Goal: Task Accomplishment & Management: Manage account settings

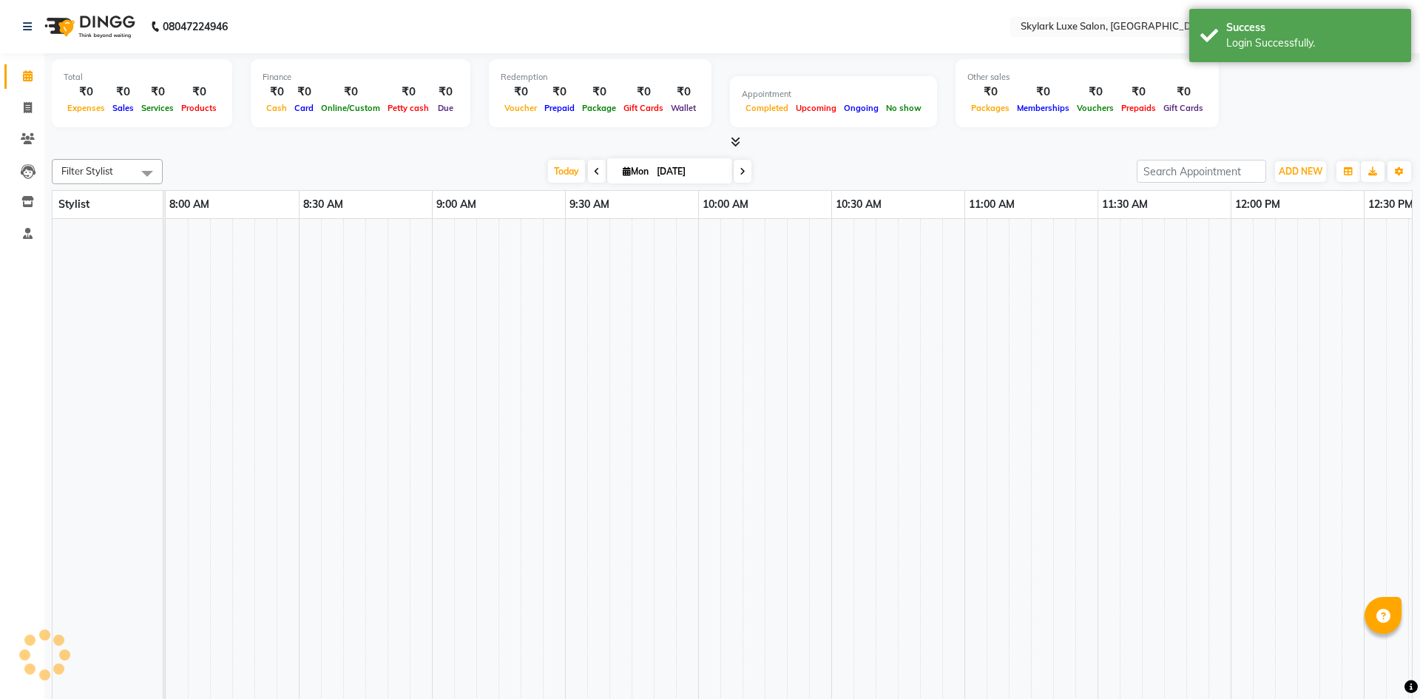
select select "en"
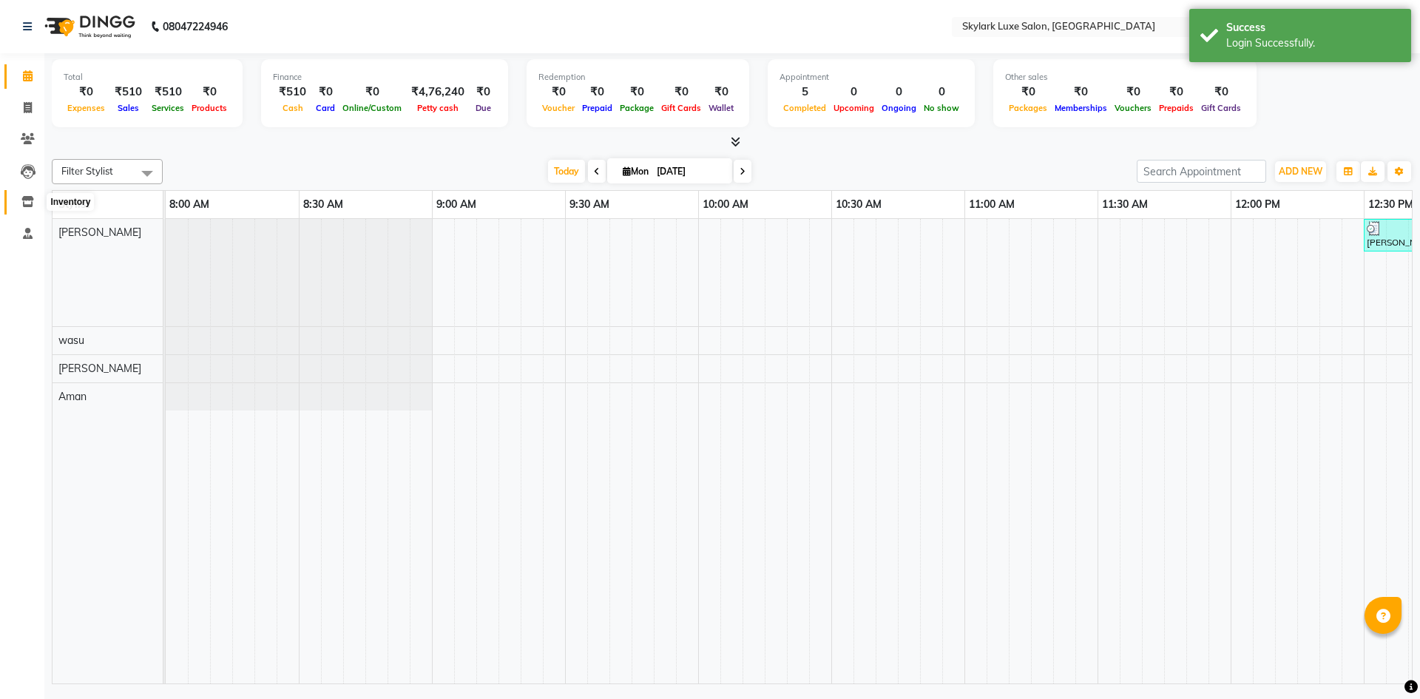
click at [27, 203] on icon at bounding box center [27, 201] width 13 height 11
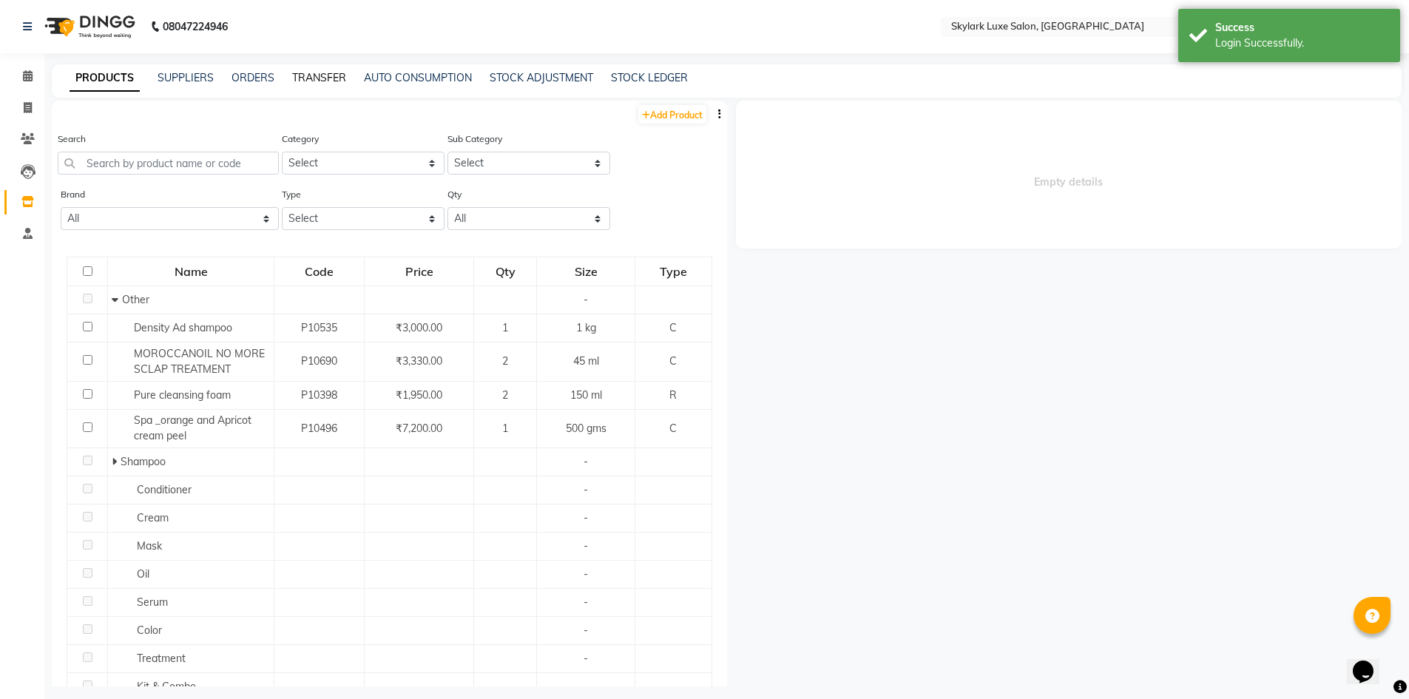
click at [324, 75] on link "TRANSFER" at bounding box center [319, 77] width 54 height 13
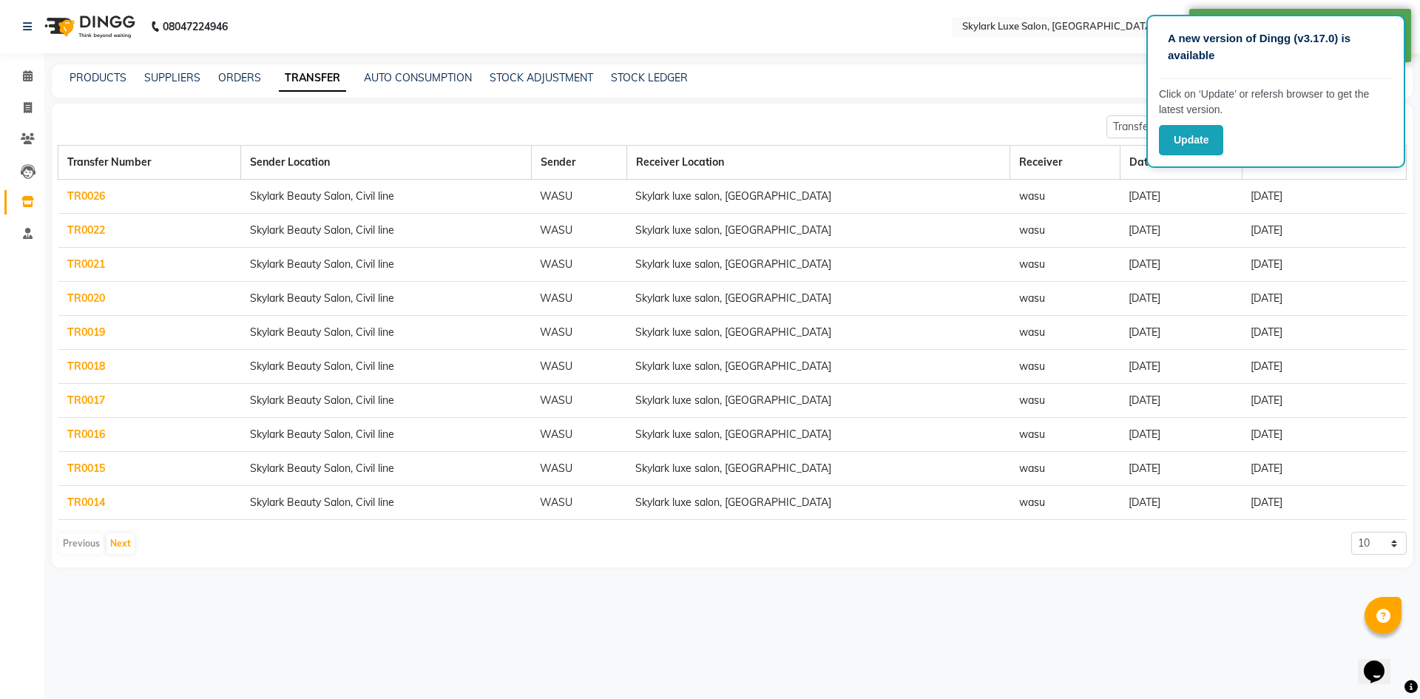
click at [1018, 109] on div "Transfer In Transfer Out Create Transfer Transfer Number Sender Location Sender…" at bounding box center [732, 336] width 1361 height 464
click at [959, 100] on main "PRODUCTS SUPPLIERS ORDERS TRANSFER AUTO CONSUMPTION STOCK ADJUSTMENT STOCK LEDG…" at bounding box center [732, 326] width 1376 height 525
click at [1191, 140] on button "Update" at bounding box center [1191, 140] width 64 height 30
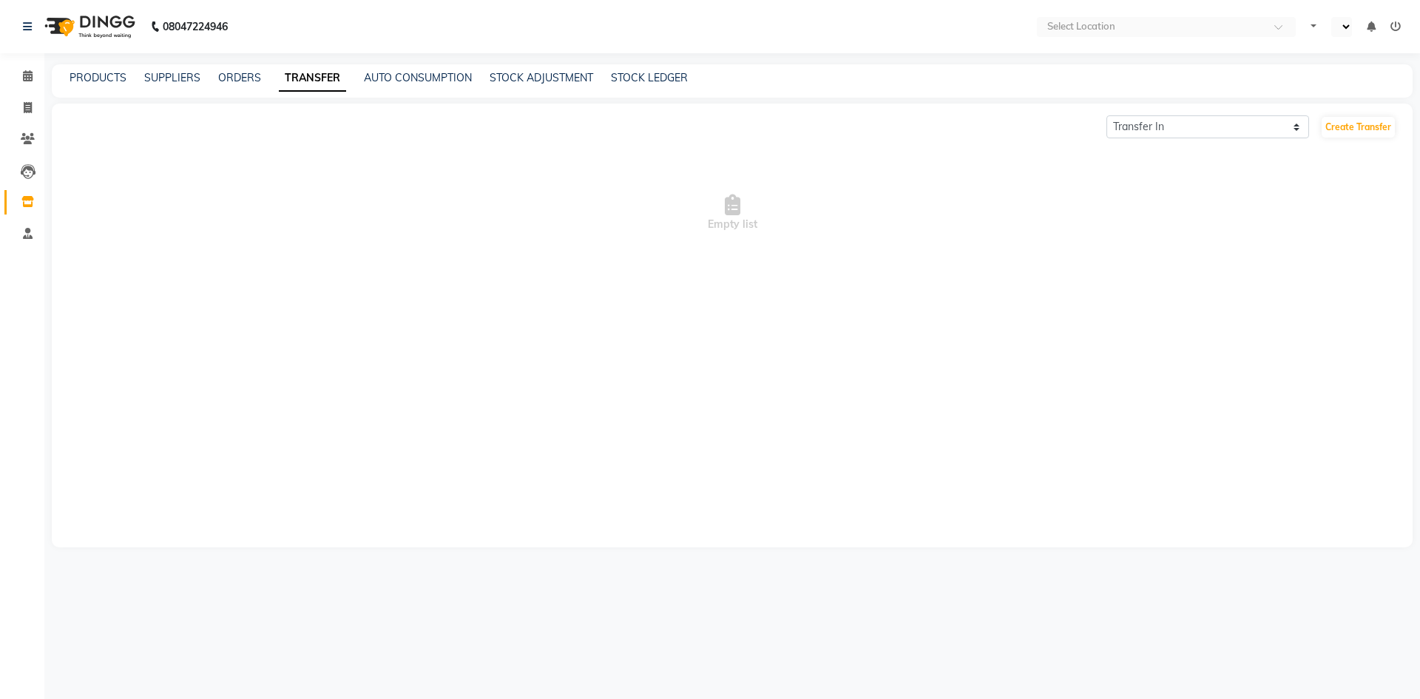
select select "en"
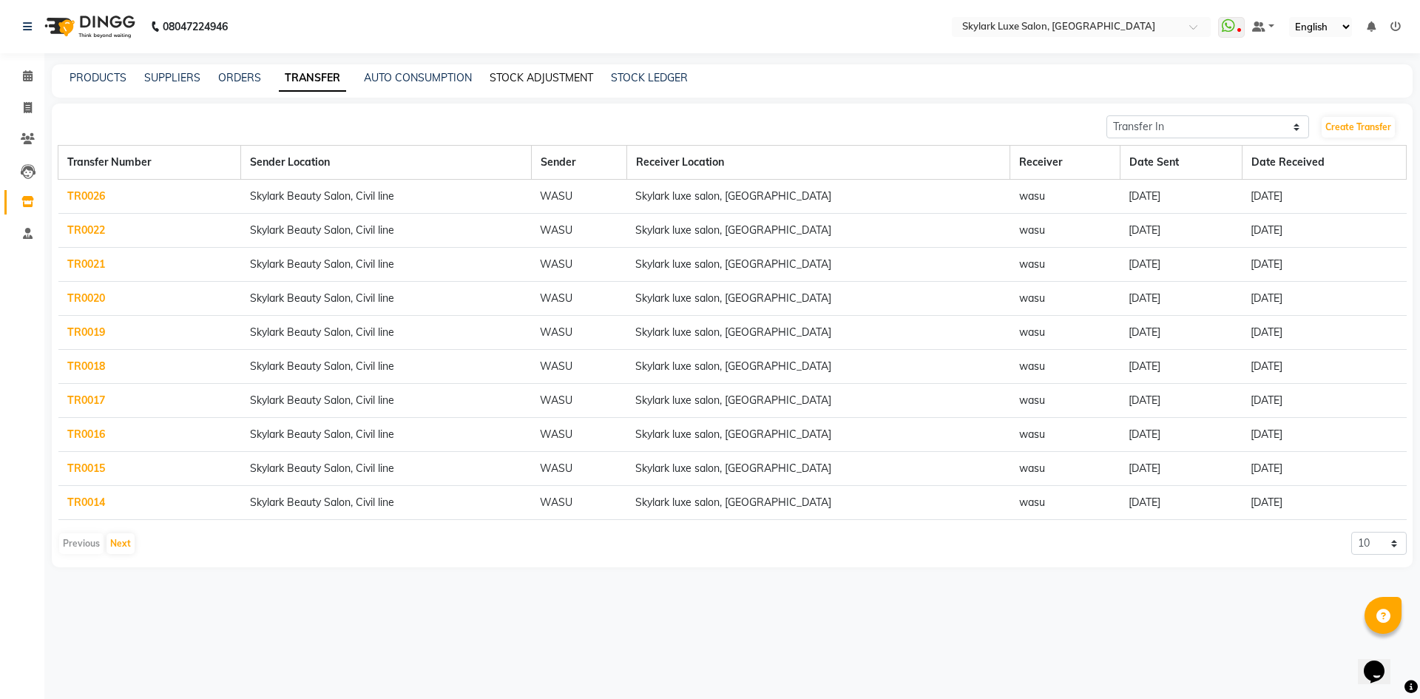
click at [529, 75] on link "STOCK ADJUSTMENT" at bounding box center [542, 77] width 104 height 13
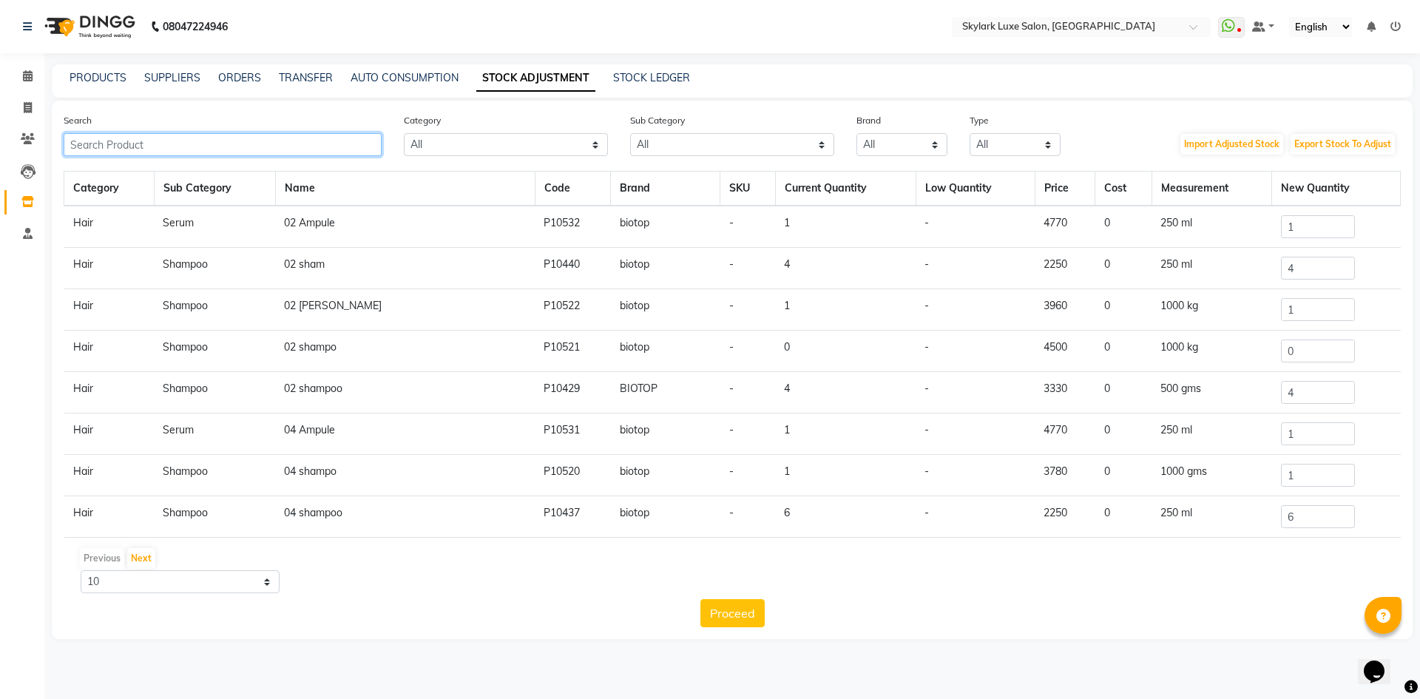
click at [200, 143] on input "text" at bounding box center [223, 144] width 318 height 23
click at [173, 143] on input "text" at bounding box center [223, 144] width 318 height 23
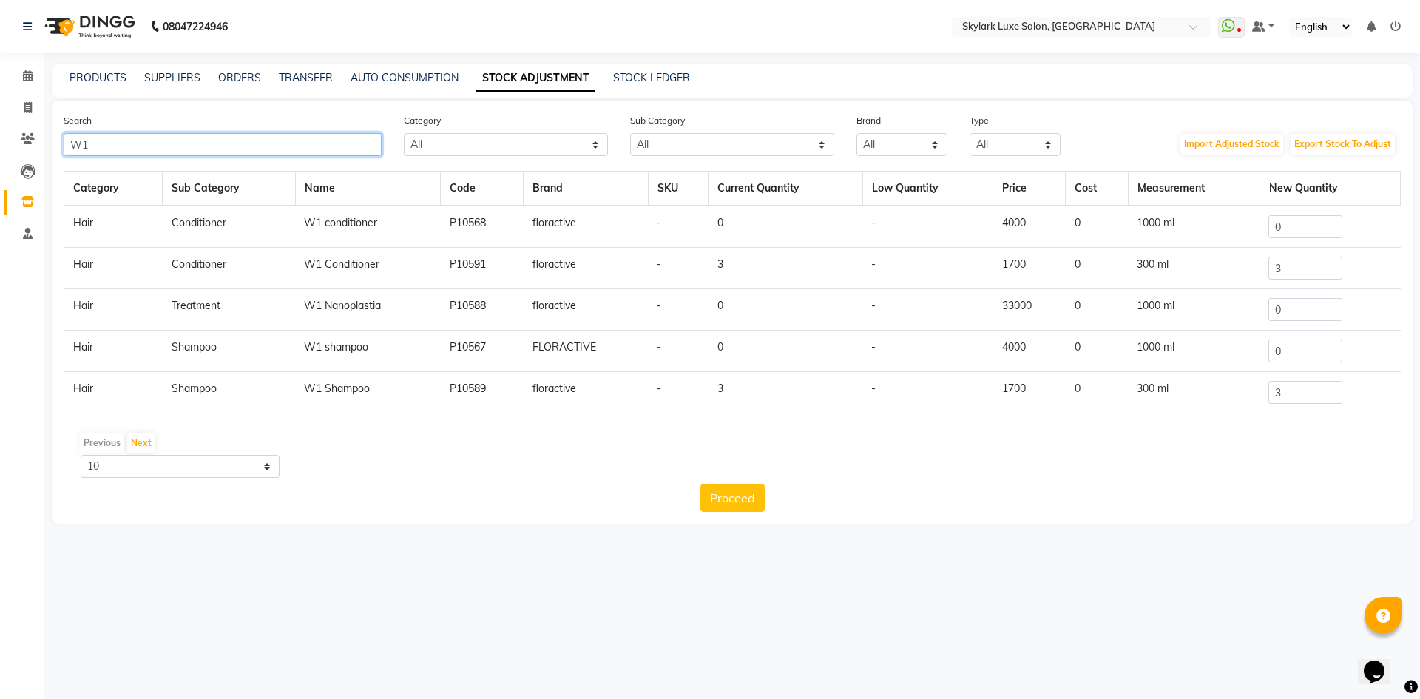
type input "W1"
click at [1308, 269] on input "3" at bounding box center [1305, 268] width 74 height 23
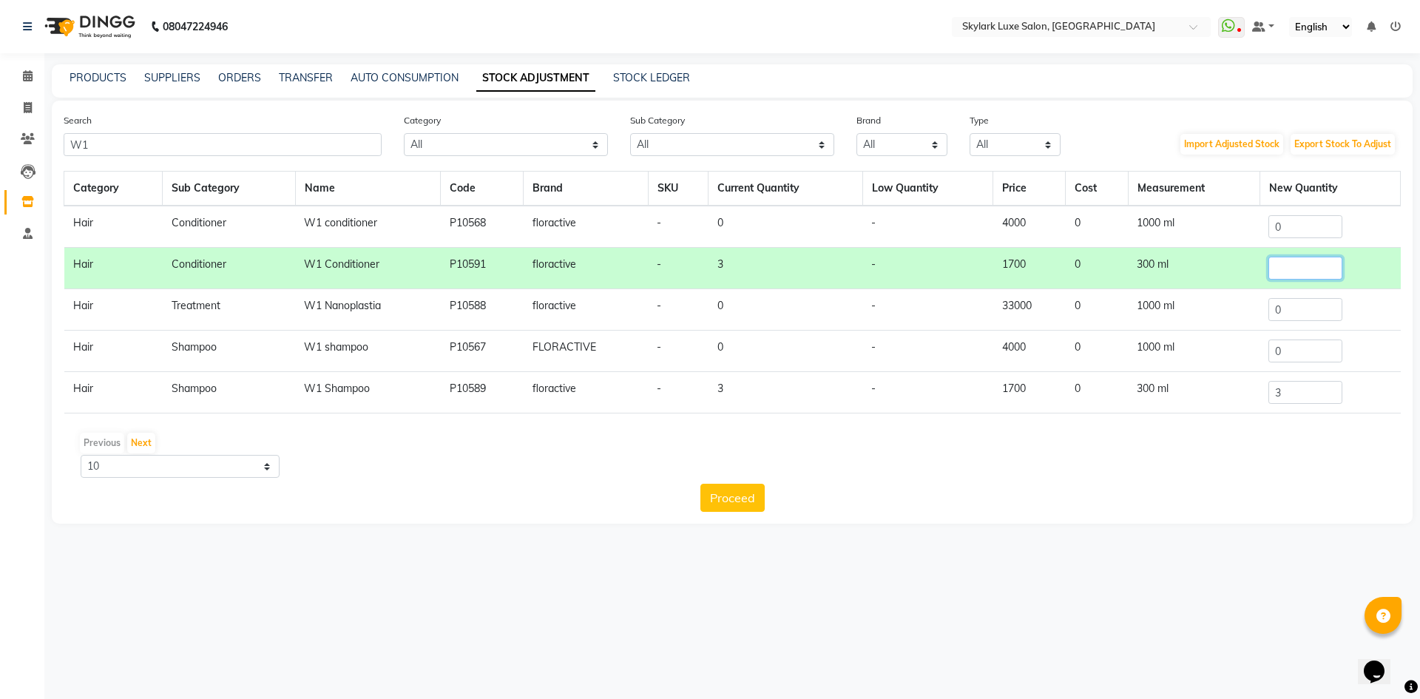
type input "7"
click at [1293, 267] on input "7" at bounding box center [1305, 268] width 74 height 23
type input "6"
click at [1361, 300] on td "0" at bounding box center [1329, 309] width 141 height 41
click at [1362, 301] on td "0" at bounding box center [1329, 309] width 141 height 41
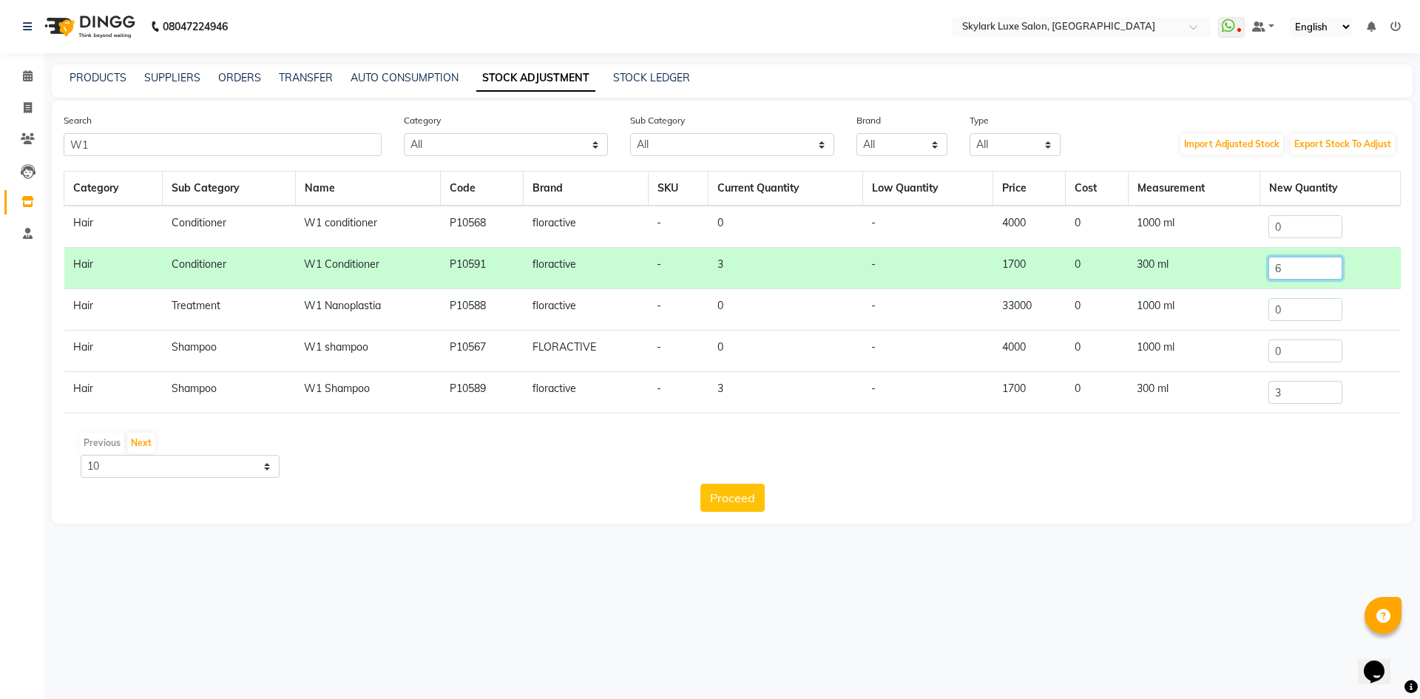
click at [1312, 266] on input "6" at bounding box center [1305, 268] width 74 height 23
click at [719, 498] on button "Proceed" at bounding box center [732, 498] width 64 height 28
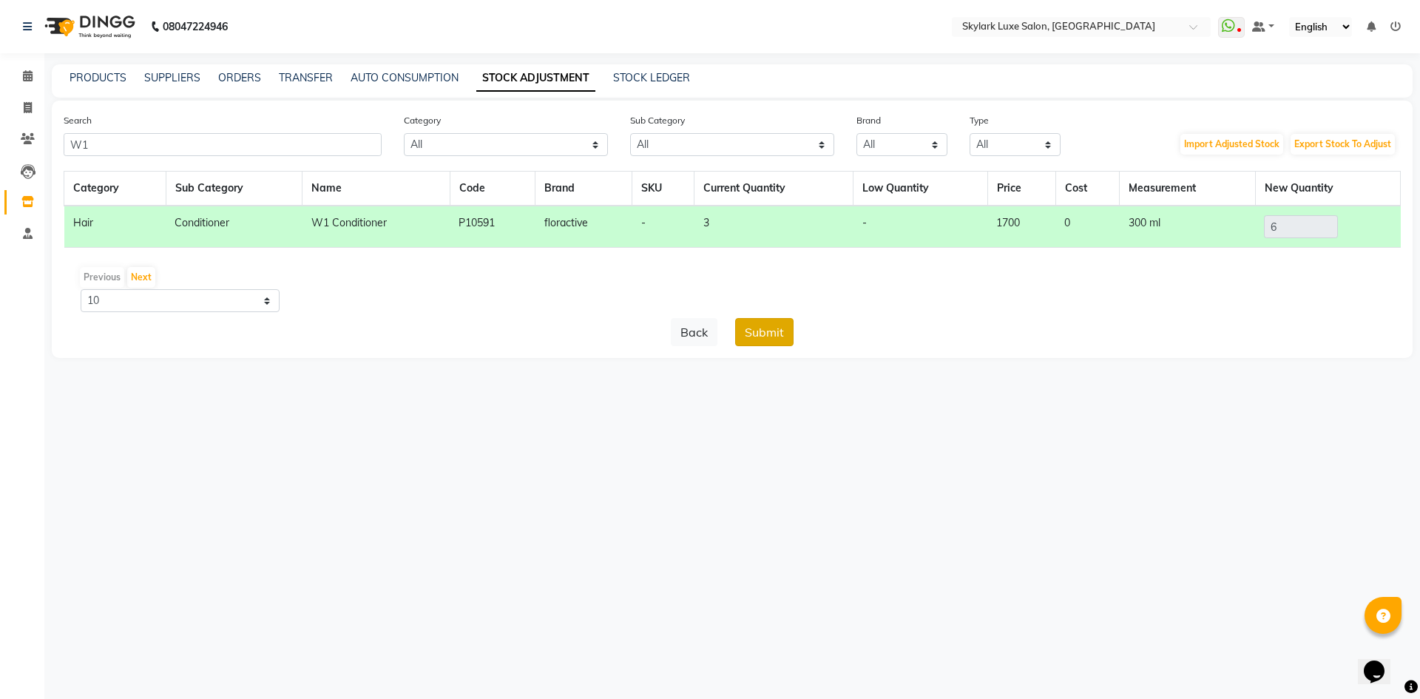
click at [759, 326] on button "Submit" at bounding box center [764, 332] width 58 height 28
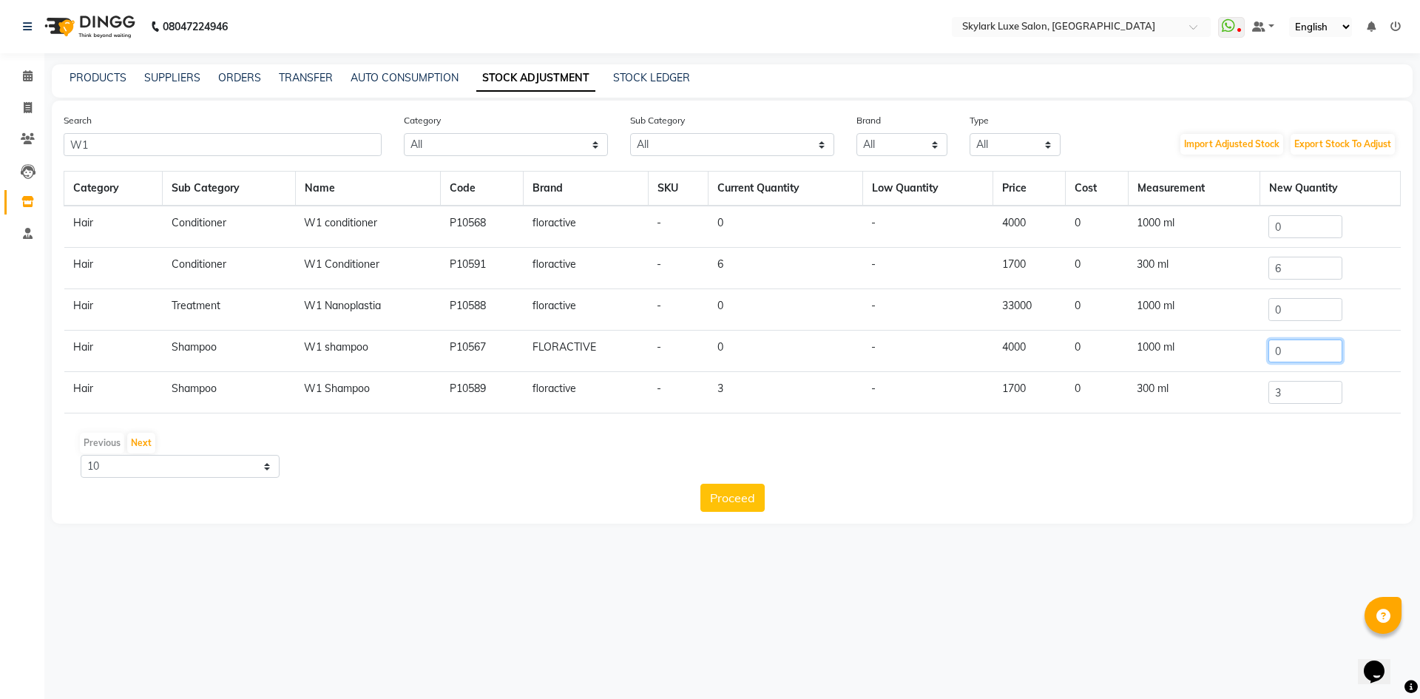
click at [1300, 349] on input "0" at bounding box center [1305, 350] width 74 height 23
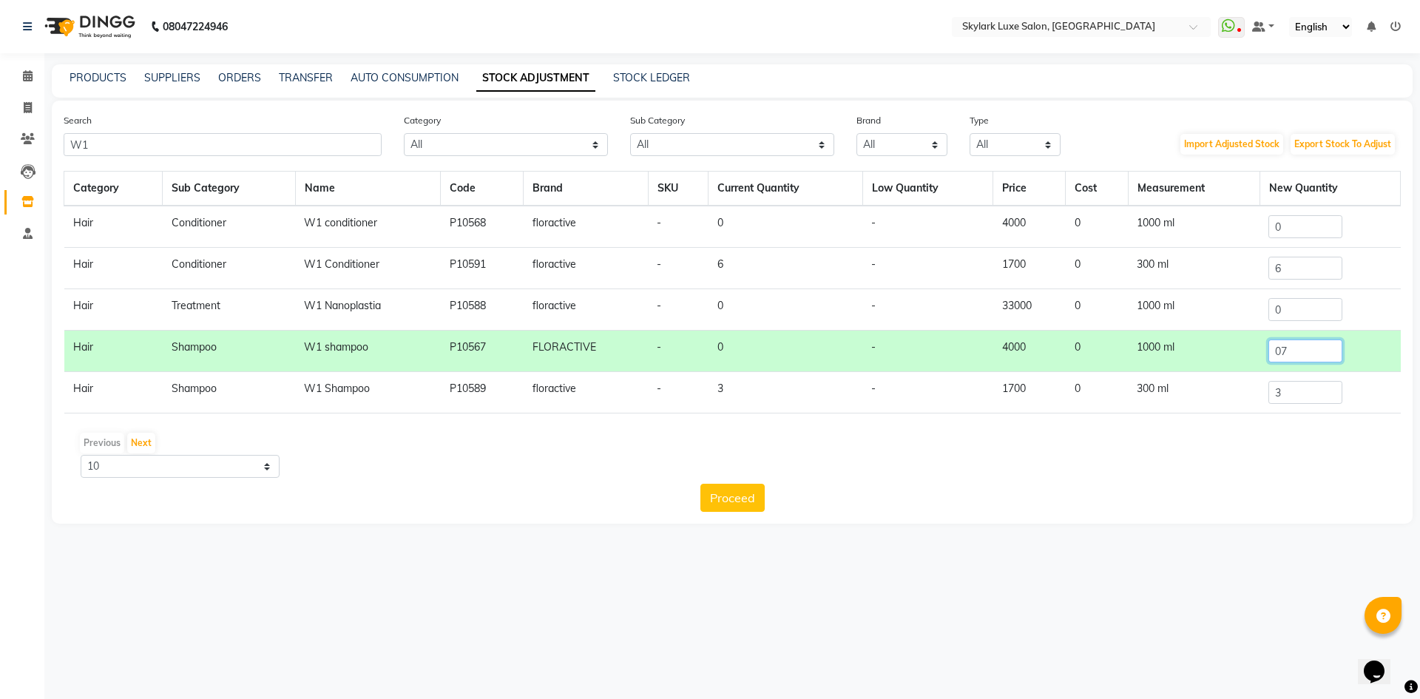
type input "0"
type input "7"
click at [1308, 353] on input "7" at bounding box center [1305, 350] width 74 height 23
click at [1200, 455] on div "Previous Next 10 50 100" at bounding box center [732, 454] width 1325 height 47
click at [725, 493] on button "Proceed" at bounding box center [732, 498] width 64 height 28
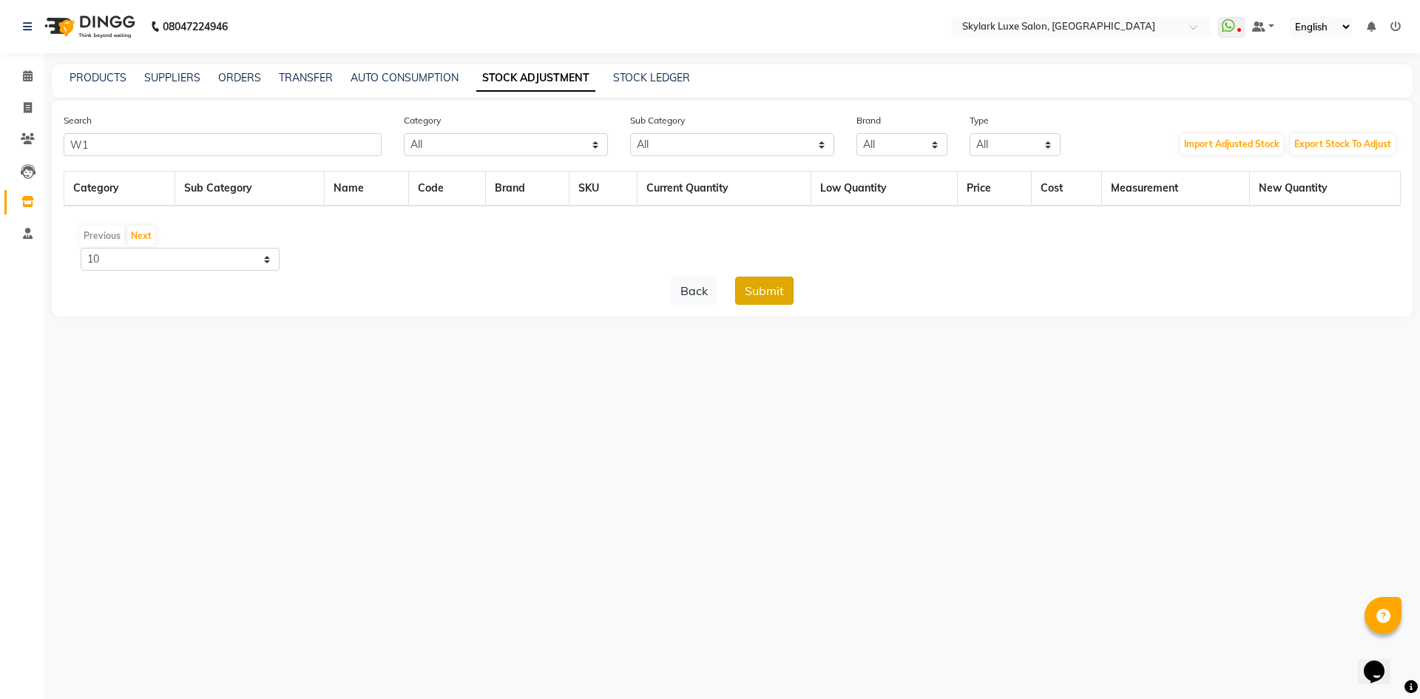
click at [754, 287] on button "Submit" at bounding box center [764, 291] width 58 height 28
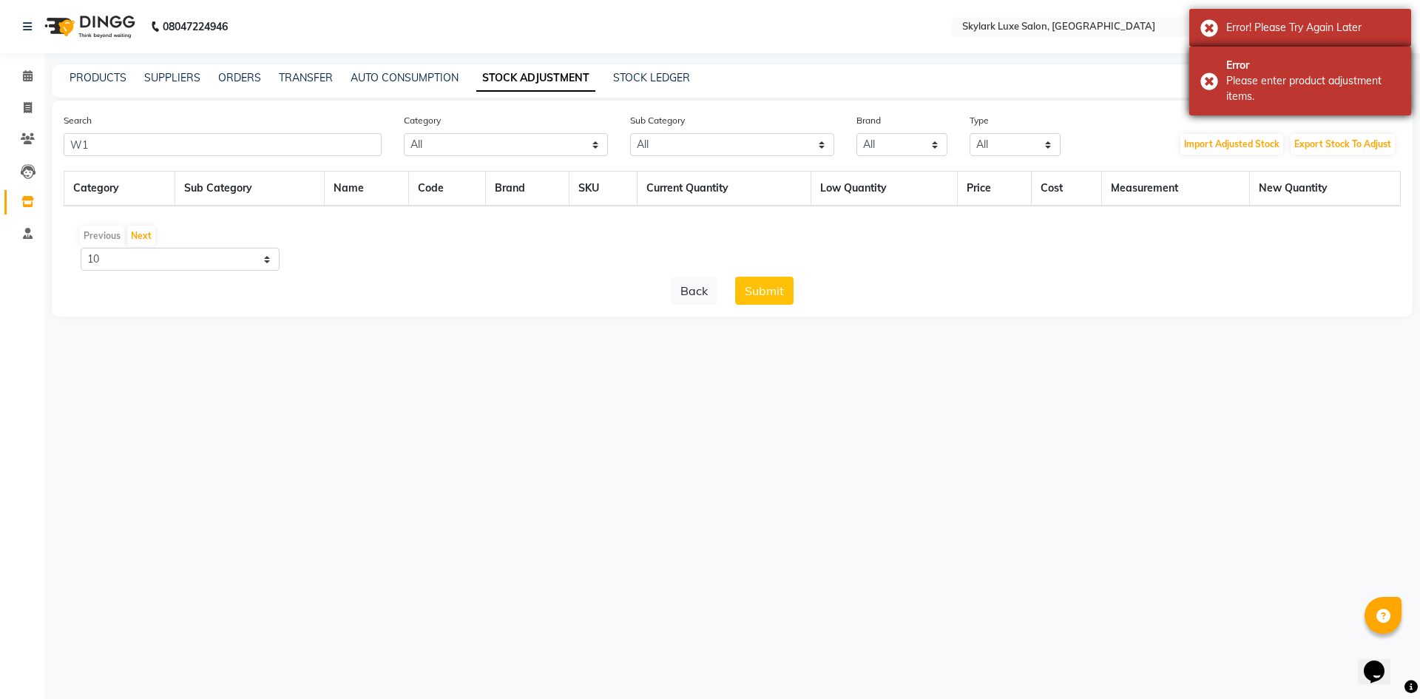
click at [1202, 82] on div "Error Please enter product adjustment items." at bounding box center [1300, 81] width 222 height 69
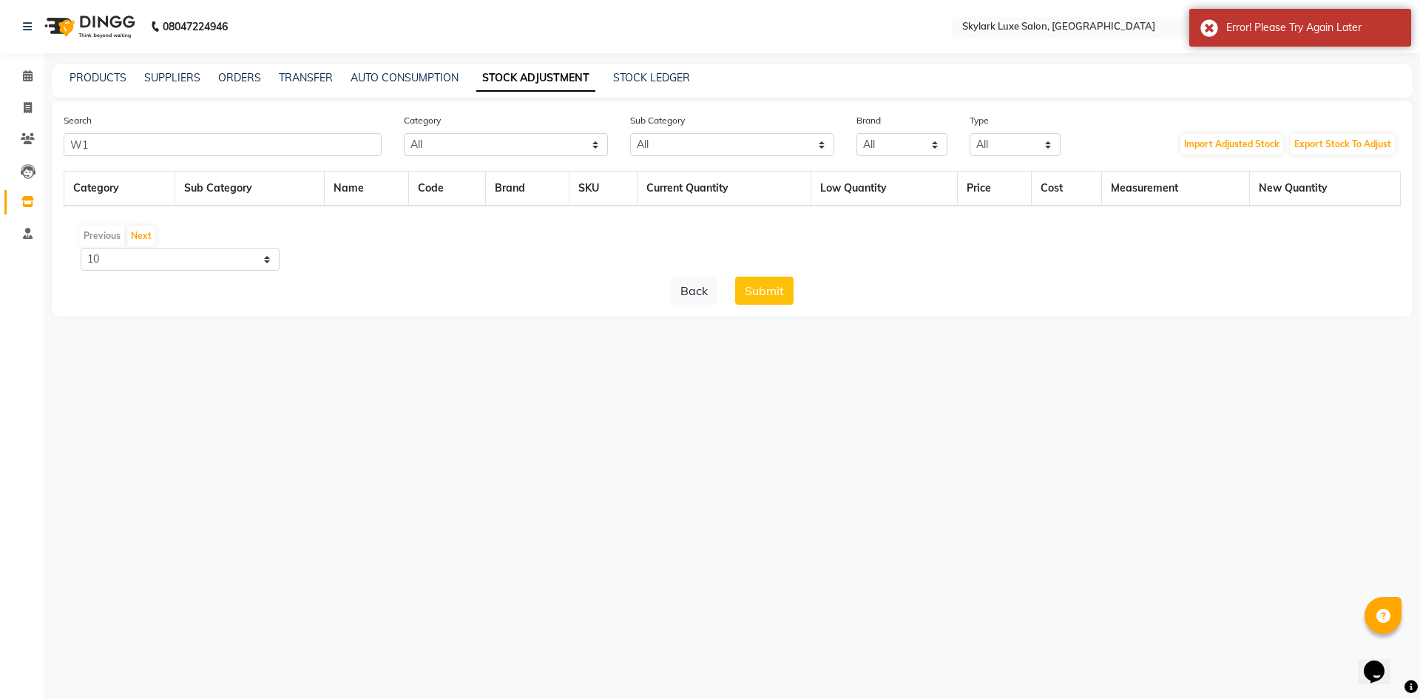
click at [566, 82] on link "STOCK ADJUSTMENT" at bounding box center [535, 78] width 119 height 27
click at [390, 78] on link "AUTO CONSUMPTION" at bounding box center [405, 77] width 108 height 13
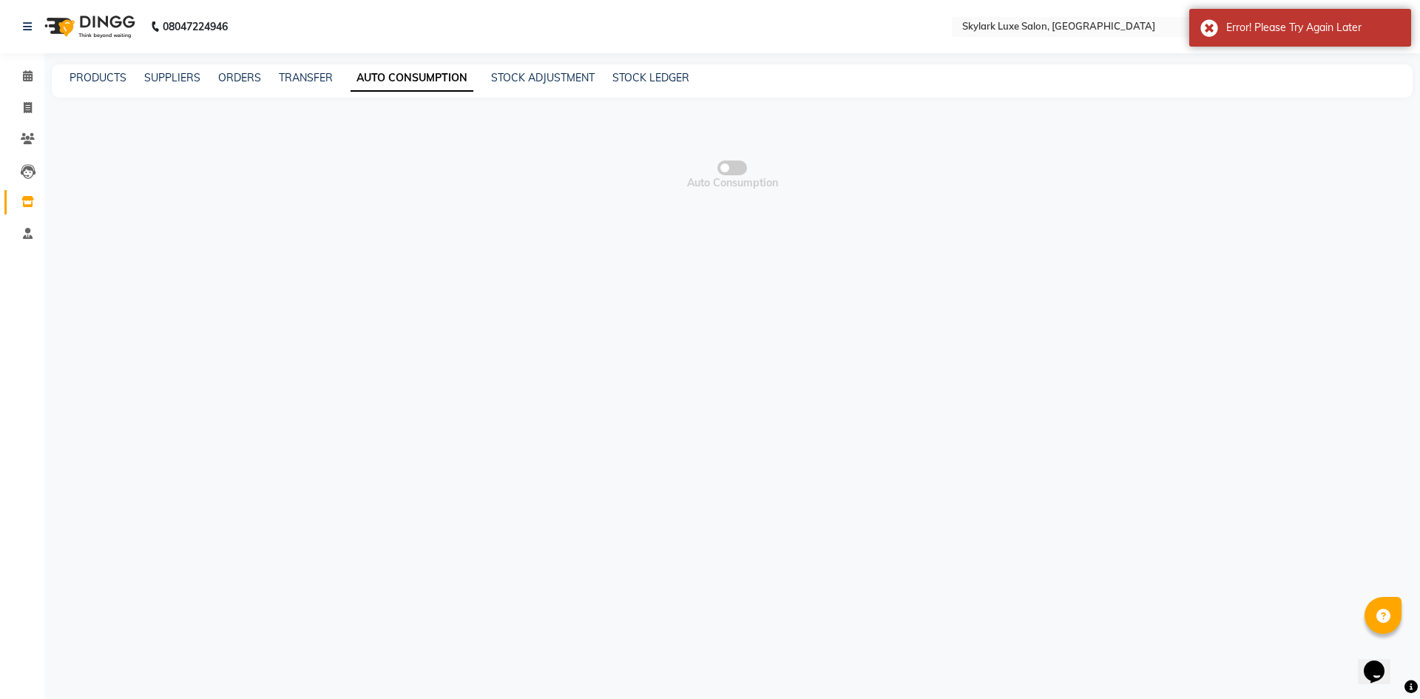
click at [392, 78] on link "AUTO CONSUMPTION" at bounding box center [412, 78] width 123 height 27
click at [552, 72] on link "STOCK ADJUSTMENT" at bounding box center [543, 77] width 104 height 13
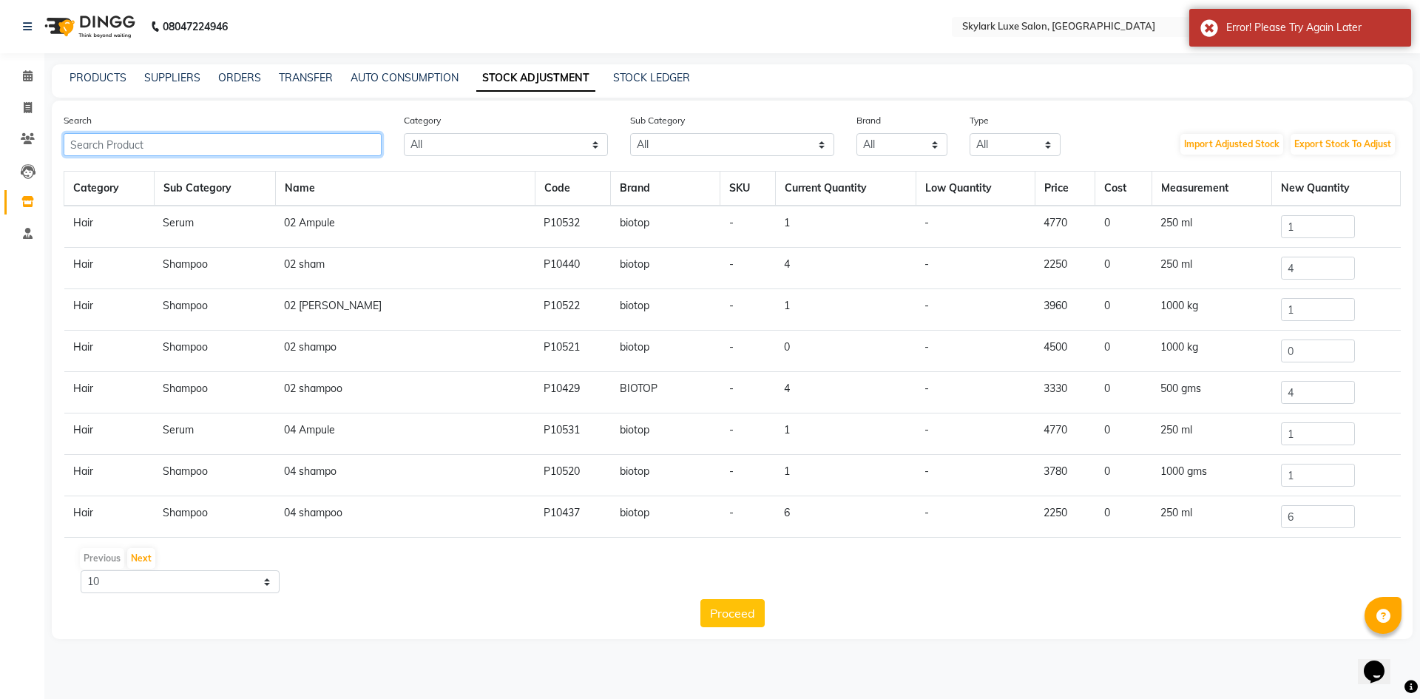
click at [174, 141] on input "text" at bounding box center [223, 144] width 318 height 23
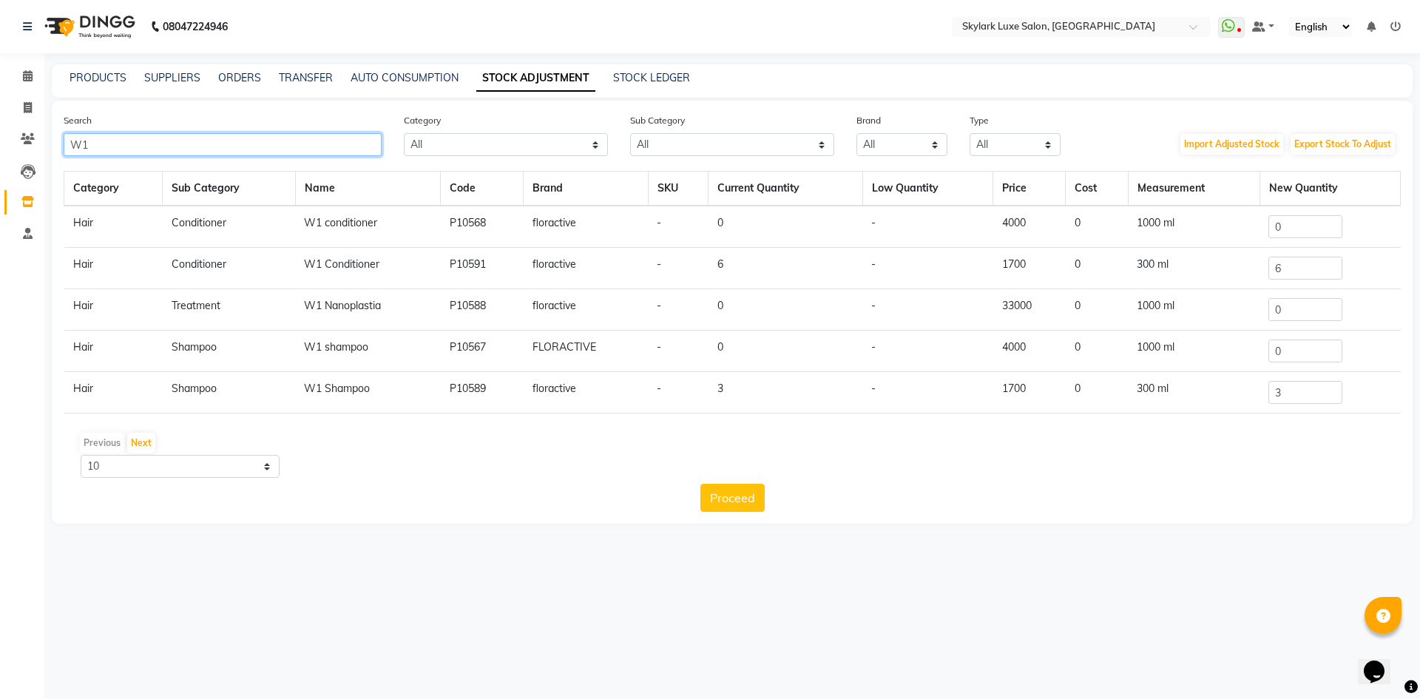
type input "W1"
click at [978, 453] on div "Previous Next" at bounding box center [732, 443] width 1325 height 24
click at [1319, 394] on input "3" at bounding box center [1305, 392] width 74 height 23
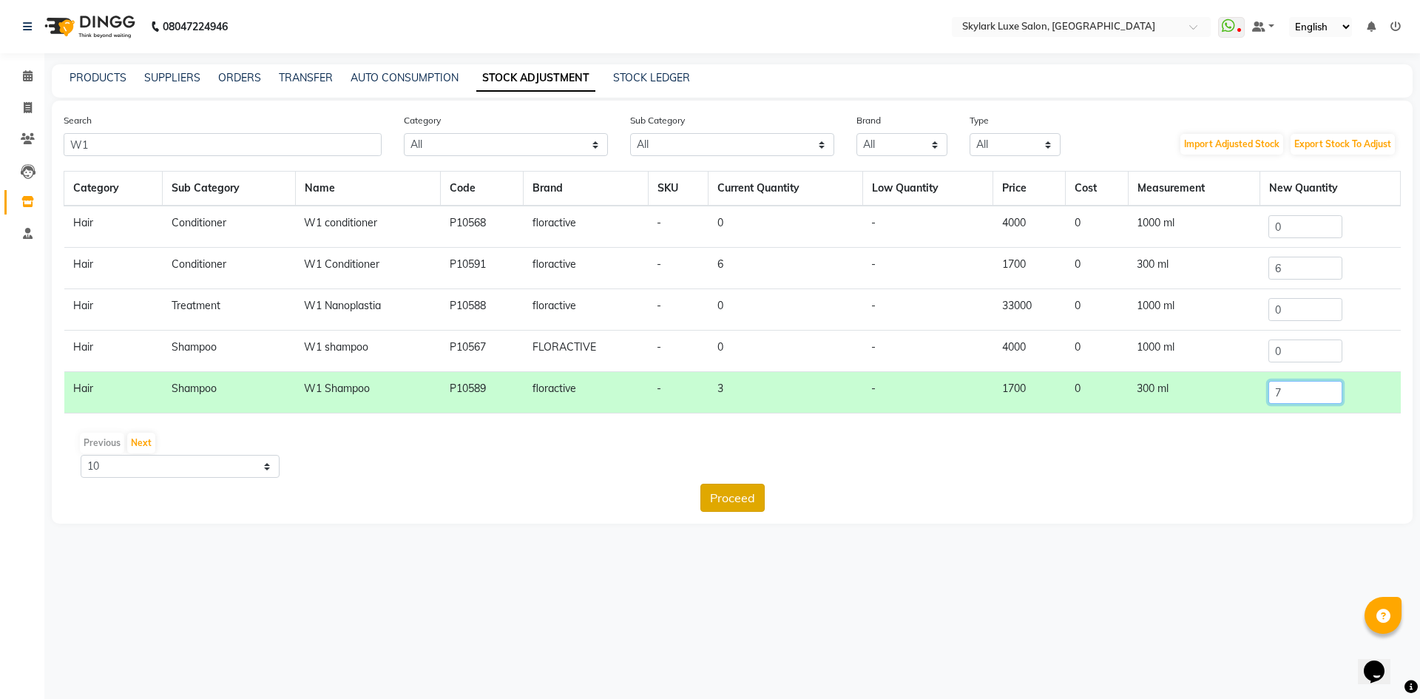
type input "7"
click at [720, 498] on button "Proceed" at bounding box center [732, 498] width 64 height 28
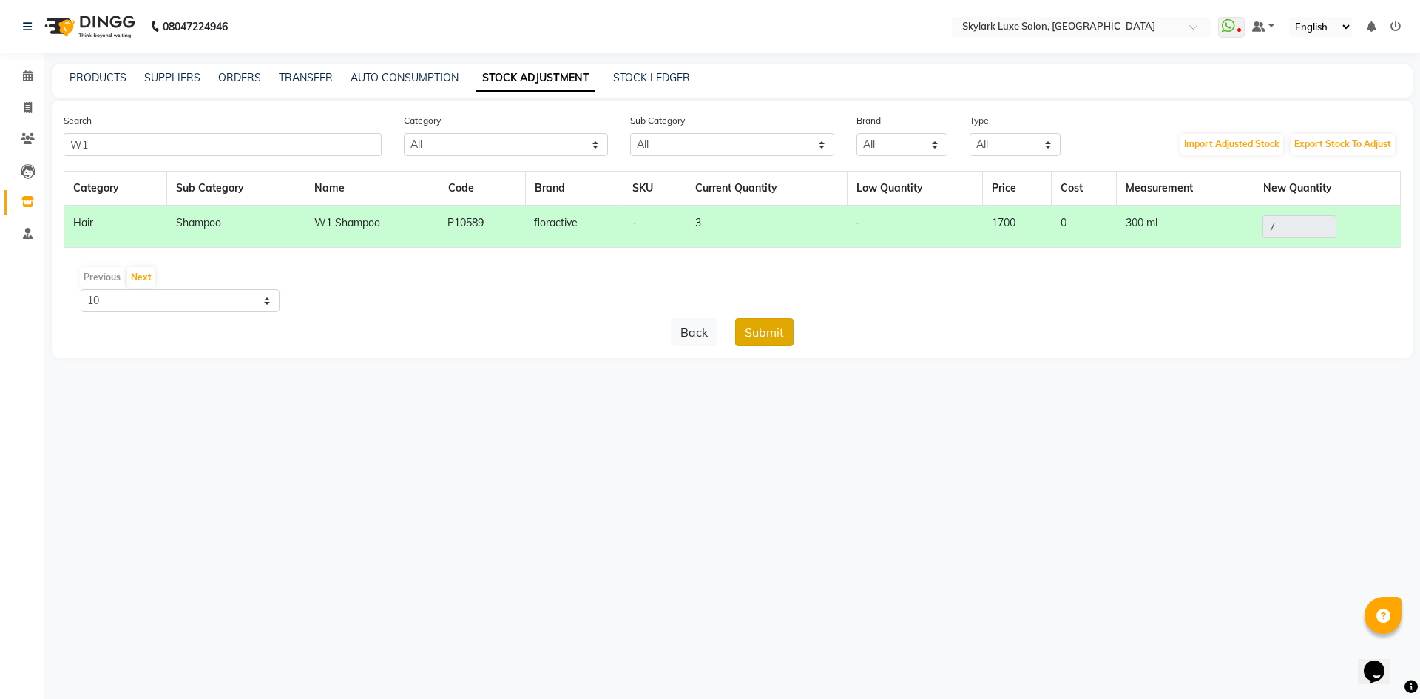
click at [758, 330] on button "Submit" at bounding box center [764, 332] width 58 height 28
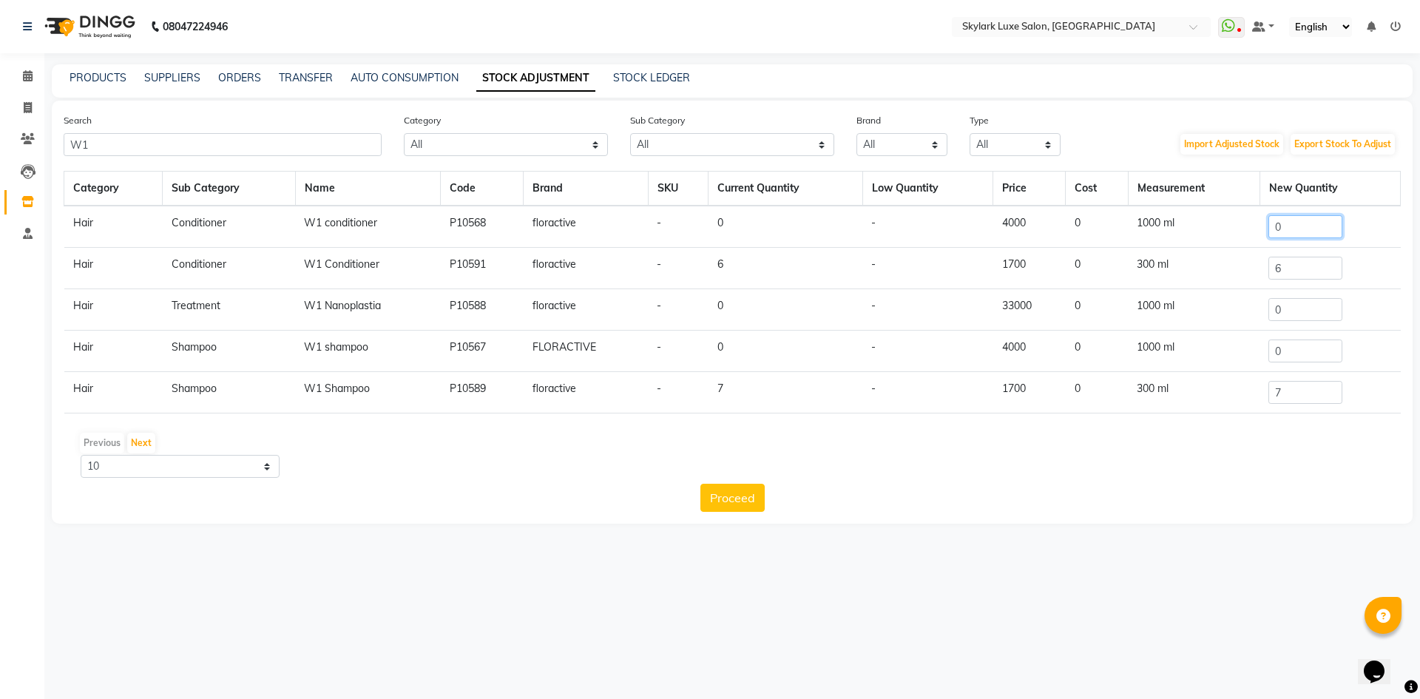
click at [1319, 229] on input "0" at bounding box center [1305, 226] width 74 height 23
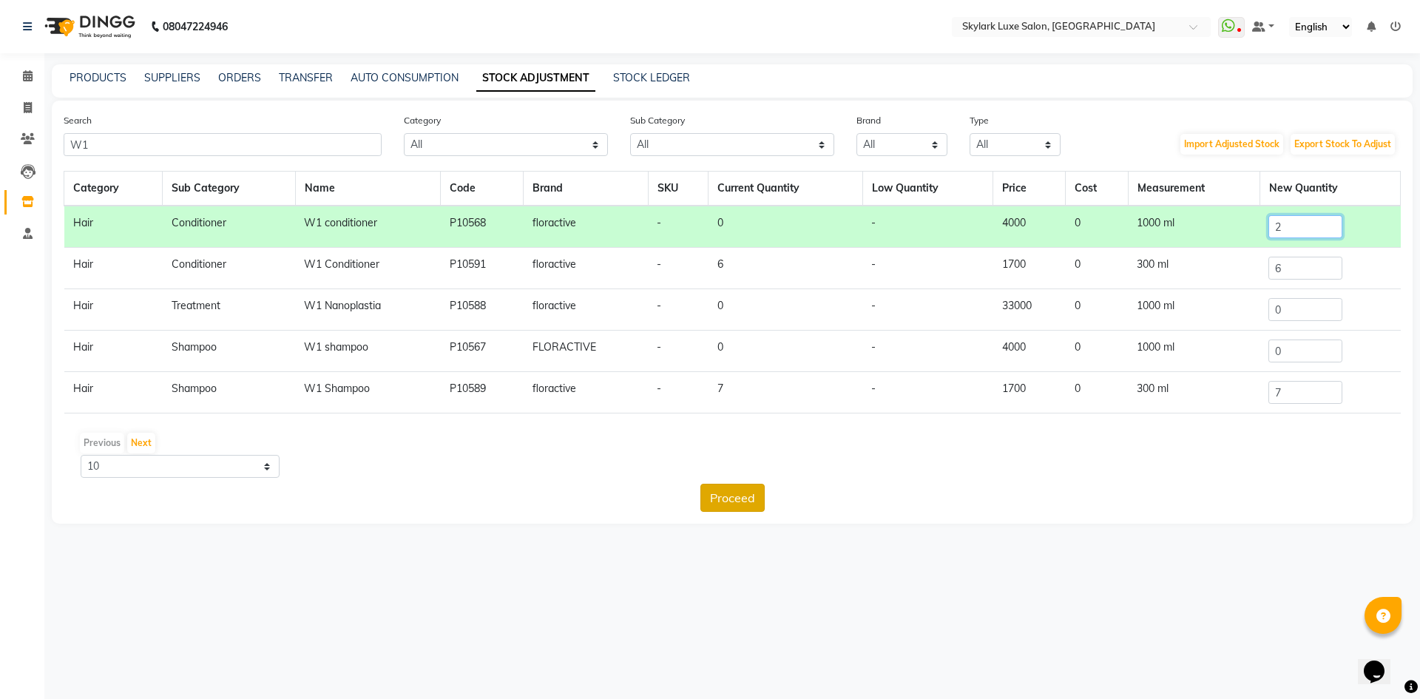
type input "2"
click at [733, 490] on button "Proceed" at bounding box center [732, 498] width 64 height 28
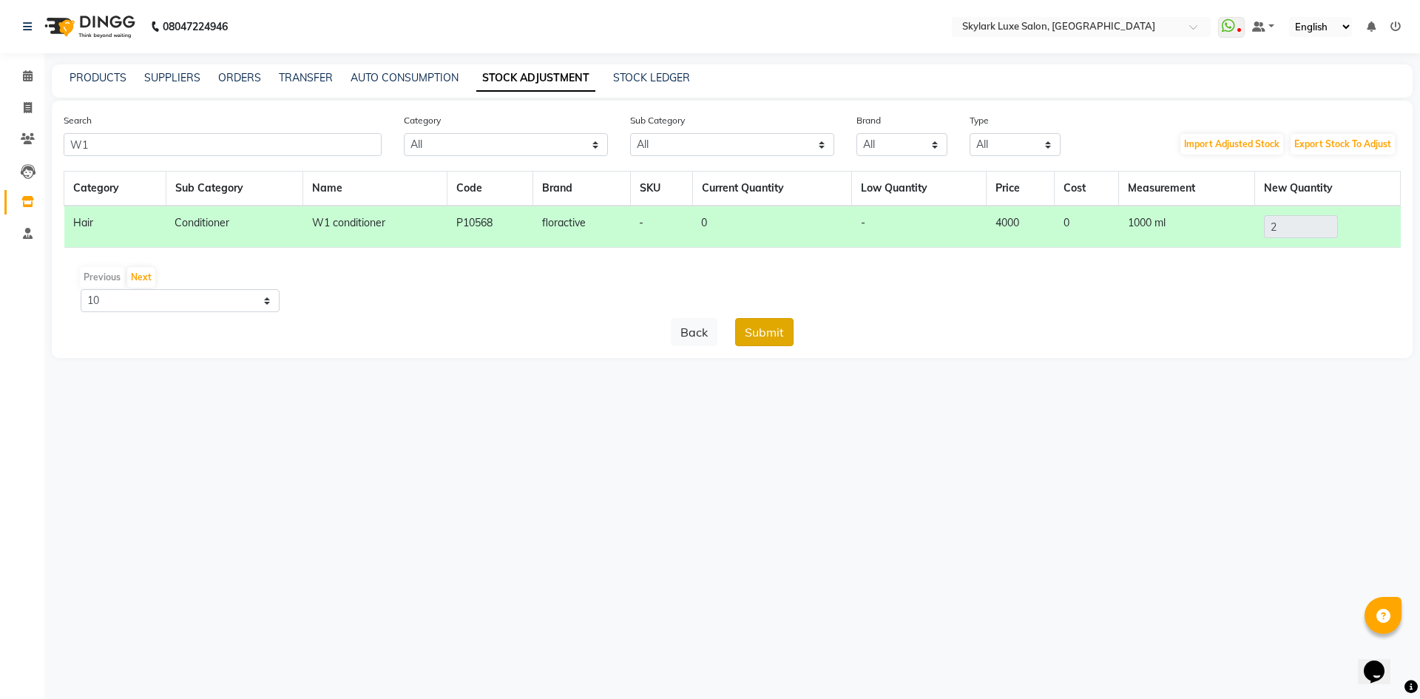
click at [766, 334] on button "Submit" at bounding box center [764, 332] width 58 height 28
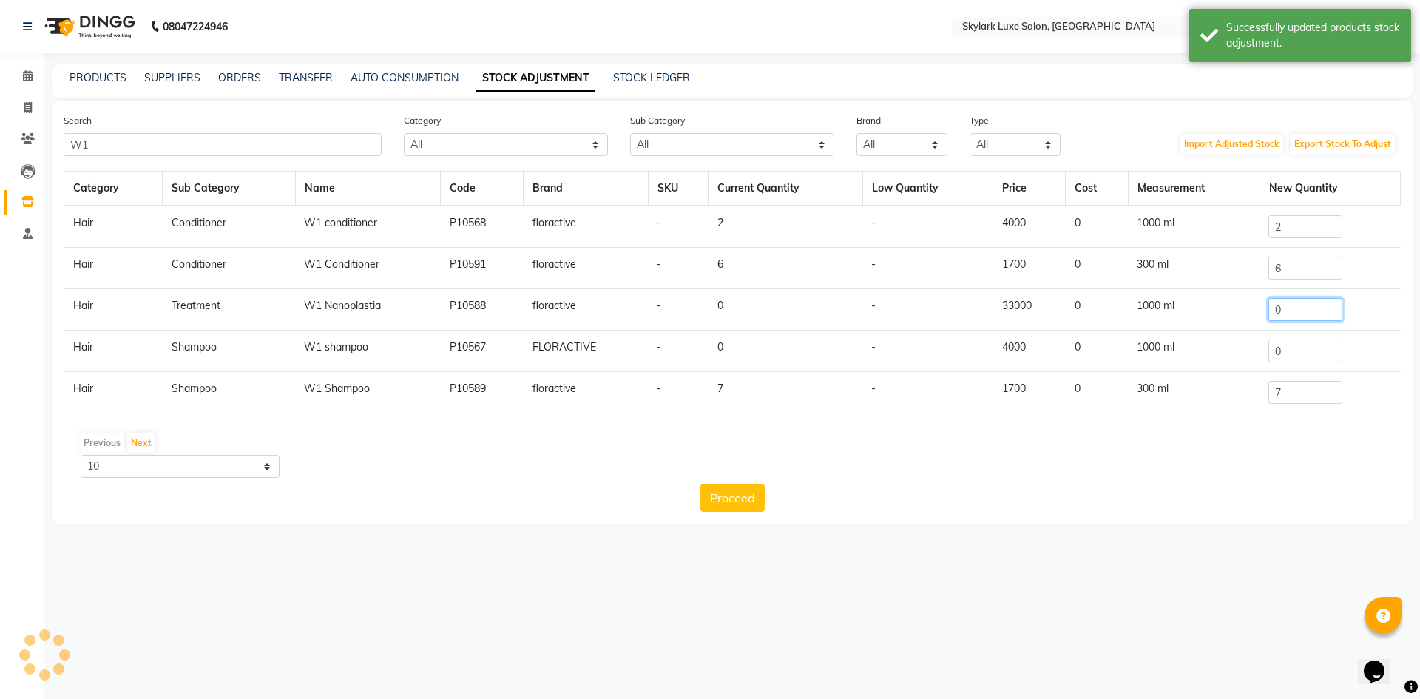
click at [1302, 310] on input "0" at bounding box center [1305, 309] width 74 height 23
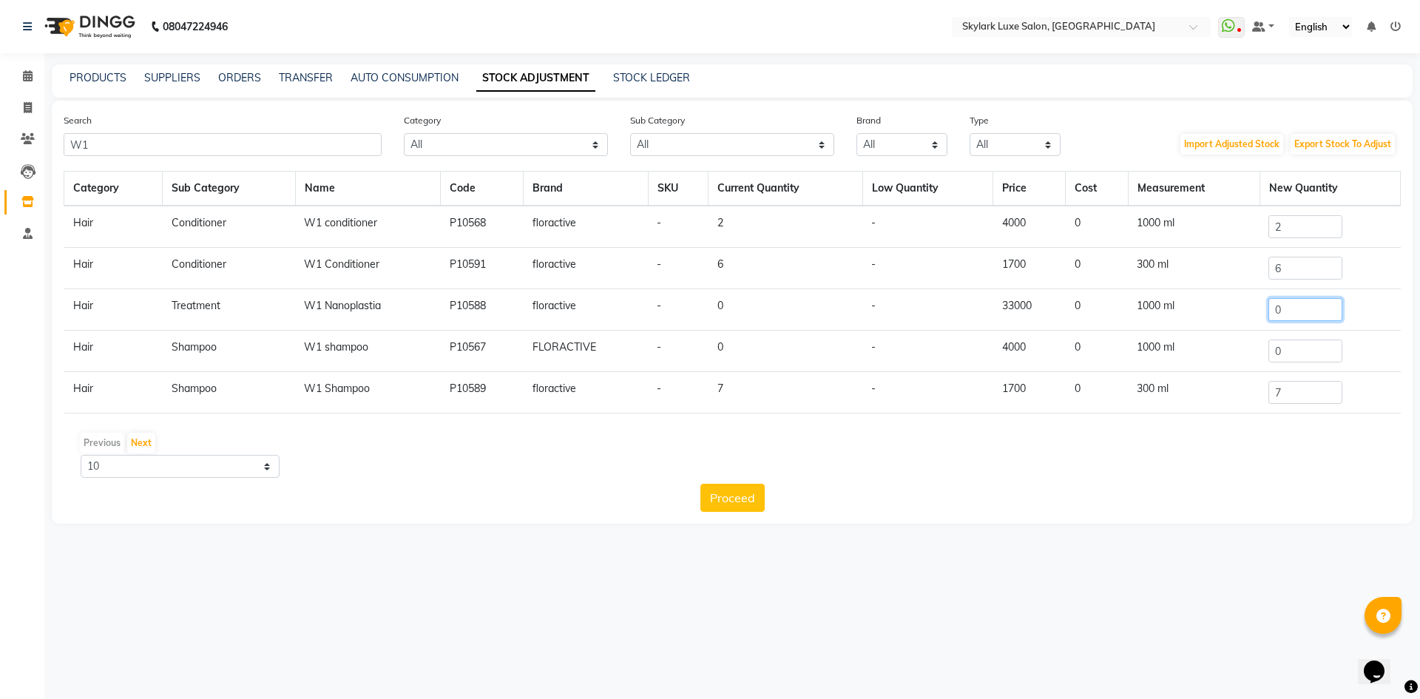
click at [1302, 314] on input "0" at bounding box center [1305, 309] width 74 height 23
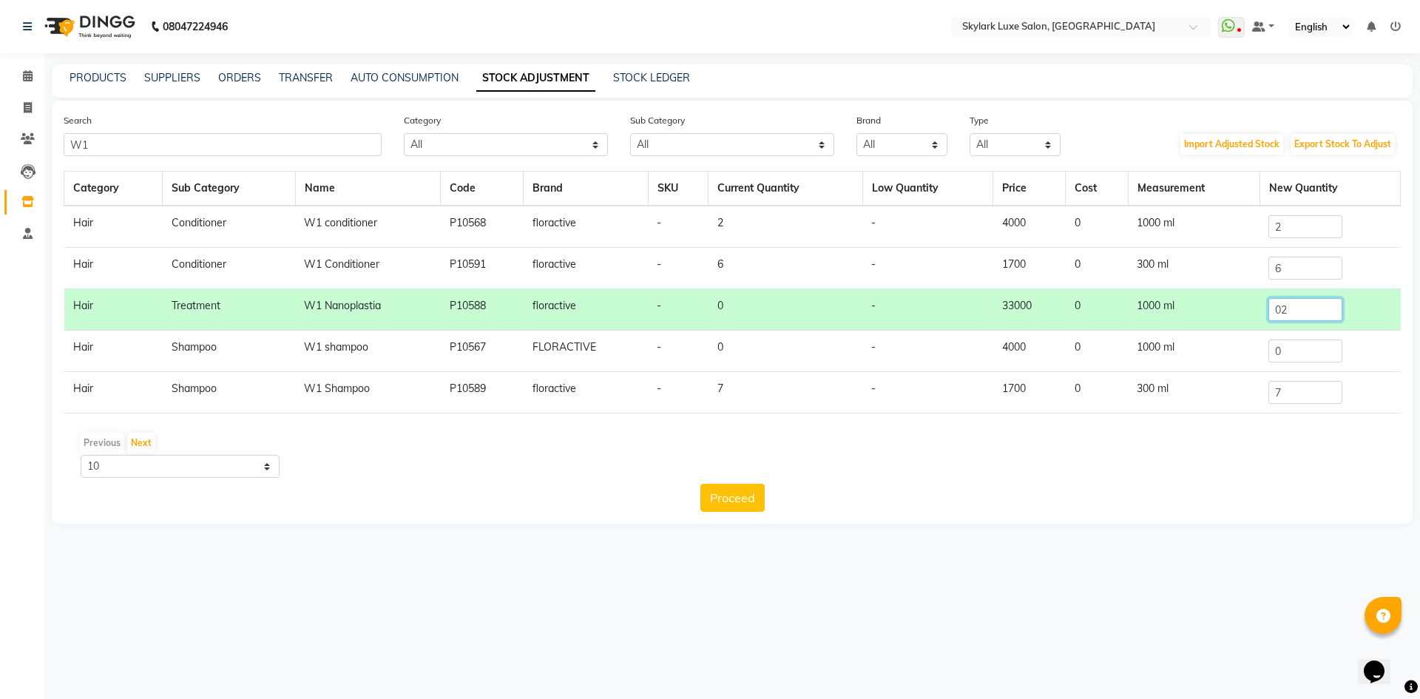
type input "0"
type input "2"
click at [729, 500] on button "Proceed" at bounding box center [732, 498] width 64 height 28
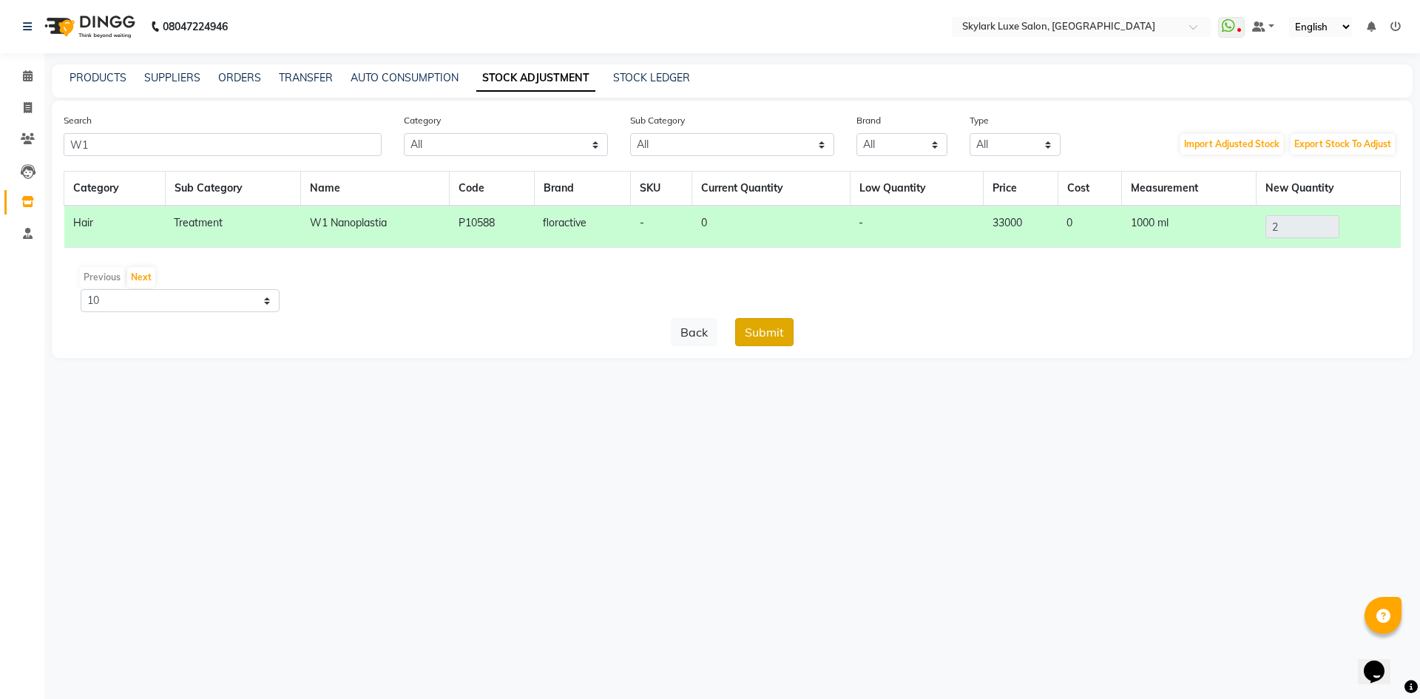
click at [757, 335] on button "Submit" at bounding box center [764, 332] width 58 height 28
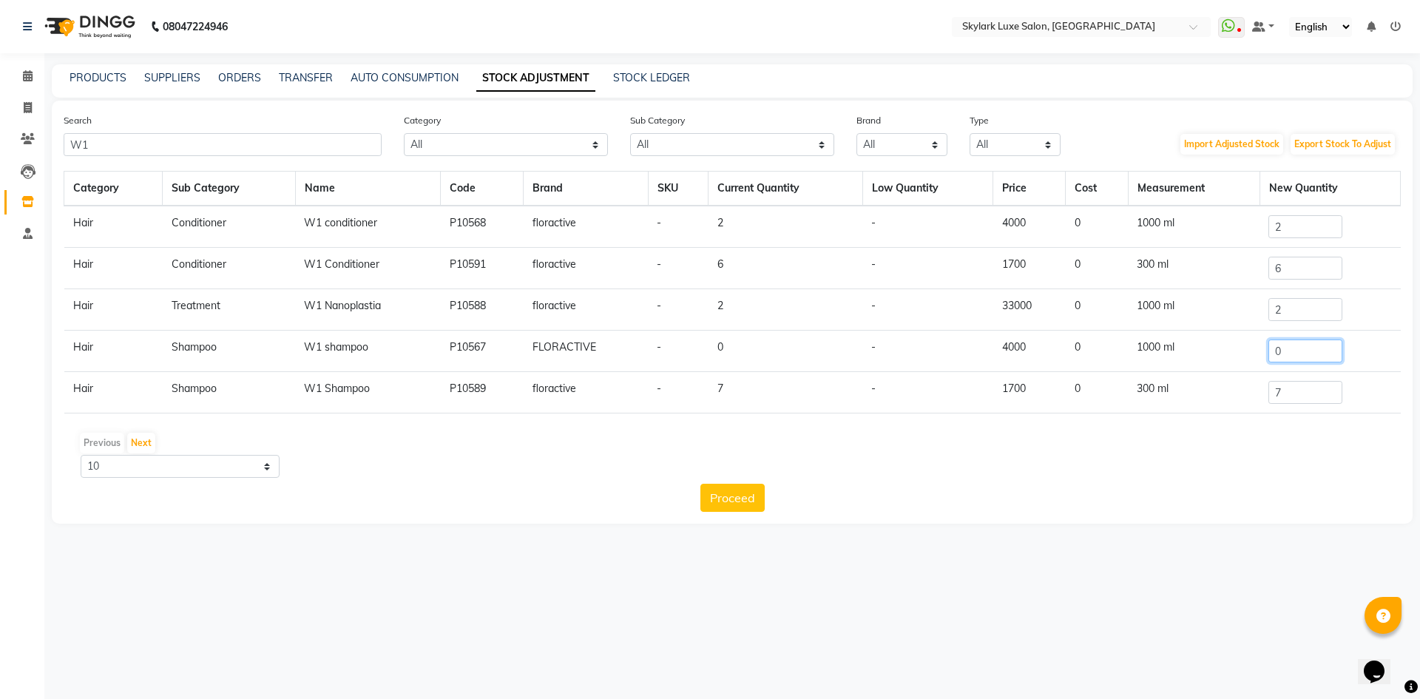
click at [1305, 348] on input "0" at bounding box center [1305, 350] width 74 height 23
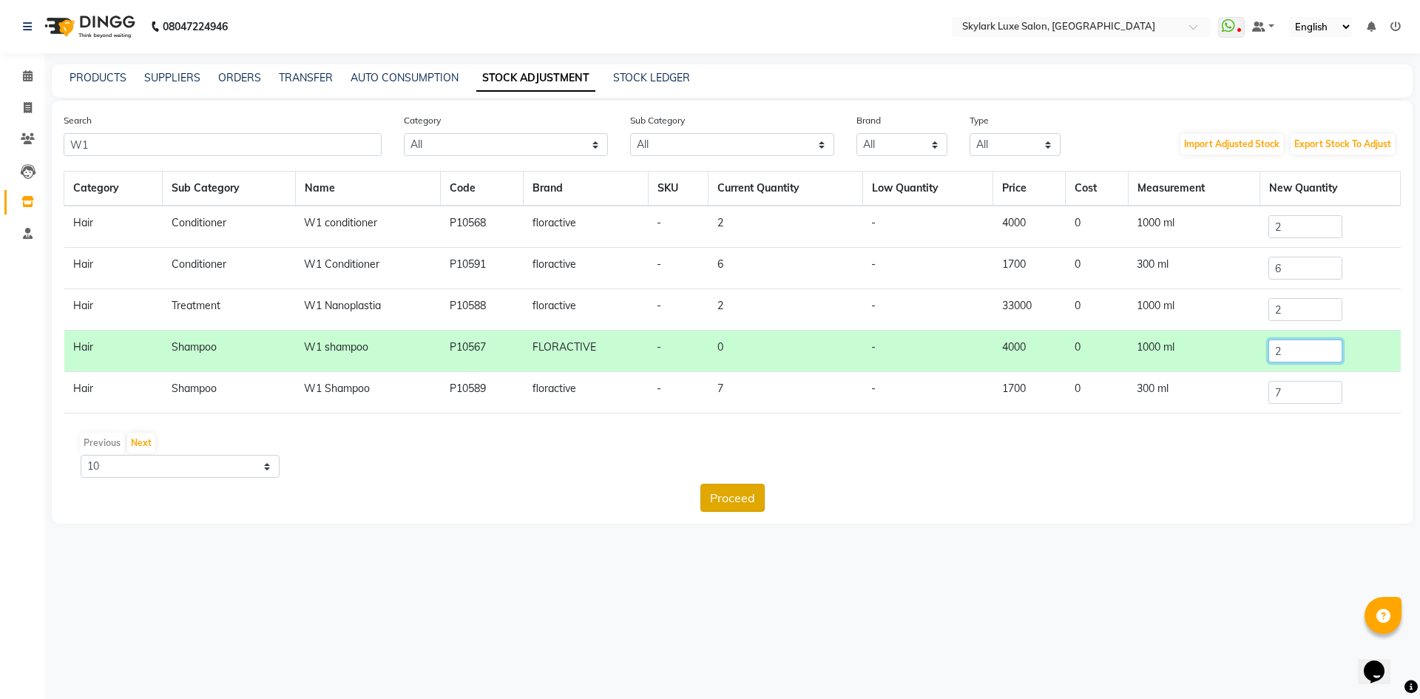
type input "2"
click at [745, 498] on button "Proceed" at bounding box center [732, 498] width 64 height 28
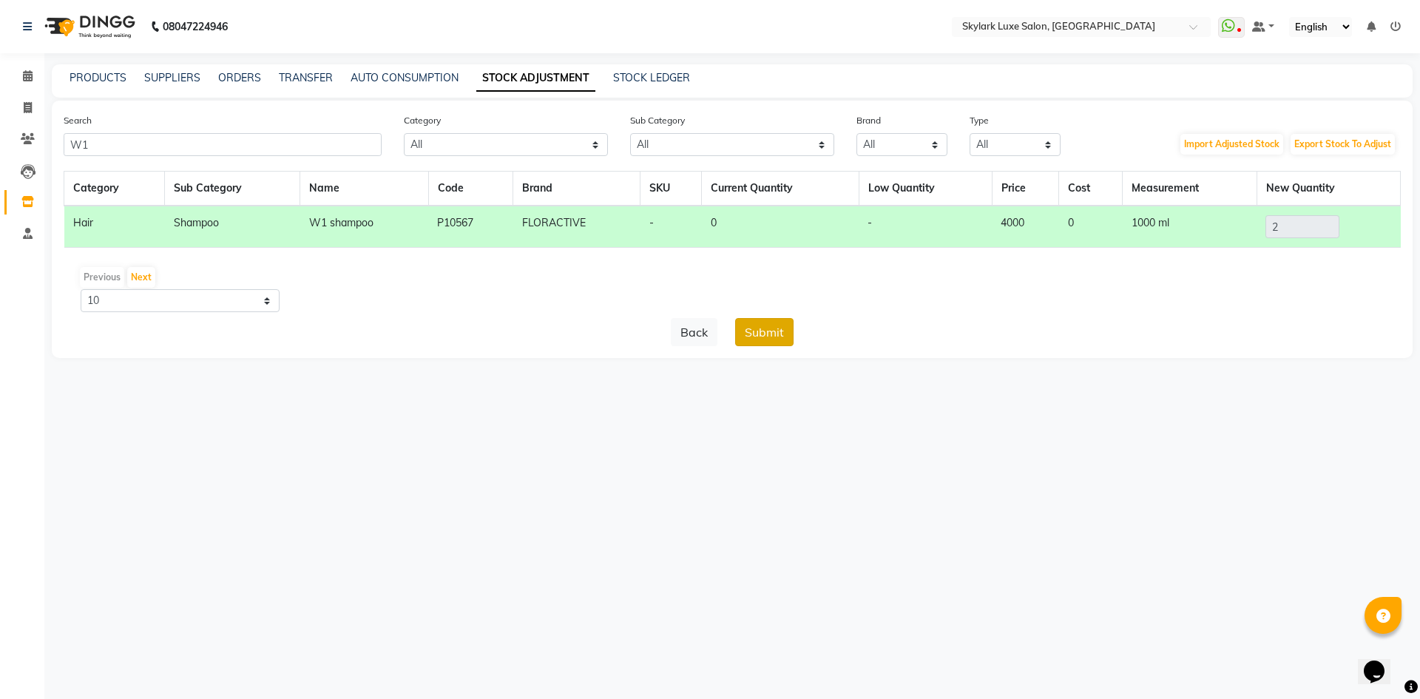
click at [765, 327] on button "Submit" at bounding box center [764, 332] width 58 height 28
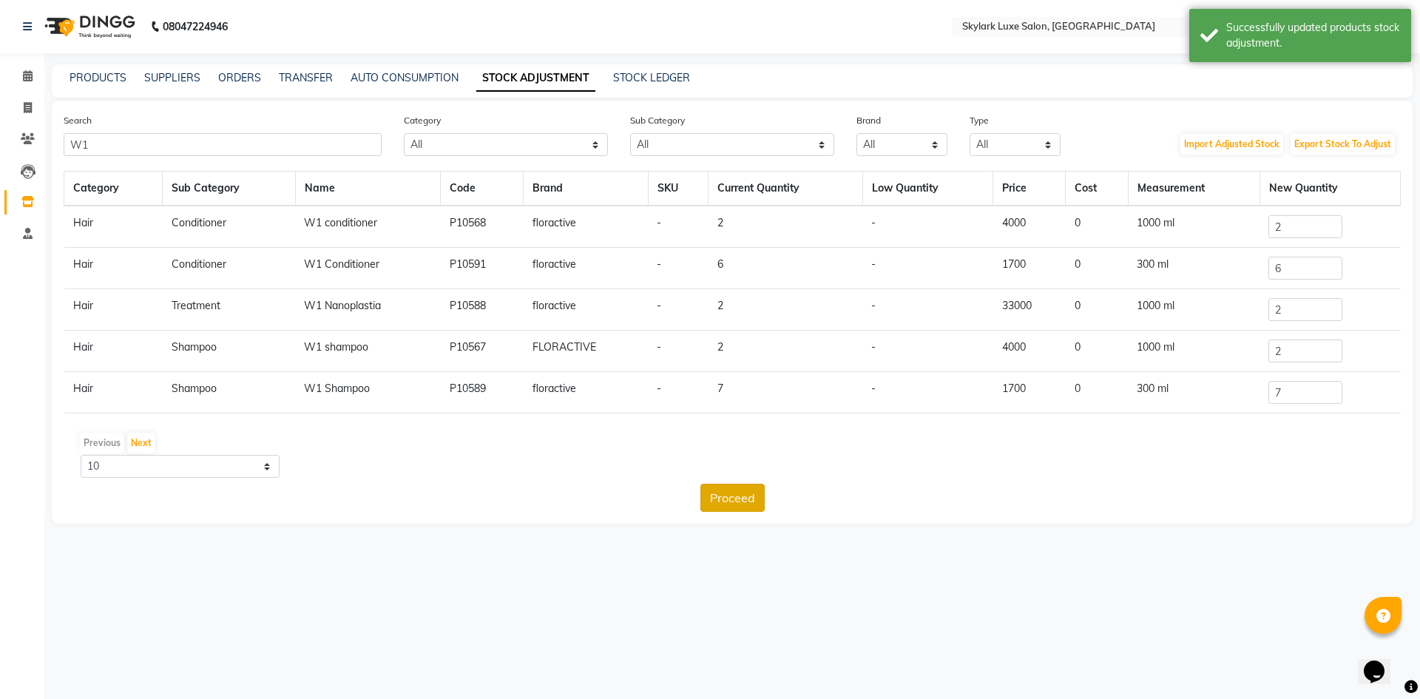
click at [725, 496] on button "Proceed" at bounding box center [732, 498] width 64 height 28
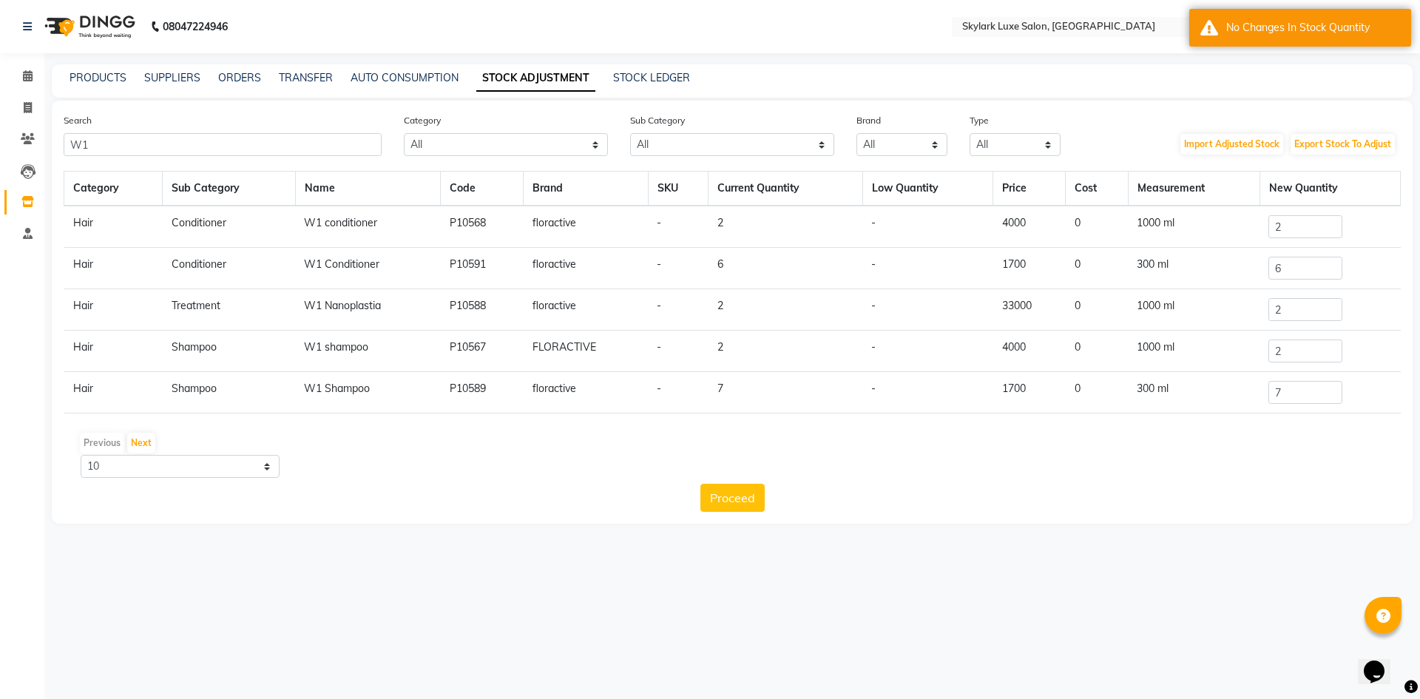
click at [884, 504] on div "Proceed" at bounding box center [732, 498] width 1337 height 28
click at [138, 439] on button "Next" at bounding box center [141, 443] width 28 height 21
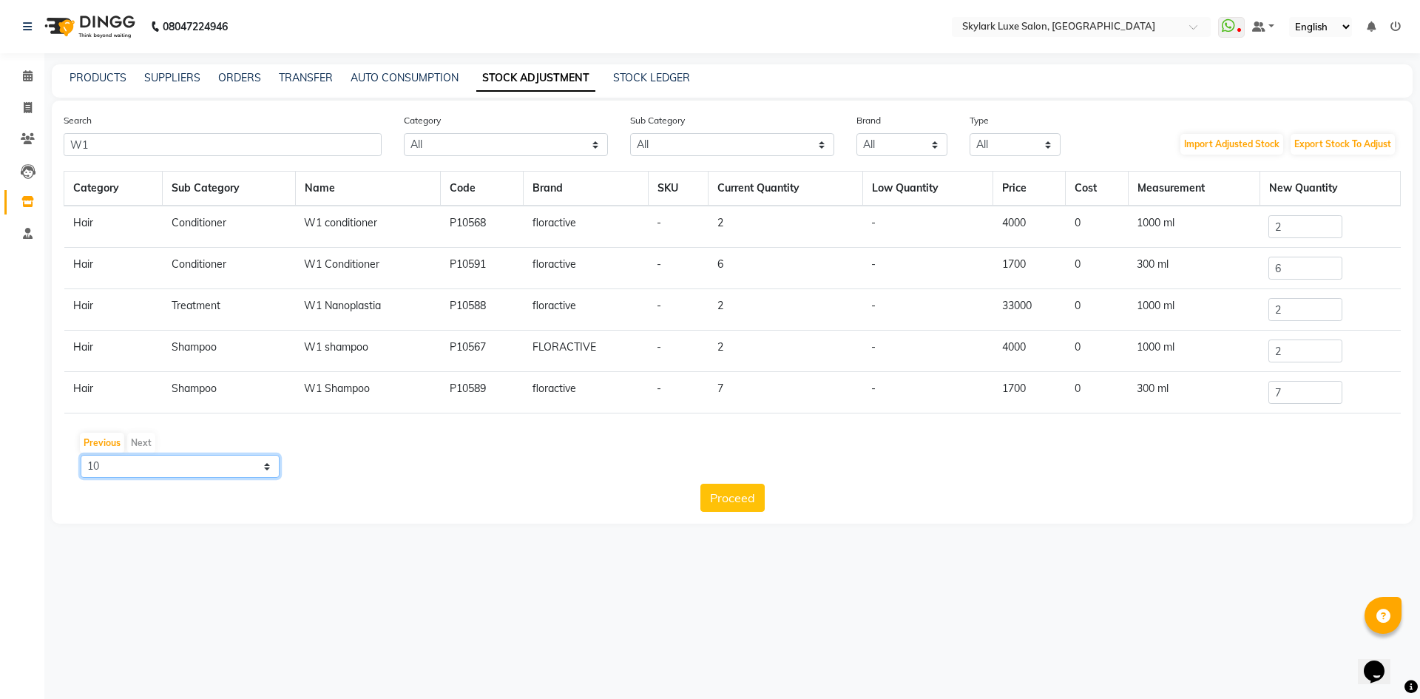
click at [271, 467] on select "10 50 100" at bounding box center [180, 466] width 199 height 23
click at [81, 455] on select "10 50 100" at bounding box center [180, 466] width 199 height 23
click at [264, 464] on select "10 50 100" at bounding box center [180, 466] width 199 height 23
click at [81, 455] on select "10 50 100" at bounding box center [180, 466] width 199 height 23
click at [259, 466] on select "10 50 100" at bounding box center [180, 466] width 199 height 23
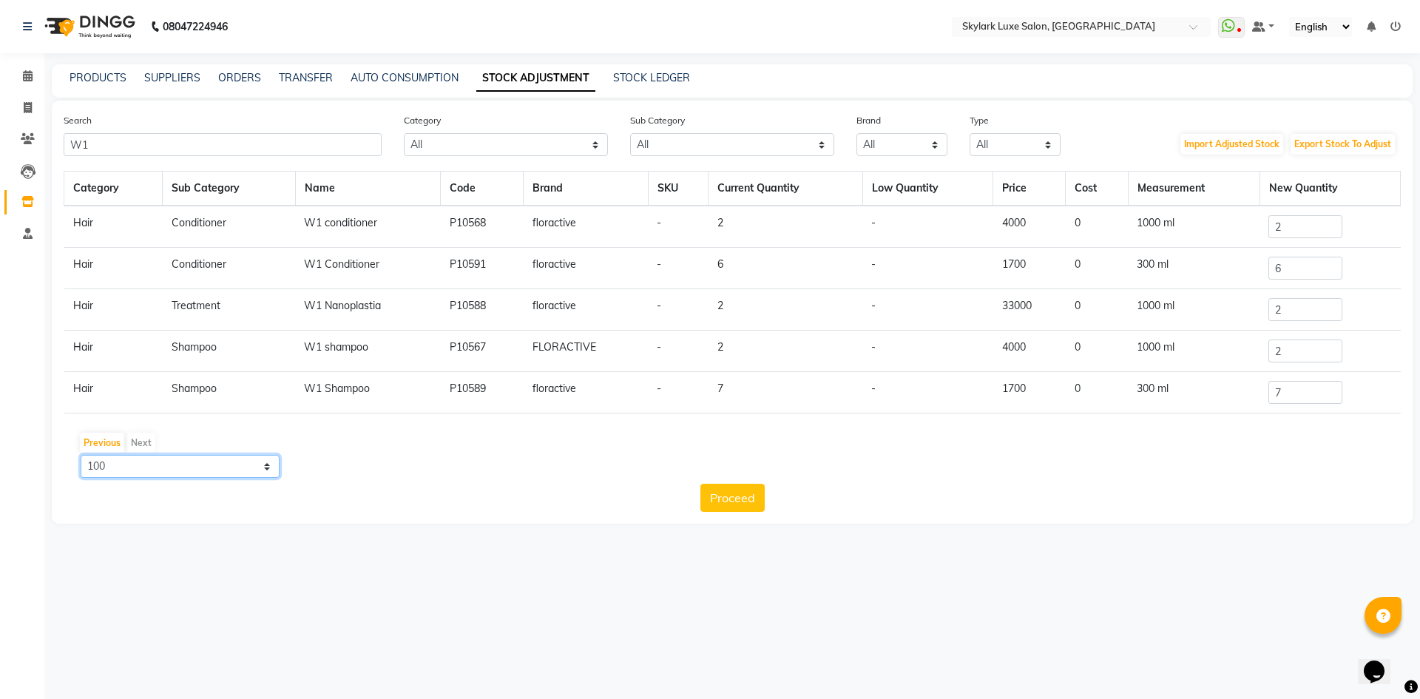
select select "50"
click at [81, 455] on select "10 50 100" at bounding box center [180, 466] width 199 height 23
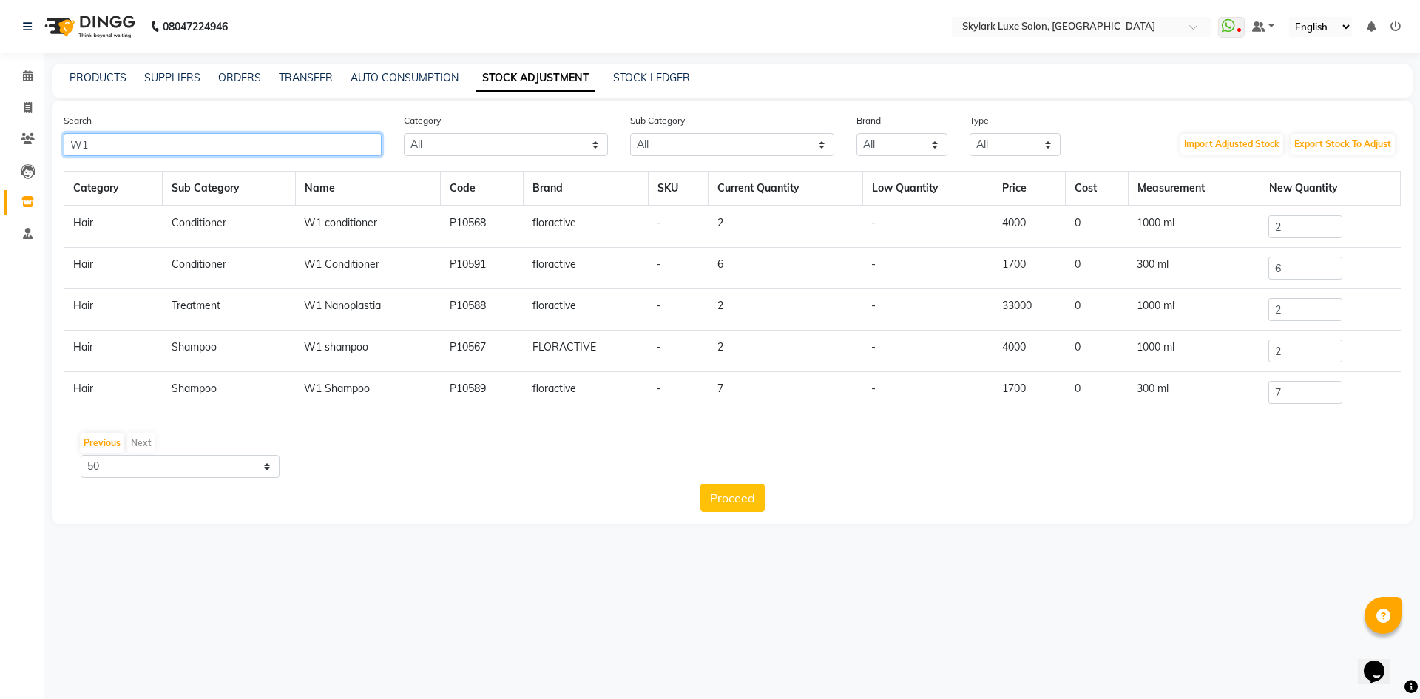
click at [185, 147] on input "W1" at bounding box center [223, 144] width 318 height 23
type input "W"
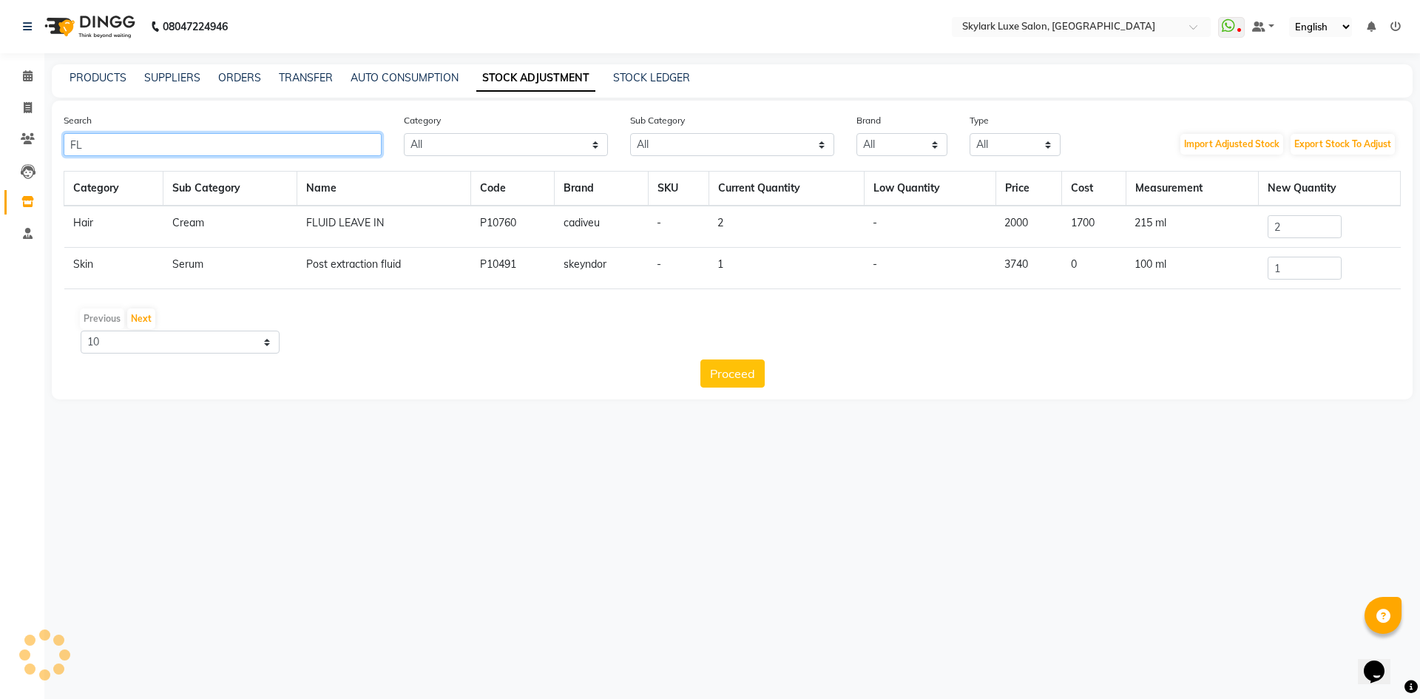
type input "F"
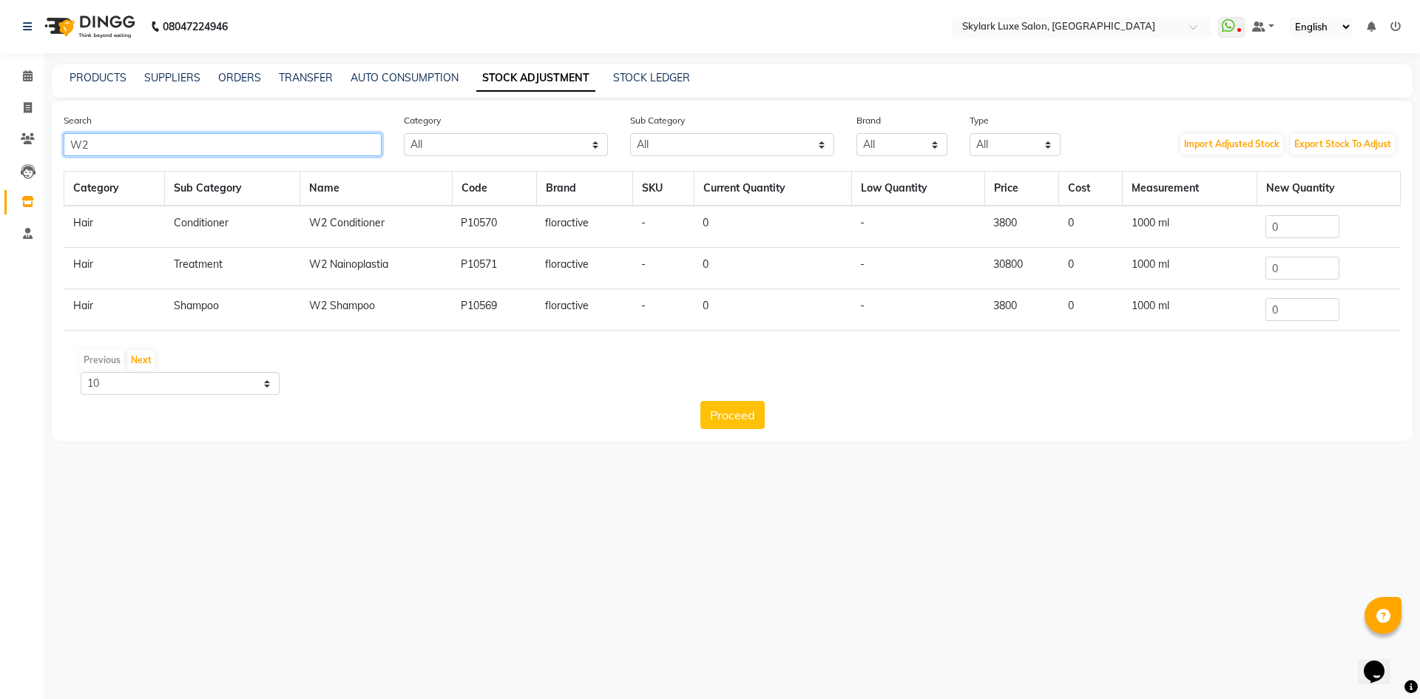
type input "W2"
click at [1292, 266] on input "0" at bounding box center [1302, 268] width 74 height 23
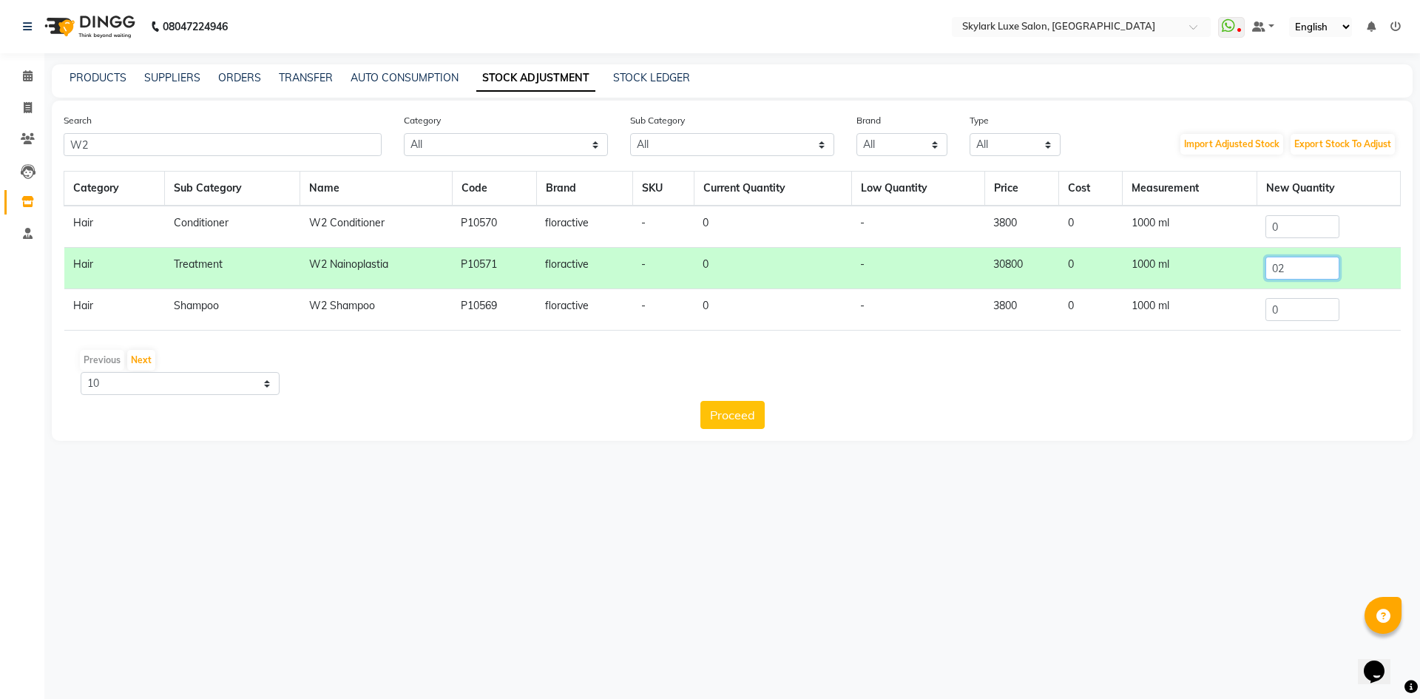
type input "0"
type input "2"
click at [731, 422] on button "Proceed" at bounding box center [732, 415] width 64 height 28
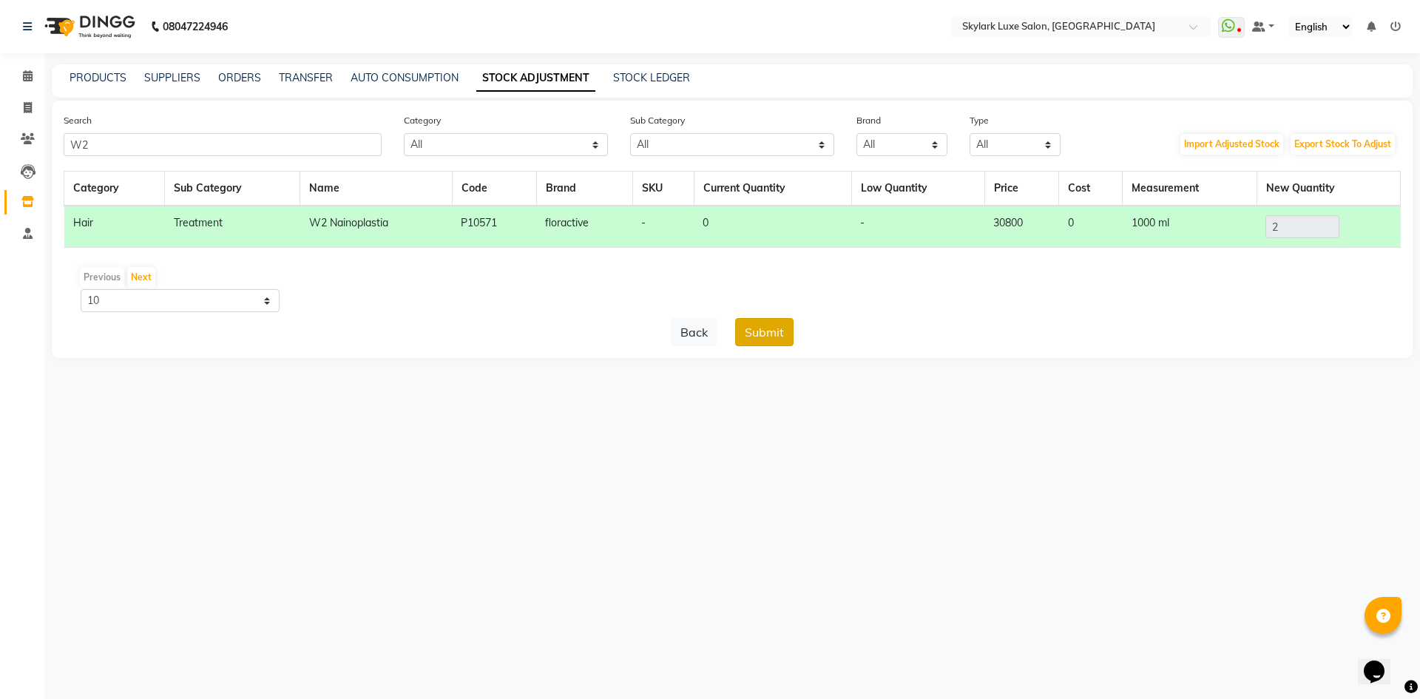
click at [778, 327] on button "Submit" at bounding box center [764, 332] width 58 height 28
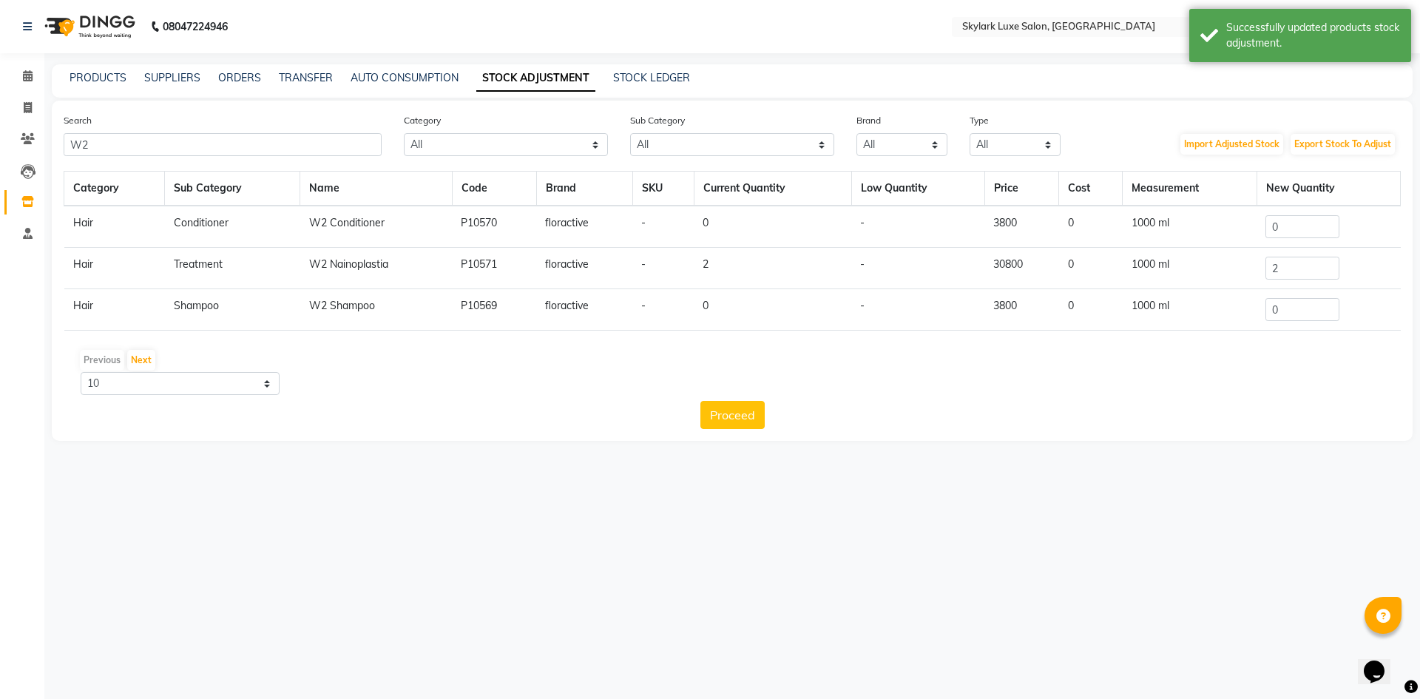
click at [999, 431] on div "Search W2 Category All Hair Skin Makeup Personal Care Appliances Beard Waxing D…" at bounding box center [732, 271] width 1361 height 340
click at [23, 81] on span at bounding box center [28, 76] width 26 height 17
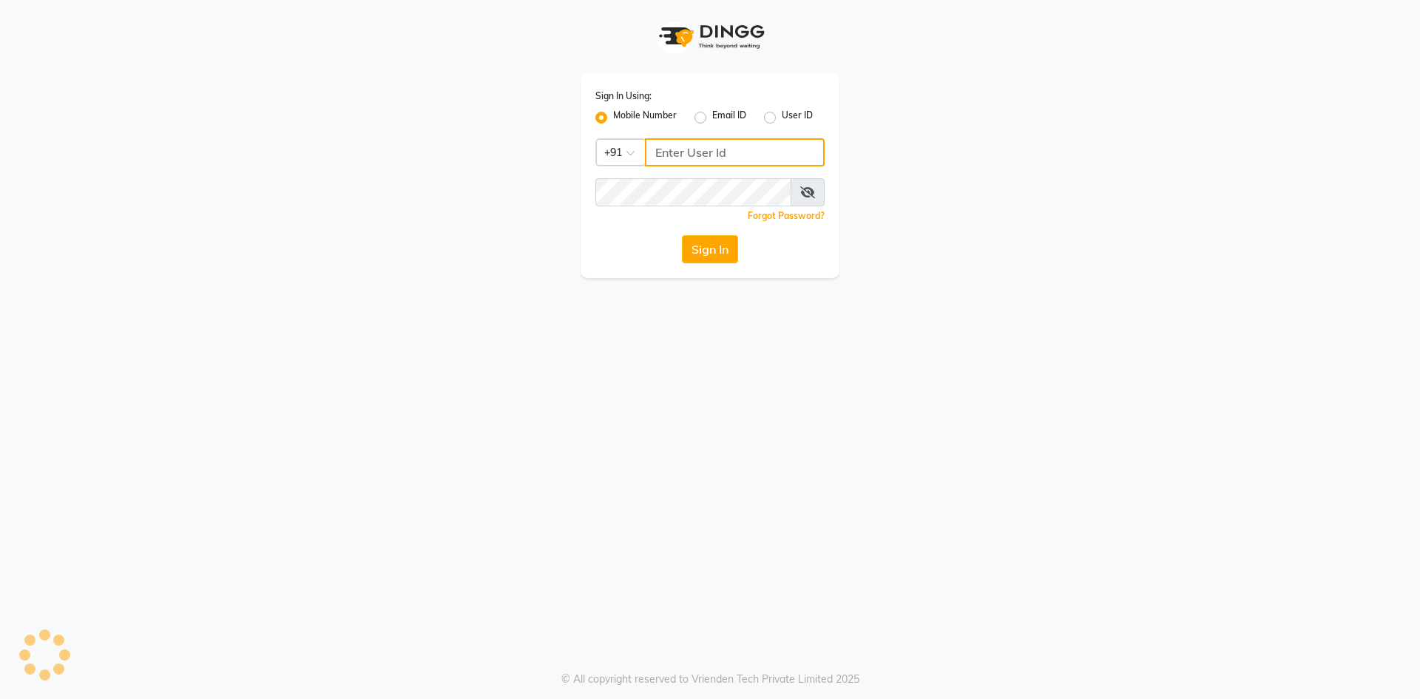
click at [663, 163] on input "Username" at bounding box center [735, 152] width 180 height 28
drag, startPoint x: 700, startPoint y: 131, endPoint x: 708, endPoint y: 161, distance: 31.4
click at [708, 161] on div "Sign In Using: Mobile Number Email ID User ID Country Code × +91 Remember me Fo…" at bounding box center [710, 175] width 259 height 205
drag, startPoint x: 683, startPoint y: 158, endPoint x: 683, endPoint y: 146, distance: 11.9
click at [684, 158] on input "Username" at bounding box center [735, 152] width 180 height 28
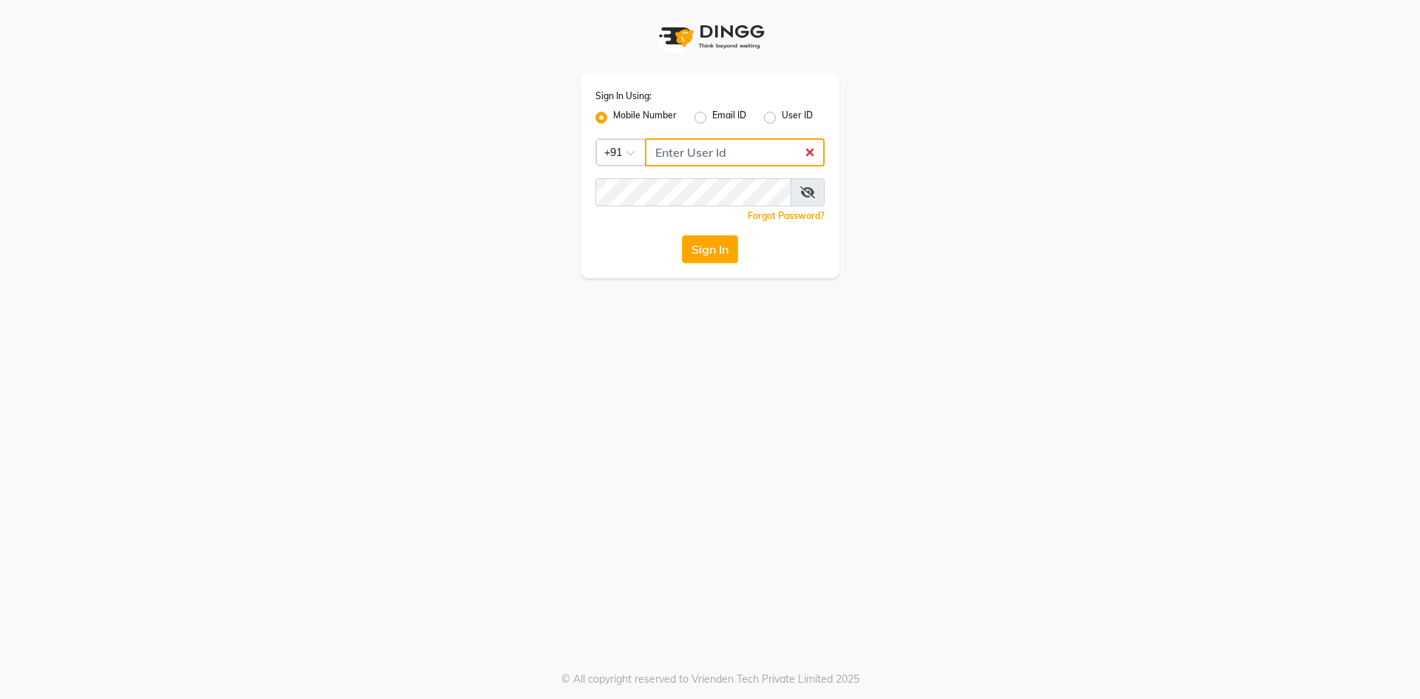
click at [666, 159] on input "Username" at bounding box center [735, 152] width 180 height 28
type input "6395040432"
click at [700, 244] on button "Sign In" at bounding box center [710, 249] width 56 height 28
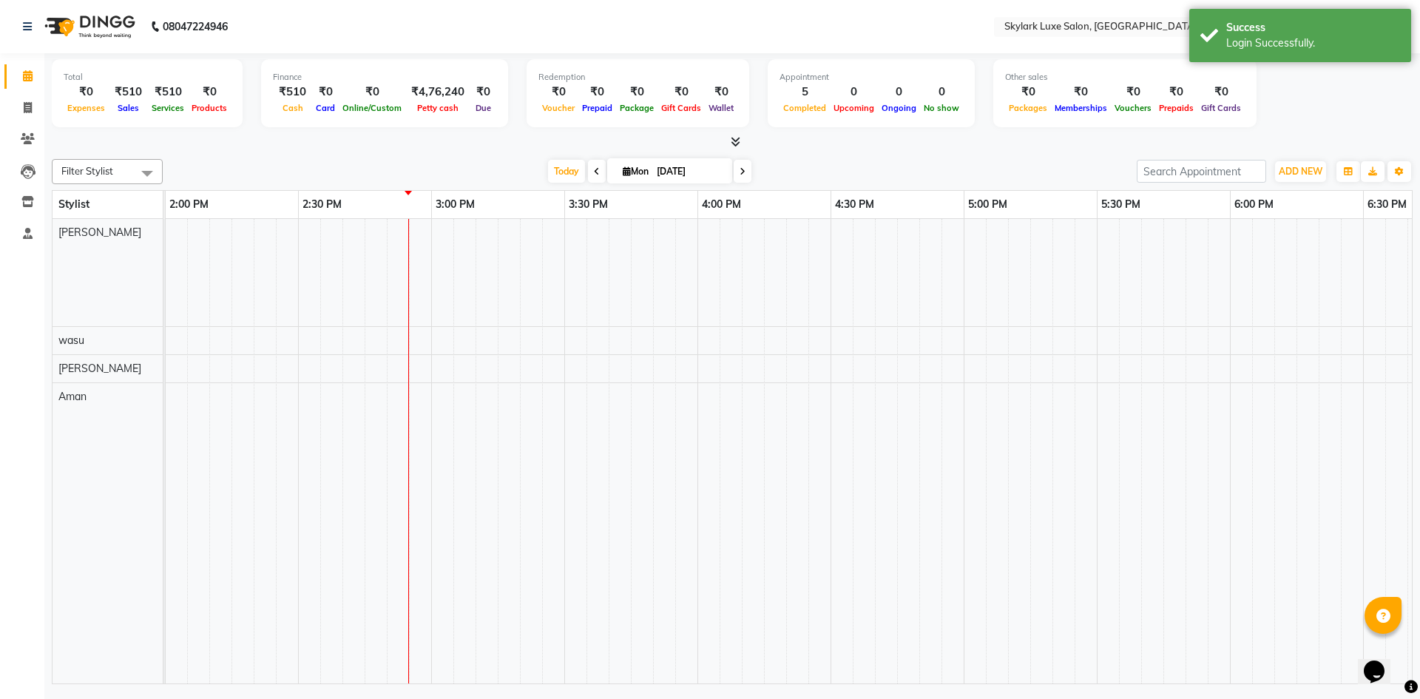
select select "en"
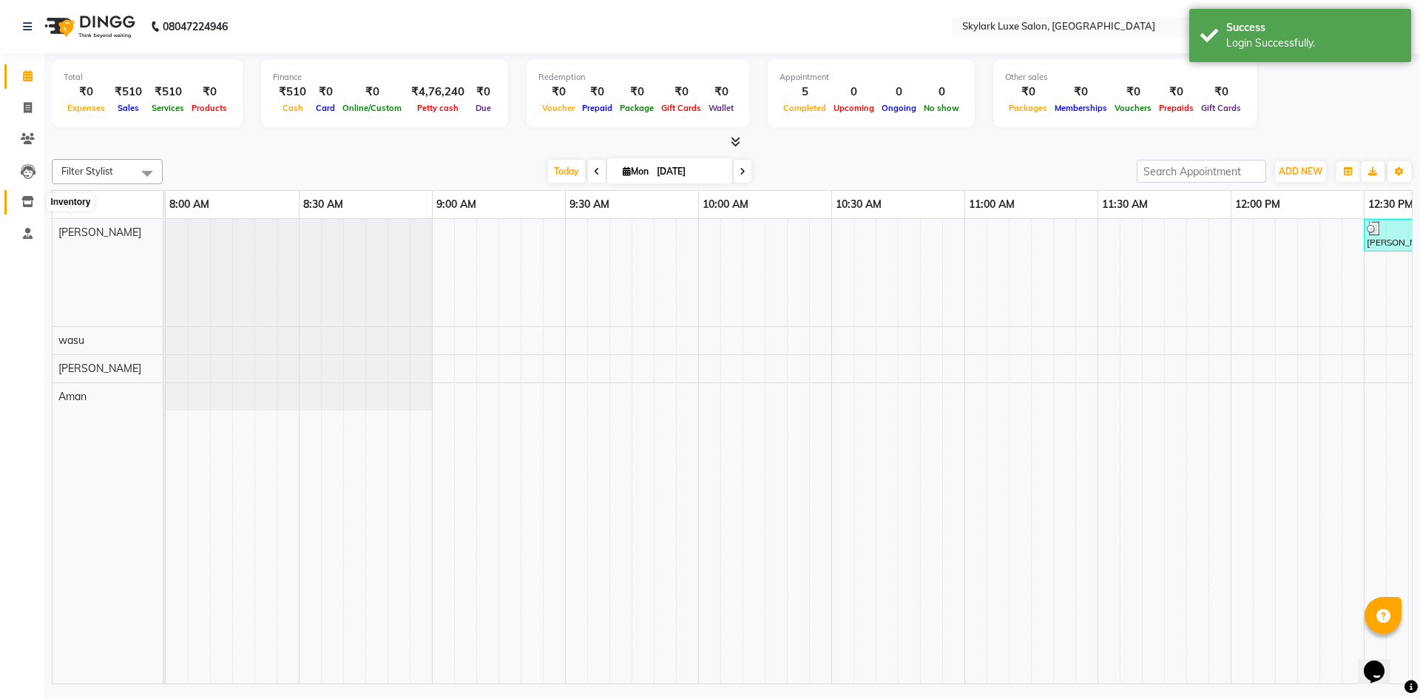
click at [27, 197] on icon at bounding box center [27, 201] width 13 height 11
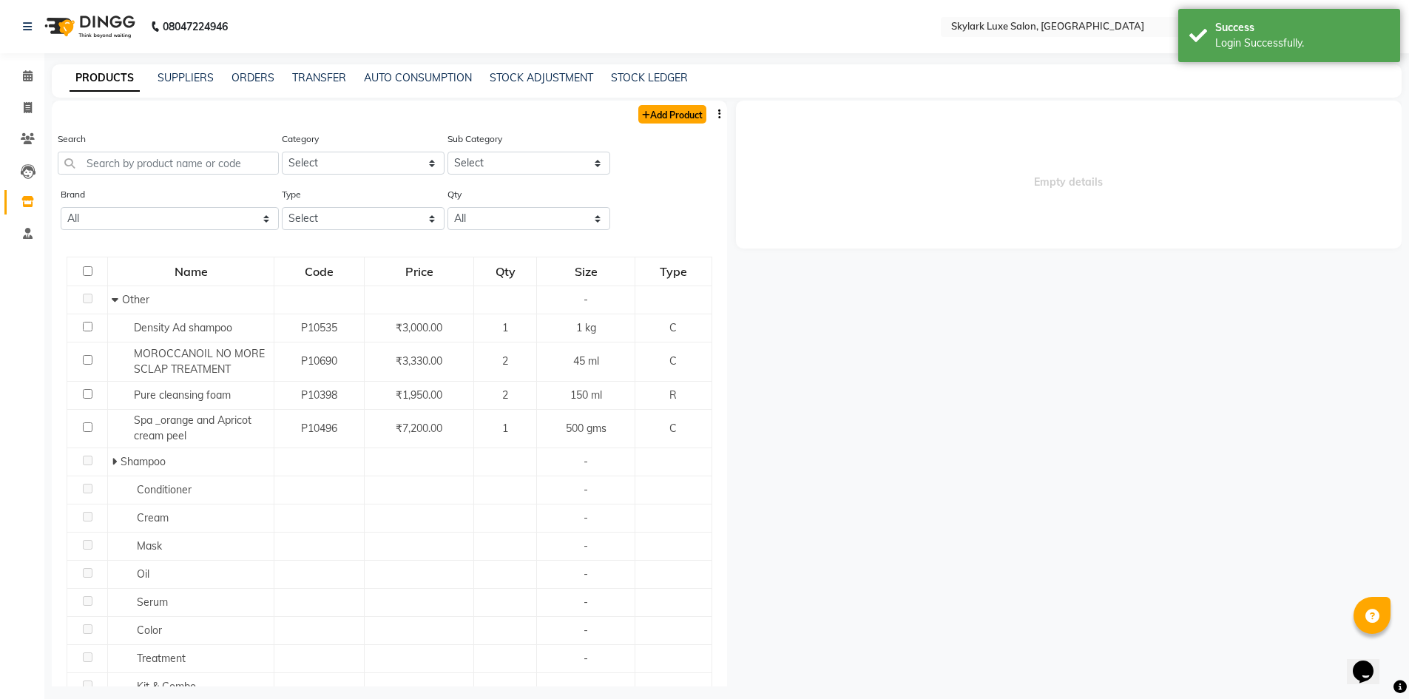
click at [666, 116] on link "Add Product" at bounding box center [672, 114] width 68 height 18
select select "true"
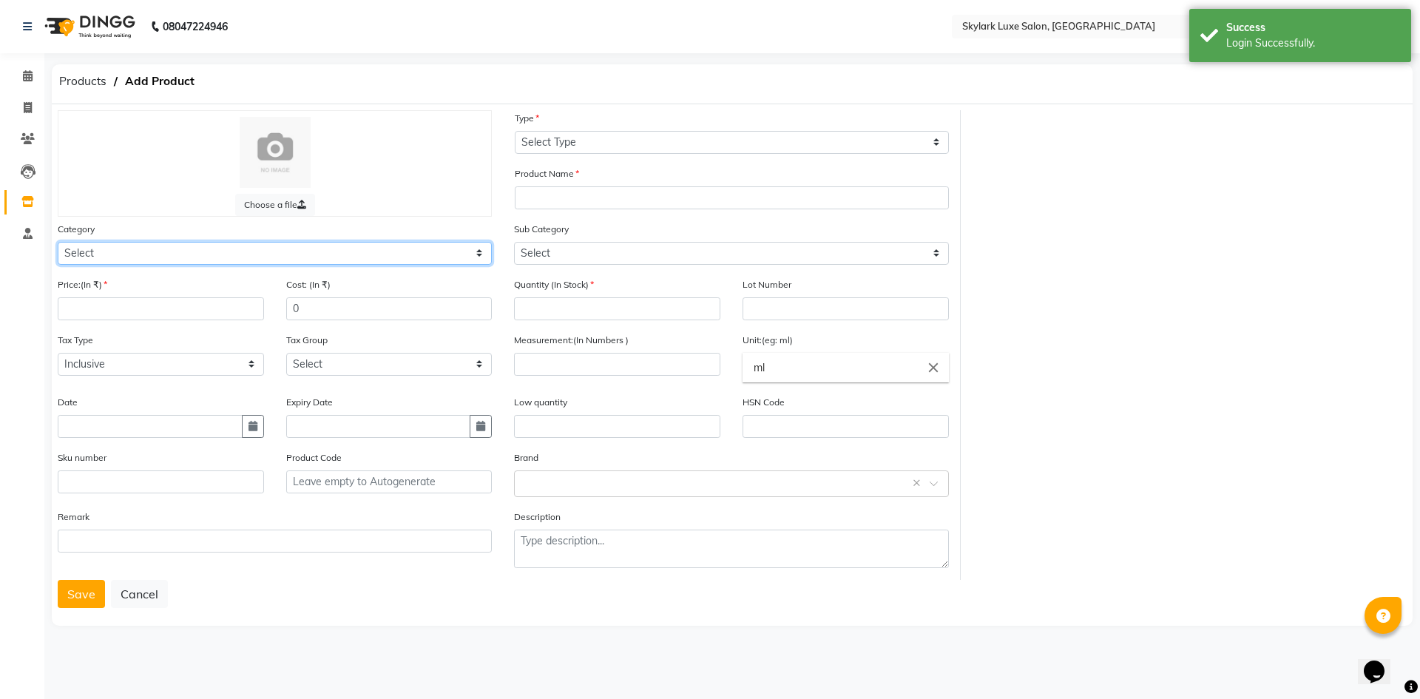
click at [277, 257] on select "Select Hair Skin Makeup Personal Care Appliances Beard Waxing Disposable Thread…" at bounding box center [275, 253] width 434 height 23
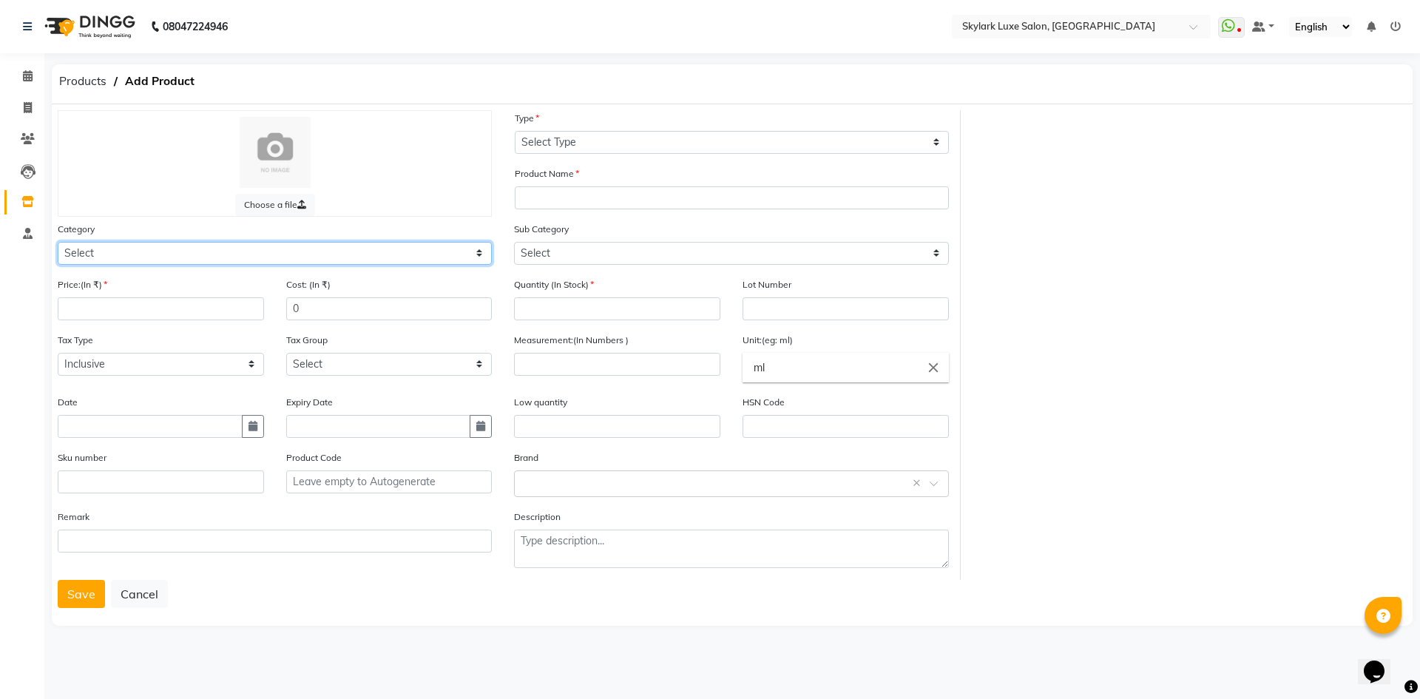
select select "1150"
click at [58, 242] on select "Select Hair Skin Makeup Personal Care Appliances Beard Waxing Disposable Thread…" at bounding box center [275, 253] width 434 height 23
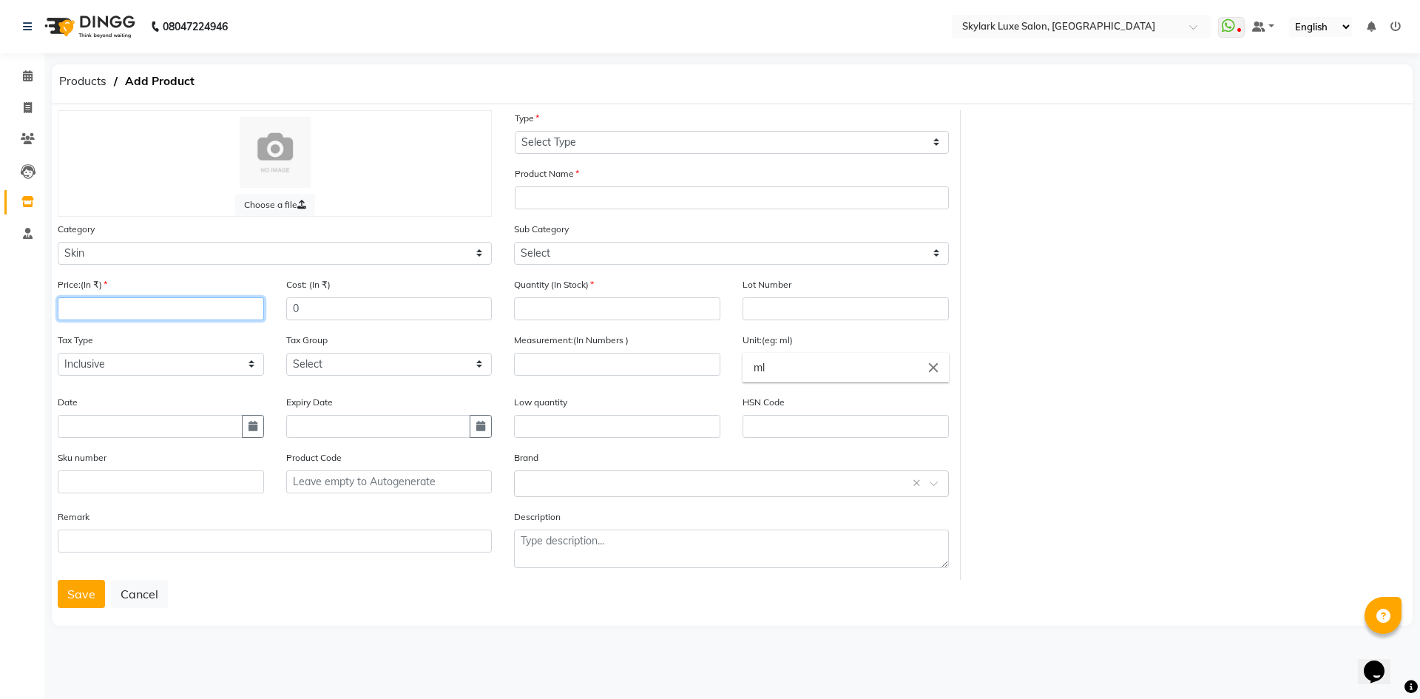
click at [195, 314] on input "number" at bounding box center [161, 308] width 206 height 23
type input "1800"
click at [97, 426] on input "text" at bounding box center [150, 426] width 185 height 23
select select "9"
select select "2025"
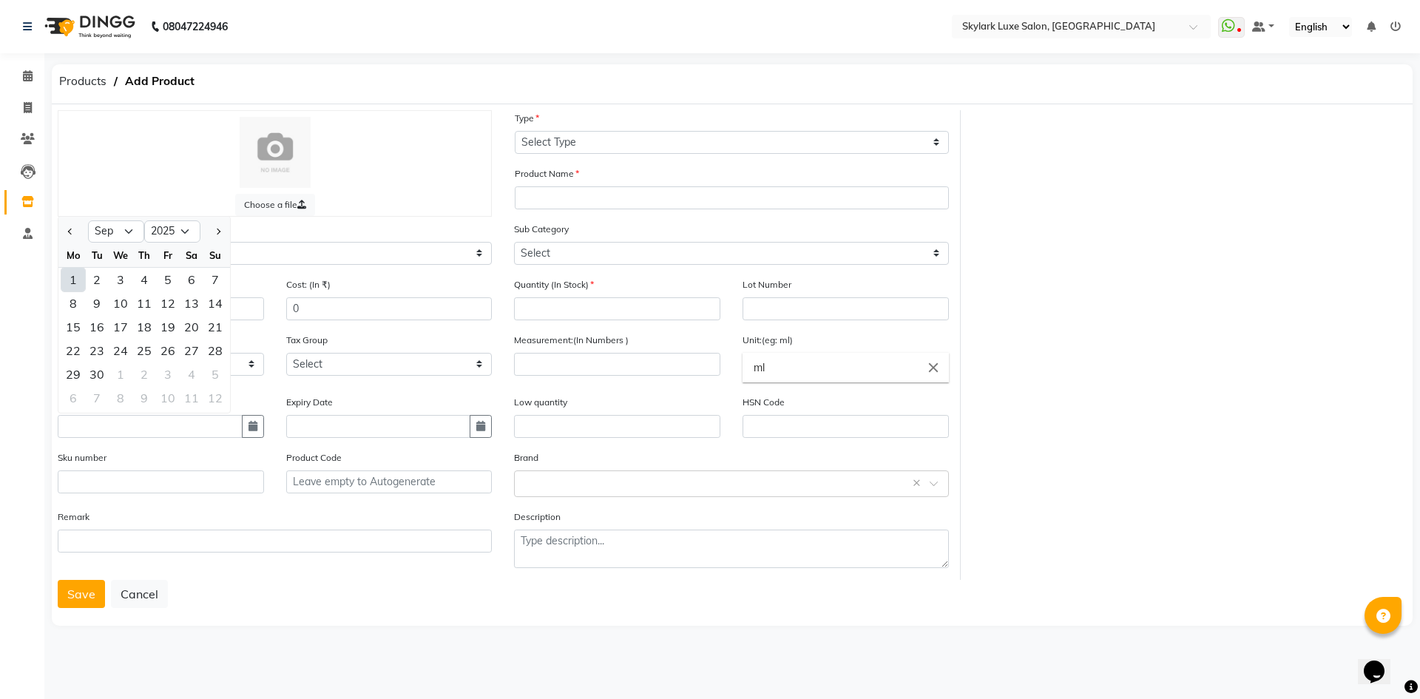
click at [68, 277] on div "1" at bounding box center [73, 280] width 24 height 24
type input "[DATE]"
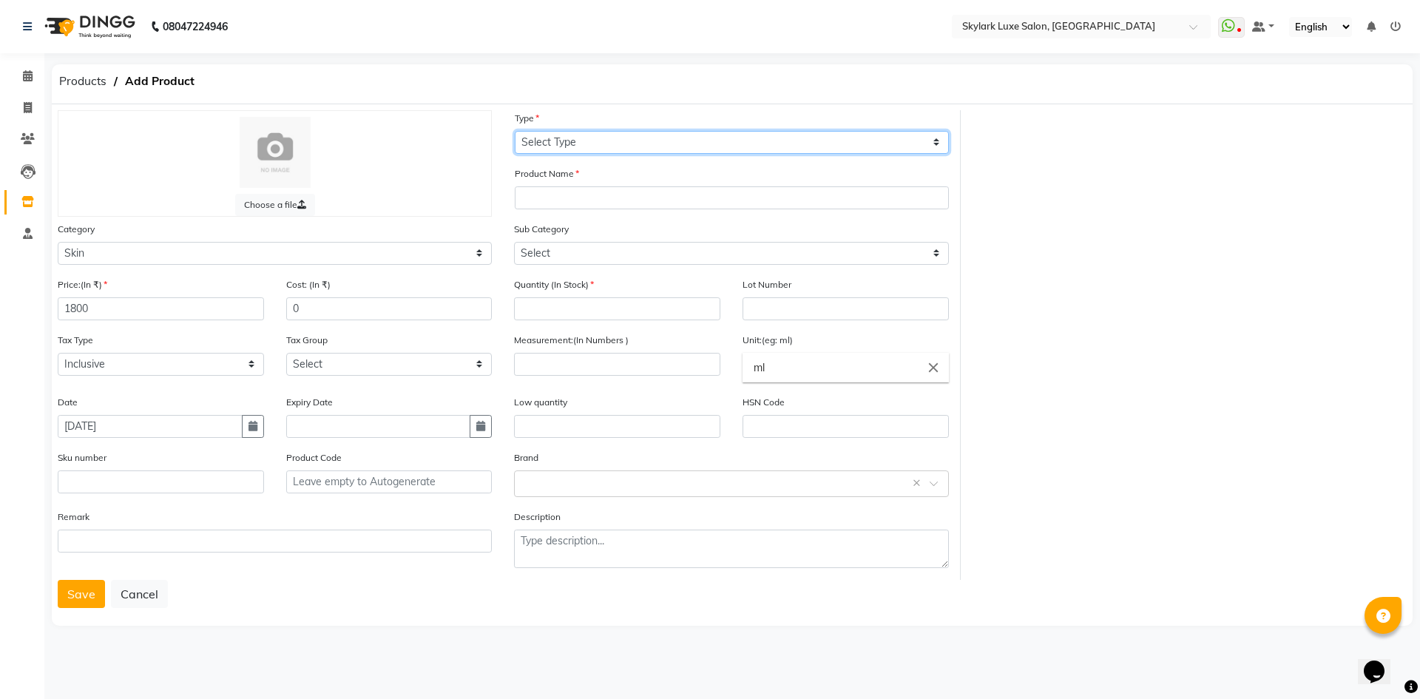
click at [667, 140] on select "Select Type Both Retail Consumable" at bounding box center [732, 142] width 434 height 23
select select "C"
click at [515, 131] on select "Select Type Both Retail Consumable" at bounding box center [732, 142] width 434 height 23
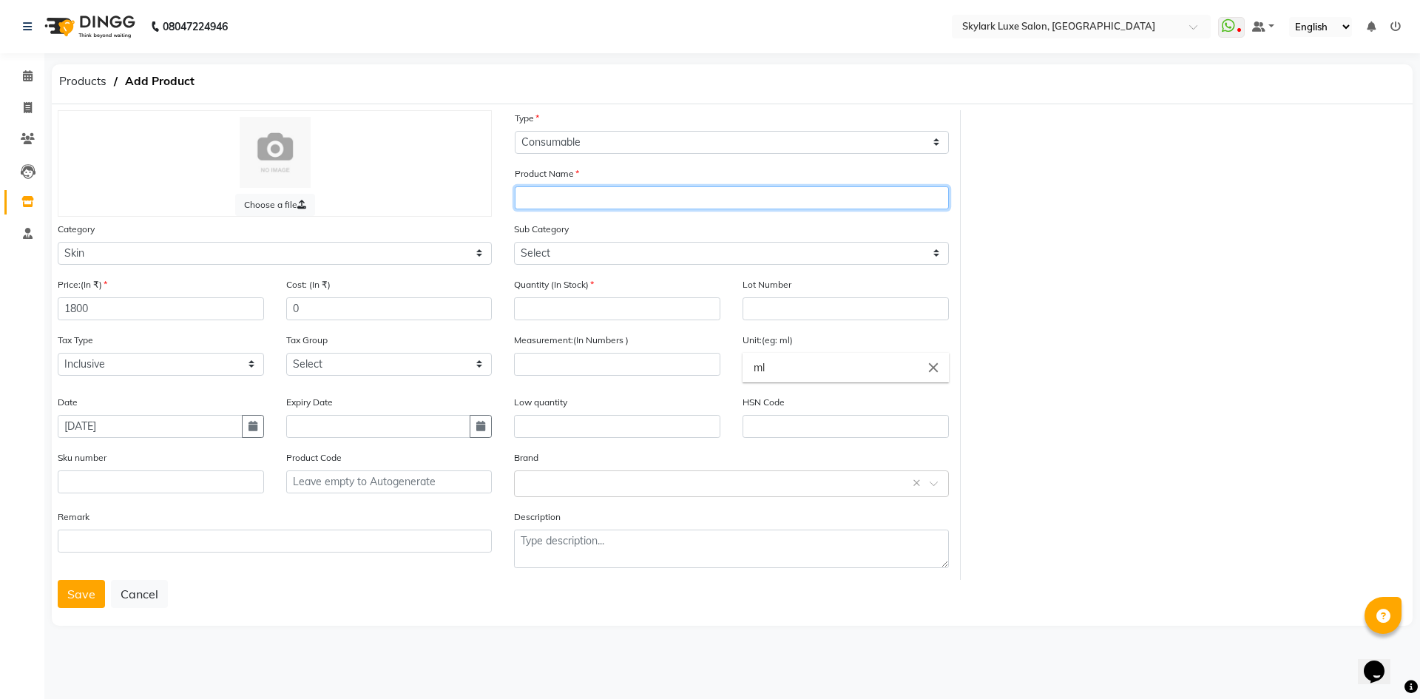
click at [647, 200] on input "text" at bounding box center [732, 197] width 434 height 23
click at [538, 200] on input "PERFACT SKIN TONE" at bounding box center [732, 197] width 434 height 23
click at [553, 199] on input "PERFACT SKIN TONE" at bounding box center [732, 197] width 434 height 23
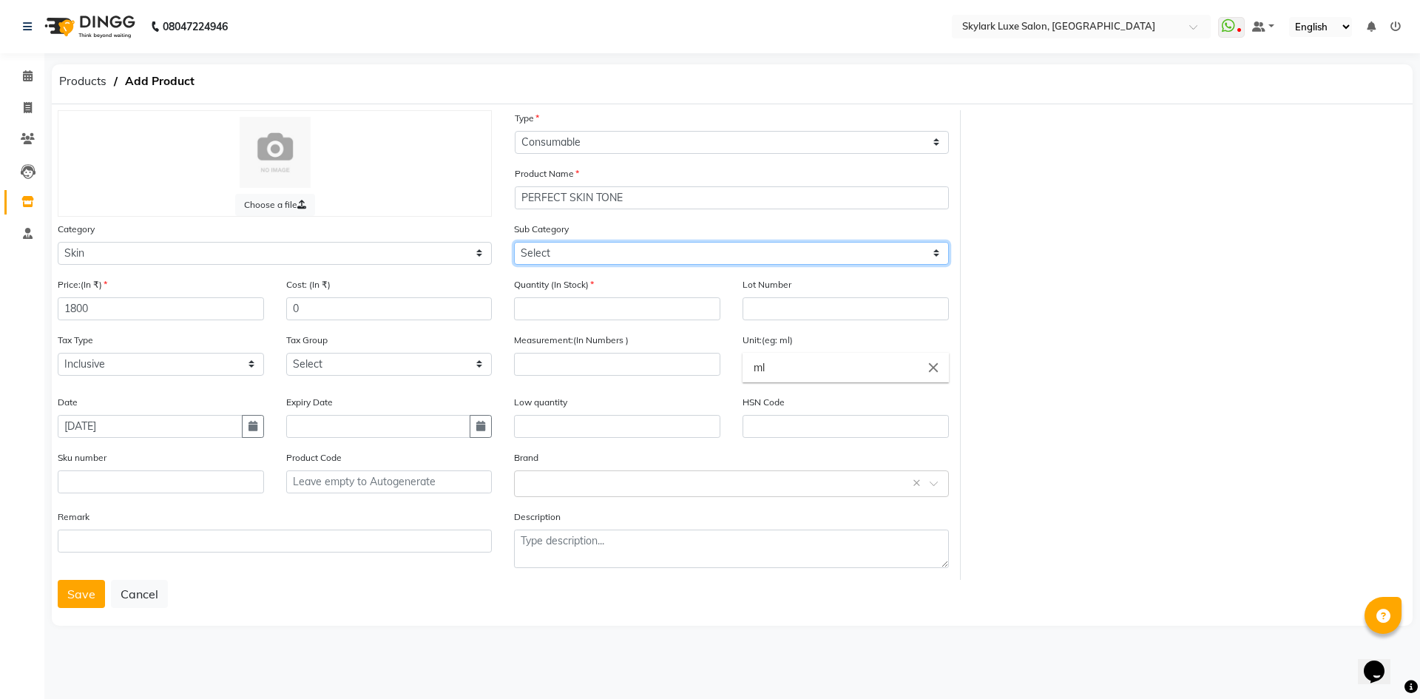
click at [582, 251] on select "Select Cleanser Facial Moisturiser Serum Toner Sun Care Masks Lip Care Eye Care…" at bounding box center [731, 253] width 434 height 23
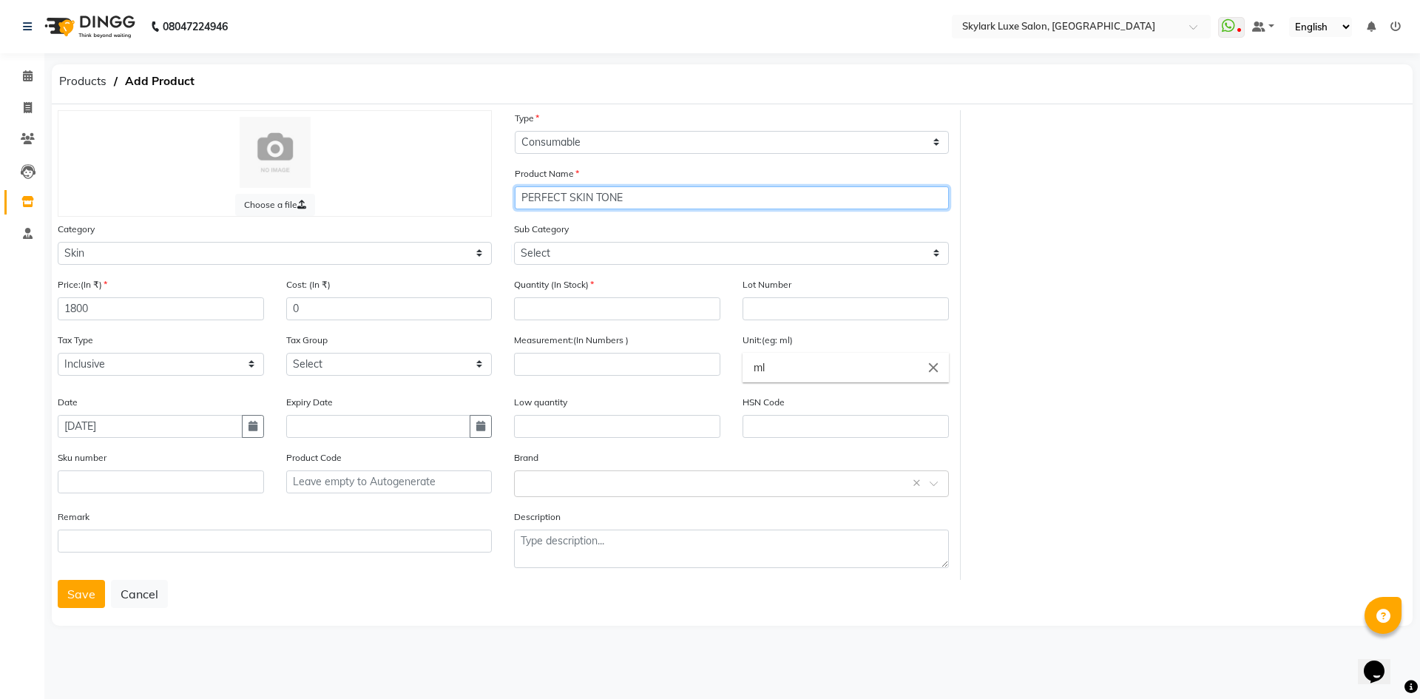
click at [634, 196] on input "PERFECT SKIN TONE" at bounding box center [732, 197] width 434 height 23
type input "PERFECT SKIN TONE KIT"
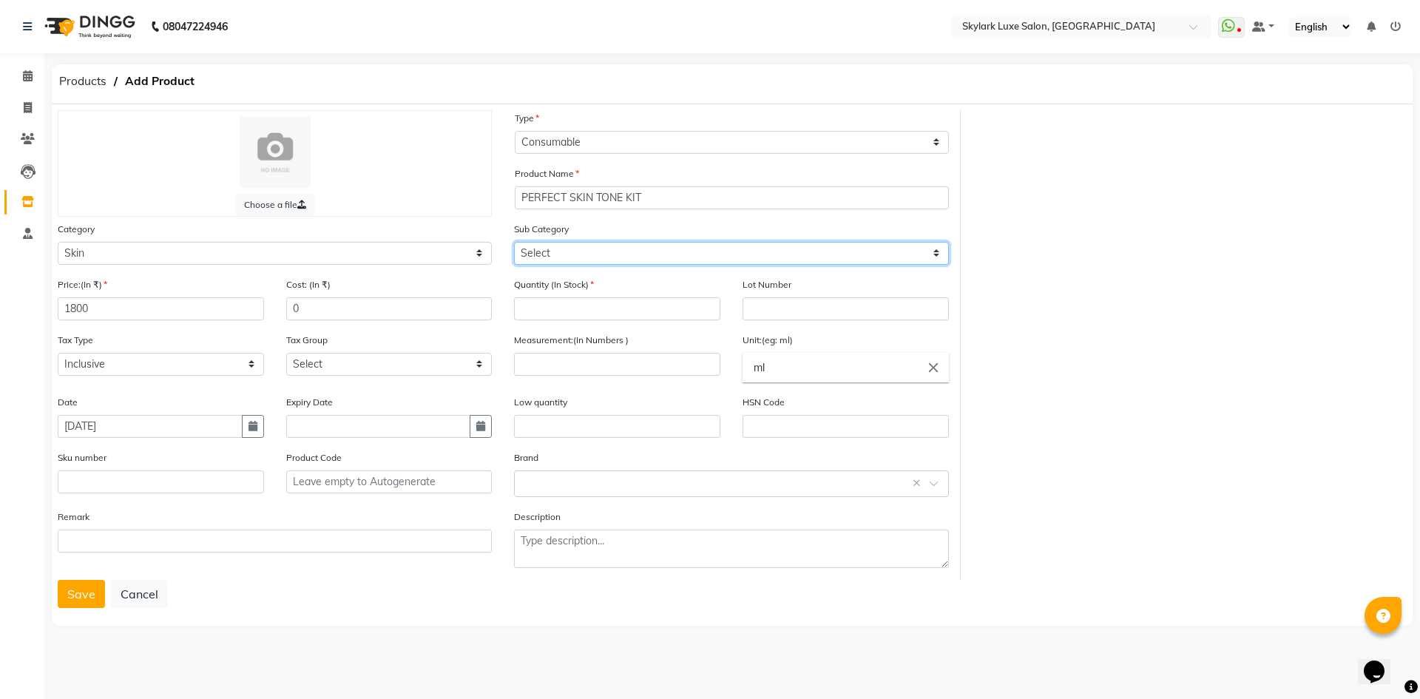
click at [671, 256] on select "Select Cleanser Facial Moisturiser Serum Toner Sun Care Masks Lip Care Eye Care…" at bounding box center [731, 253] width 434 height 23
select select "1152"
click at [514, 242] on select "Select Cleanser Facial Moisturiser Serum Toner Sun Care Masks Lip Care Eye Care…" at bounding box center [731, 253] width 434 height 23
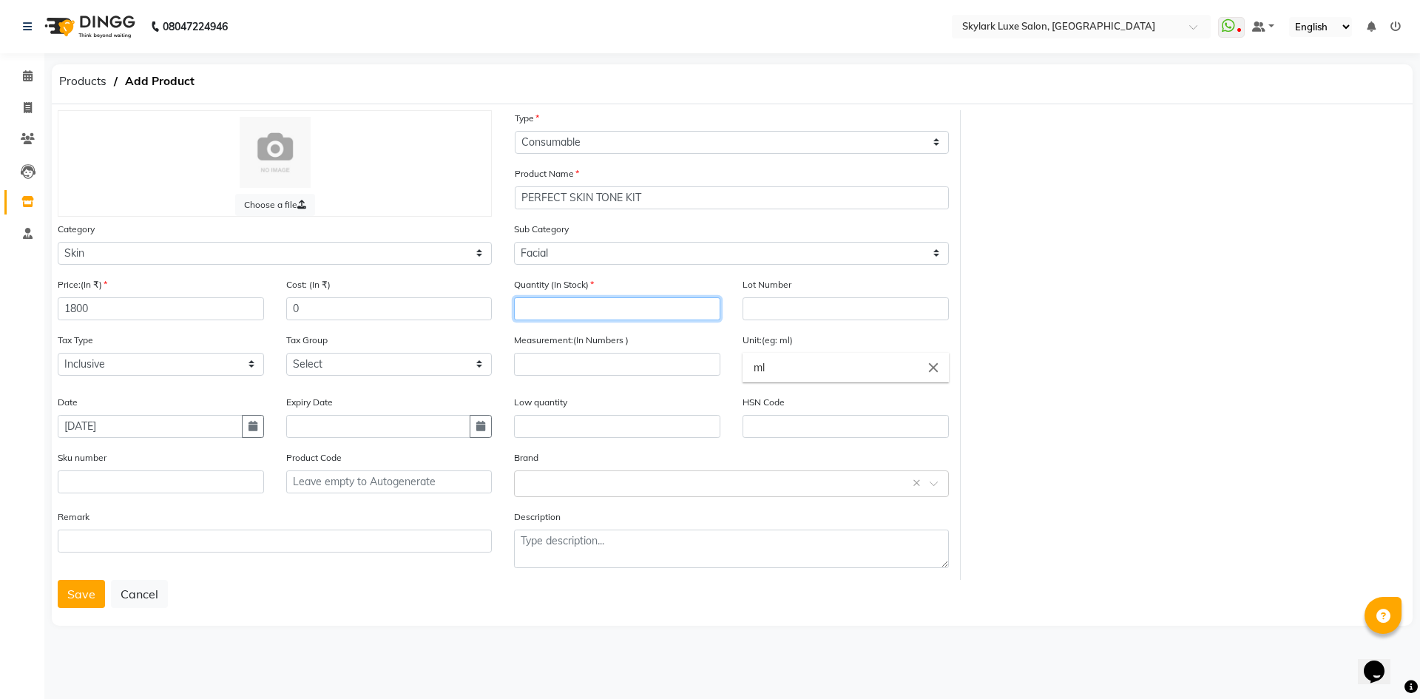
click at [549, 302] on input "number" at bounding box center [617, 308] width 206 height 23
type input "3"
click at [616, 362] on input "number" at bounding box center [617, 364] width 206 height 23
type input "500"
click at [773, 373] on input "ml" at bounding box center [845, 368] width 206 height 30
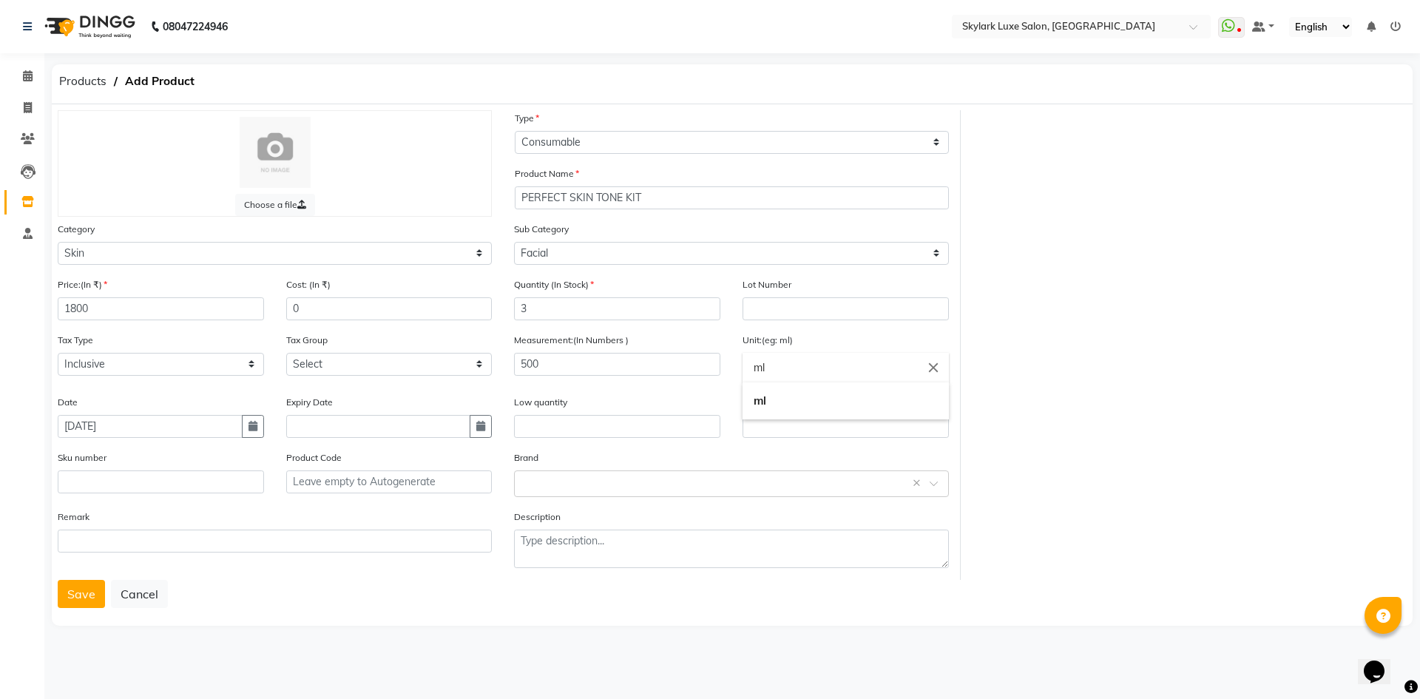
click at [796, 371] on input "ml" at bounding box center [845, 368] width 206 height 30
drag, startPoint x: 776, startPoint y: 365, endPoint x: 734, endPoint y: 376, distance: 43.6
click at [742, 376] on ng-autocomplete "ml close ml" at bounding box center [845, 368] width 206 height 30
click at [771, 436] on link "g ms" at bounding box center [845, 438] width 206 height 38
type input "gms"
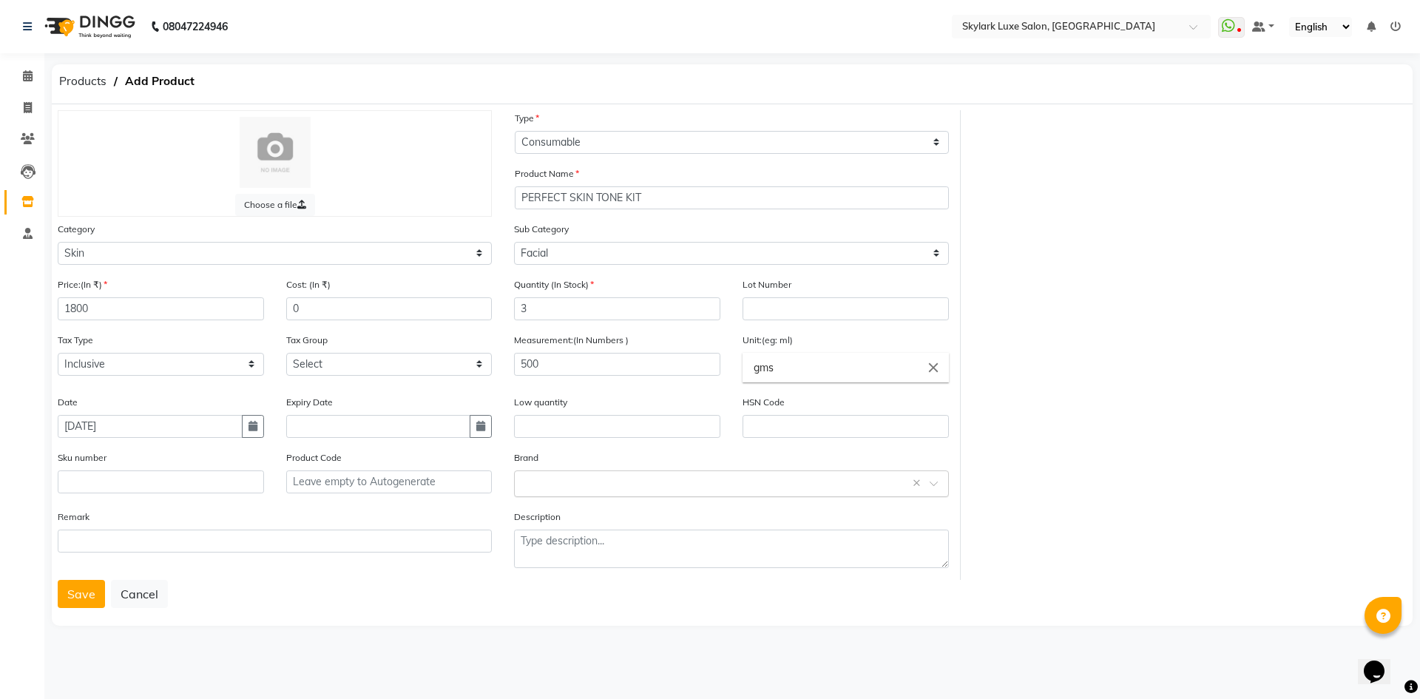
click at [633, 479] on input "text" at bounding box center [716, 483] width 388 height 16
type input "OZON"
click at [558, 555] on div "Ozone" at bounding box center [731, 551] width 433 height 27
click at [88, 592] on button "Save" at bounding box center [81, 594] width 47 height 28
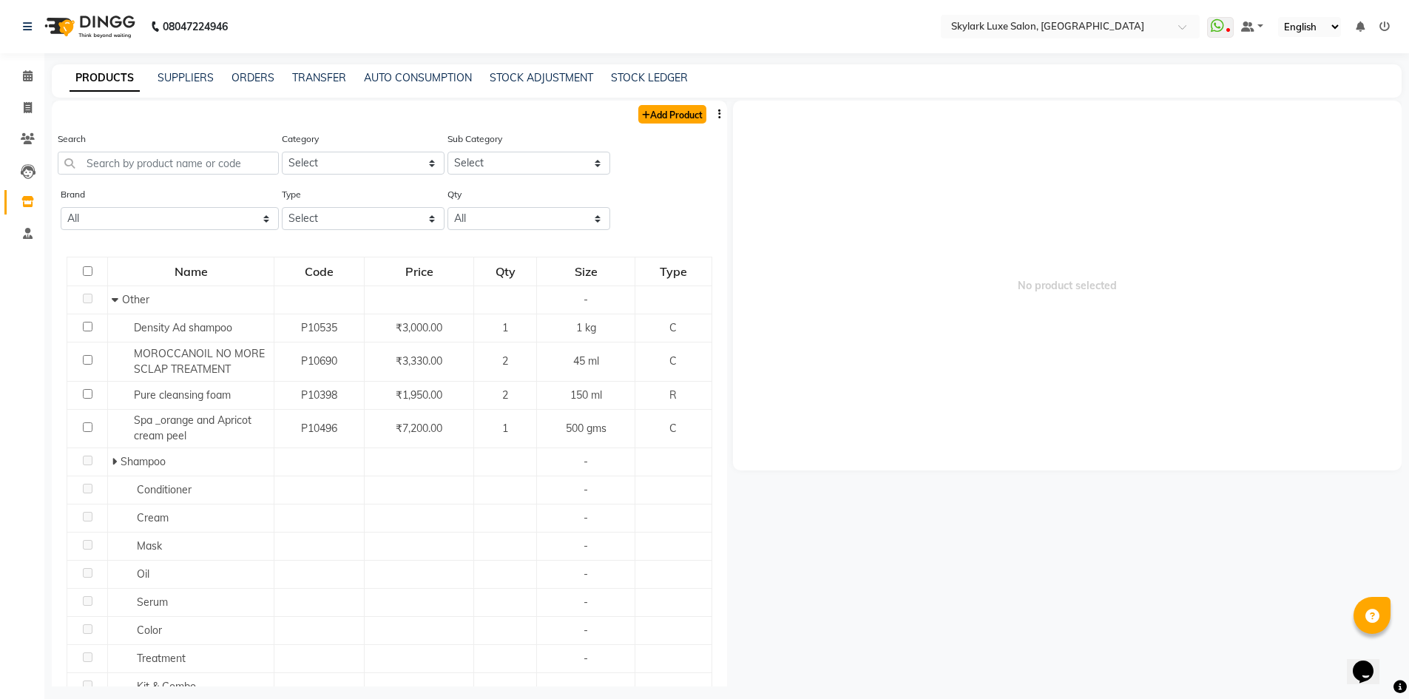
click at [652, 115] on link "Add Product" at bounding box center [672, 114] width 68 height 18
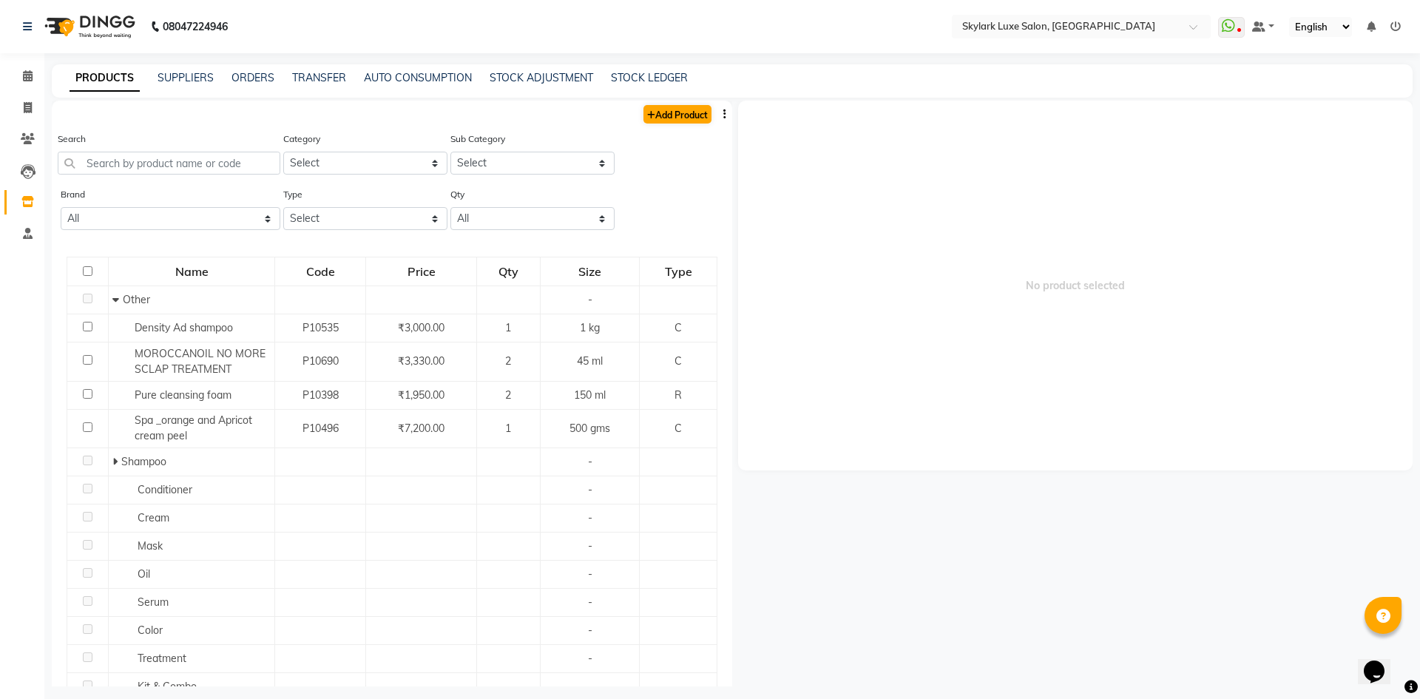
select select "true"
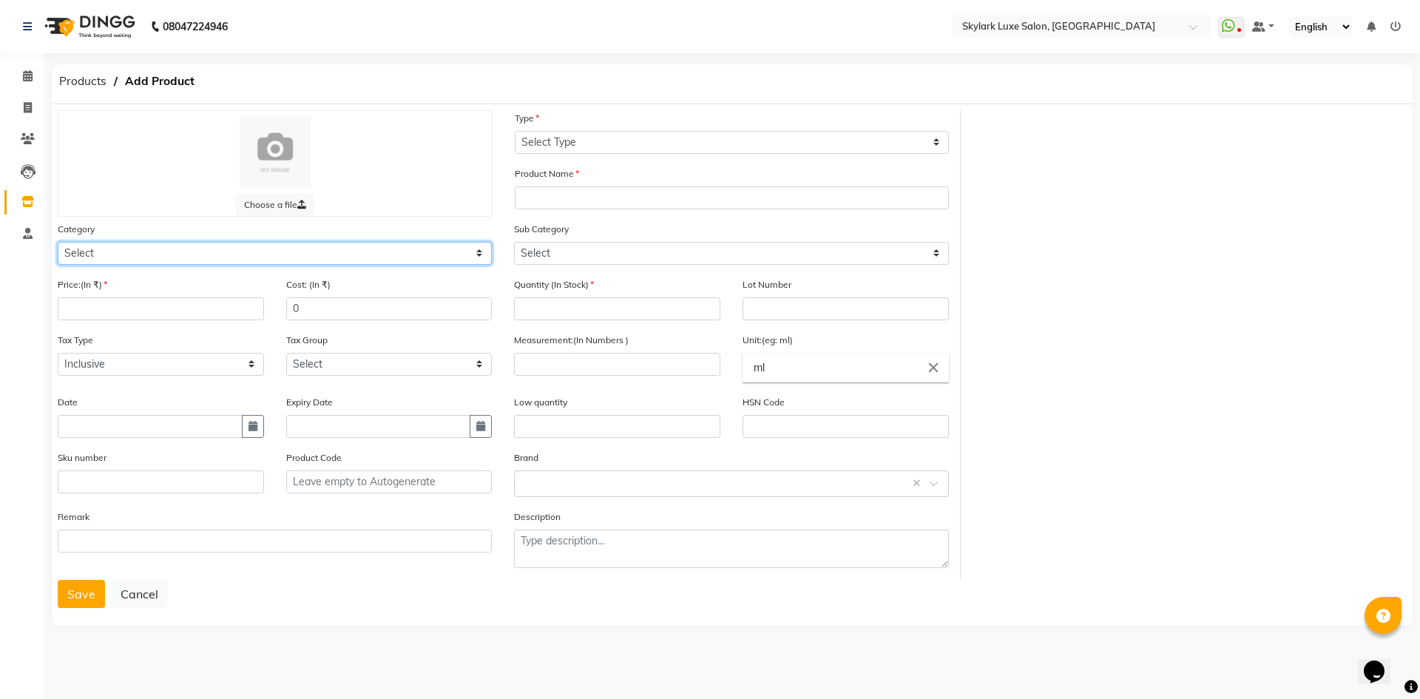
click at [167, 251] on select "Select Hair Skin Makeup Personal Care Appliances Beard Waxing Disposable Thread…" at bounding box center [275, 253] width 434 height 23
select select "1150"
click at [58, 242] on select "Select Hair Skin Makeup Personal Care Appliances Beard Waxing Disposable Thread…" at bounding box center [275, 253] width 434 height 23
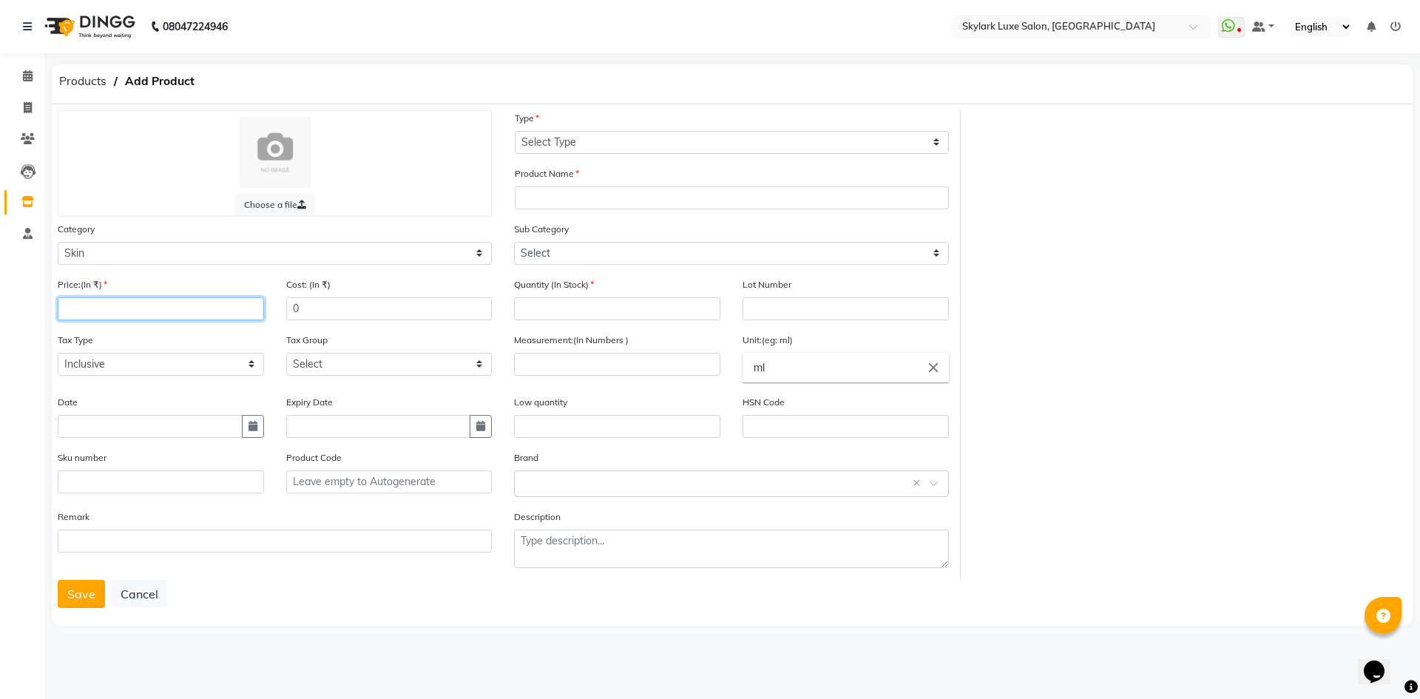
click at [91, 301] on input "number" at bounding box center [161, 308] width 206 height 23
type input "2200"
click at [305, 364] on select "Select GST" at bounding box center [389, 364] width 206 height 23
click at [180, 422] on input "text" at bounding box center [150, 426] width 185 height 23
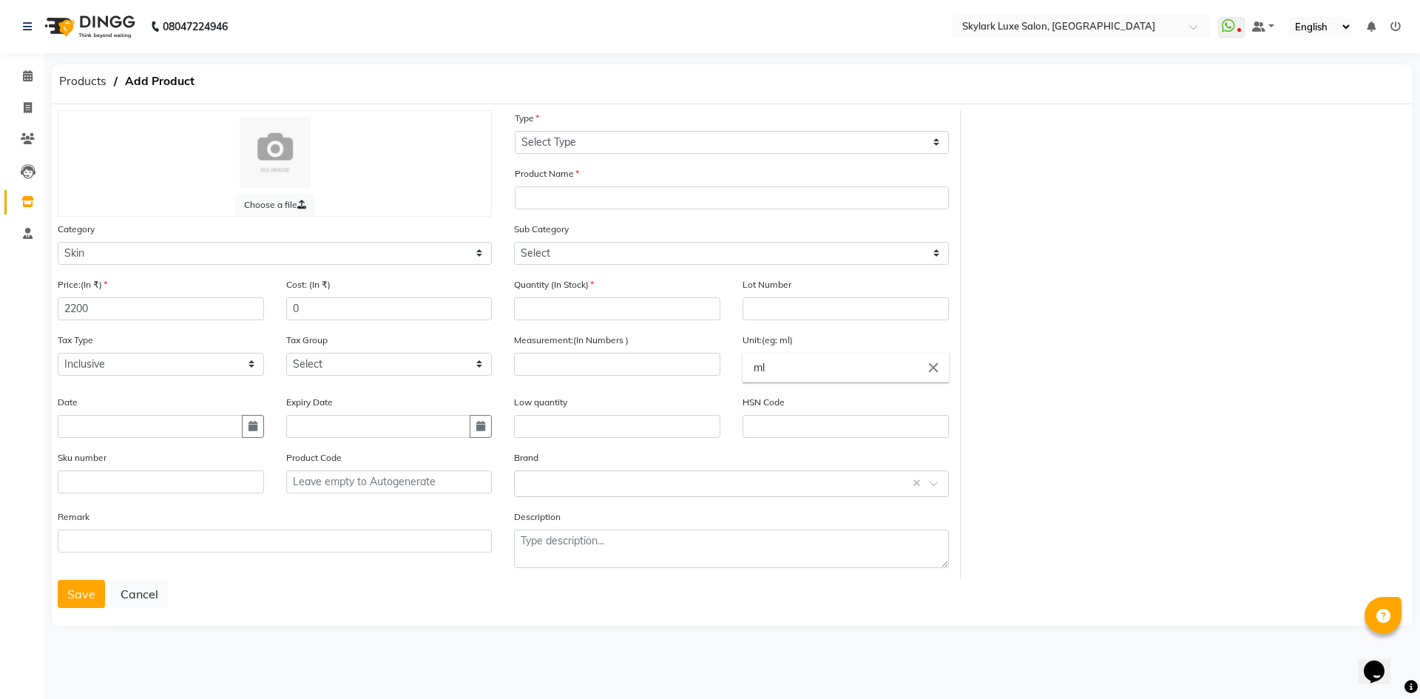
select select "9"
select select "2025"
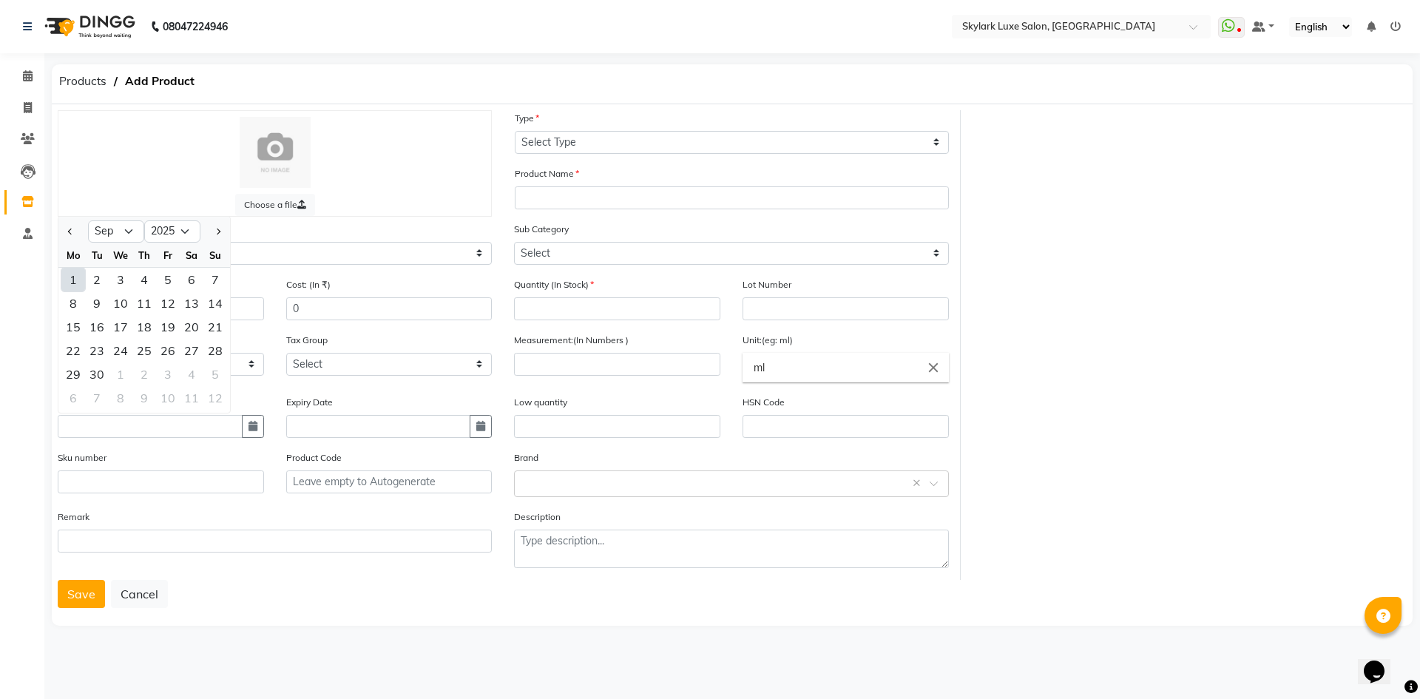
click at [74, 277] on div "1" at bounding box center [73, 280] width 24 height 24
type input "[DATE]"
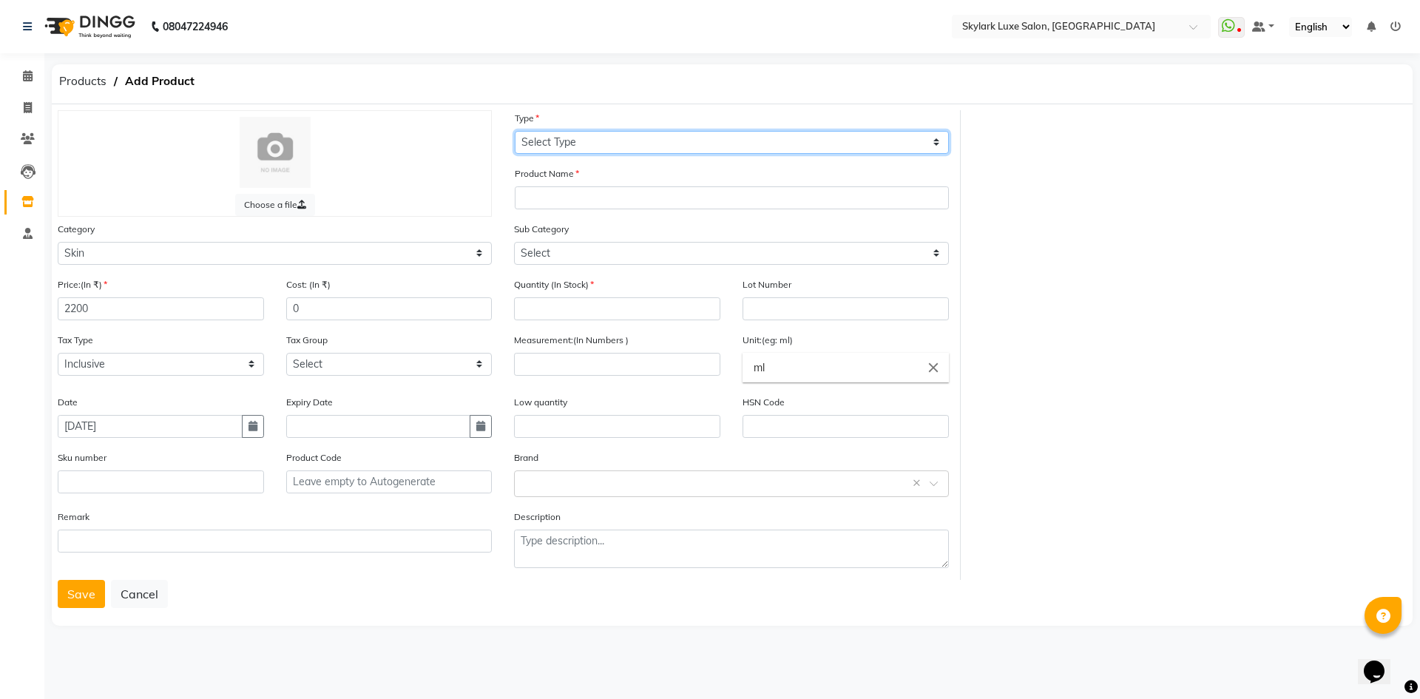
click at [602, 146] on select "Select Type Both Retail Consumable" at bounding box center [732, 142] width 434 height 23
select select "C"
click at [515, 131] on select "Select Type Both Retail Consumable" at bounding box center [732, 142] width 434 height 23
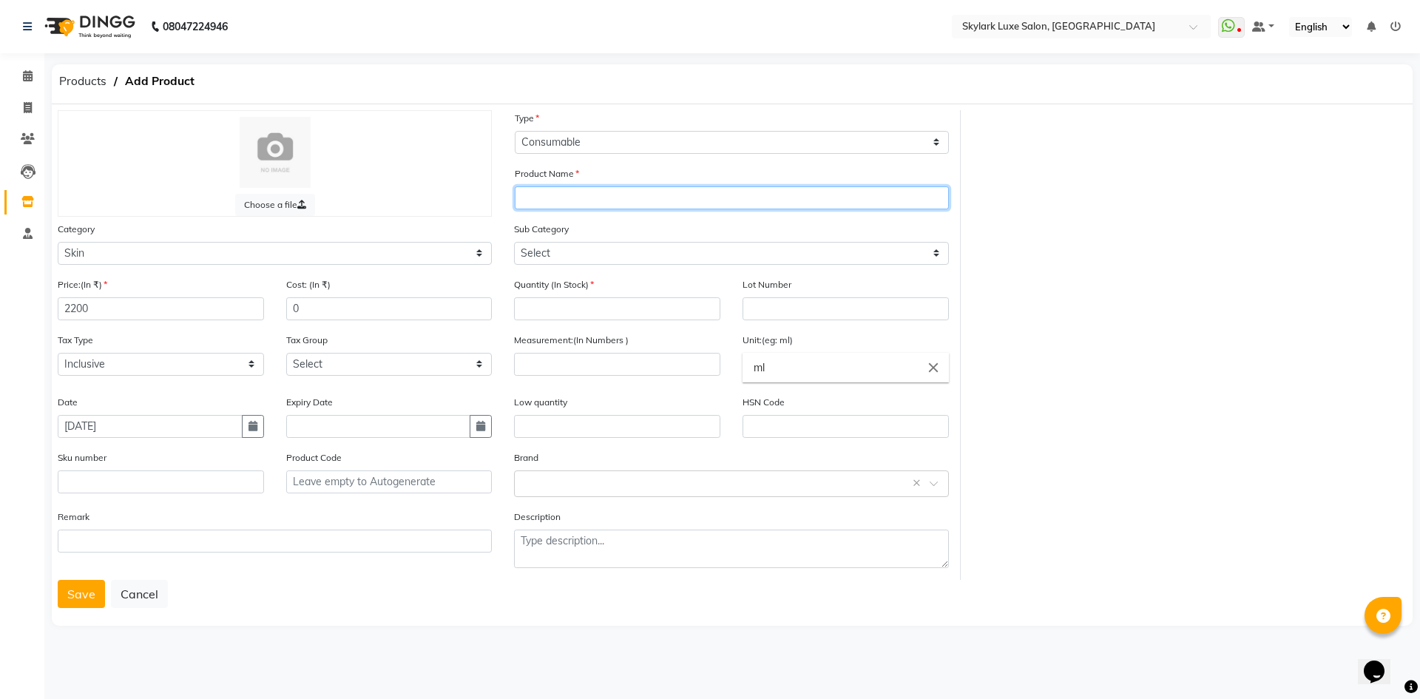
click at [587, 192] on input "text" at bounding box center [732, 197] width 434 height 23
click at [567, 199] on input "RADIANET" at bounding box center [732, 197] width 434 height 23
click at [578, 197] on input "RADIANT" at bounding box center [732, 197] width 434 height 23
type input "RADIANT PLATINUM KIT"
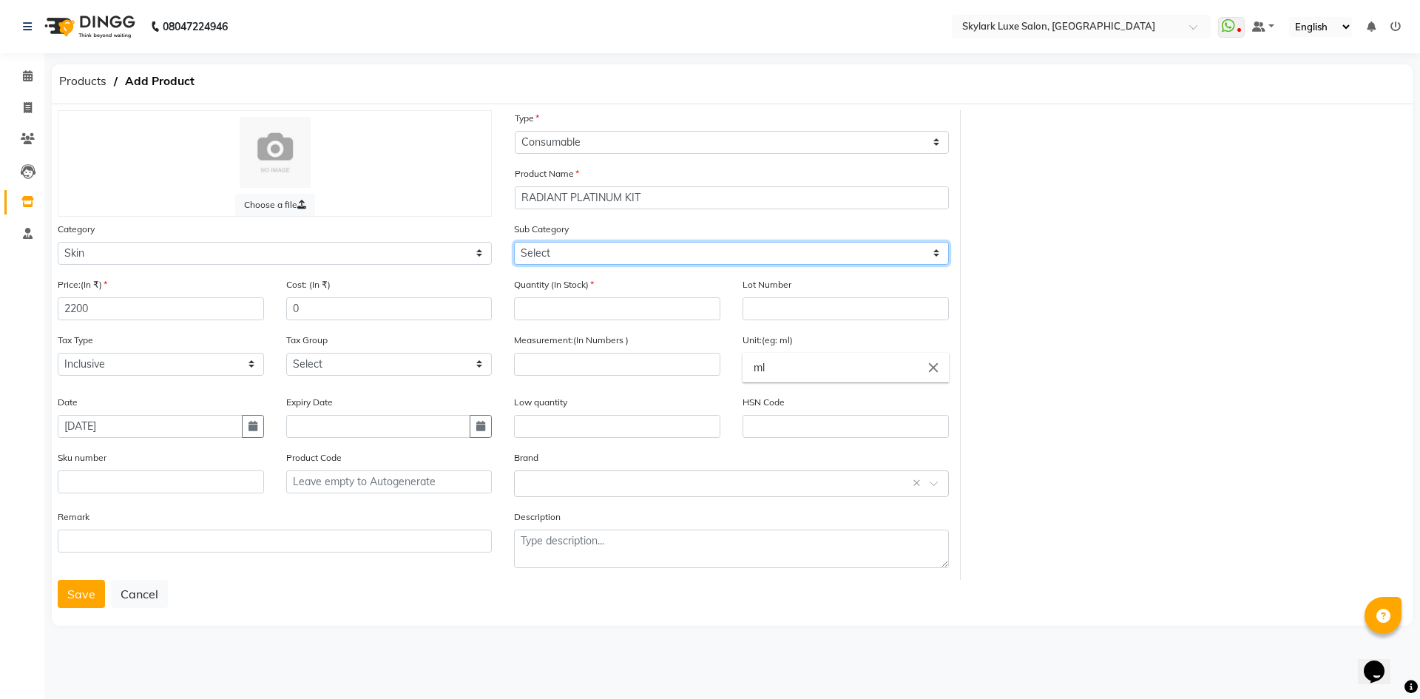
click at [624, 249] on select "Select Cleanser Facial Moisturiser Serum Toner Sun Care Masks Lip Care Eye Care…" at bounding box center [731, 253] width 434 height 23
select select "1152"
click at [514, 242] on select "Select Cleanser Facial Moisturiser Serum Toner Sun Care Masks Lip Care Eye Care…" at bounding box center [731, 253] width 434 height 23
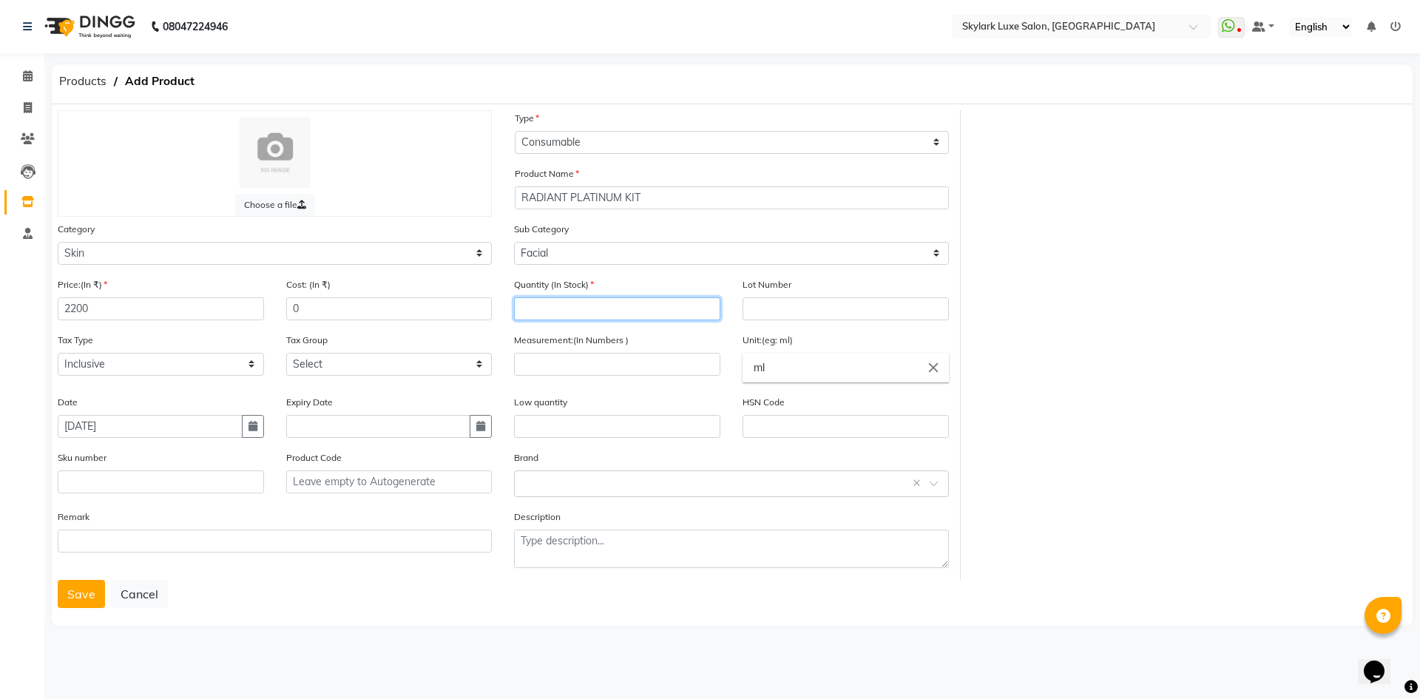
click at [615, 304] on input "number" at bounding box center [617, 308] width 206 height 23
type input "3"
click at [578, 368] on input "number" at bounding box center [617, 364] width 206 height 23
type input "500"
drag, startPoint x: 786, startPoint y: 373, endPoint x: 725, endPoint y: 370, distance: 60.7
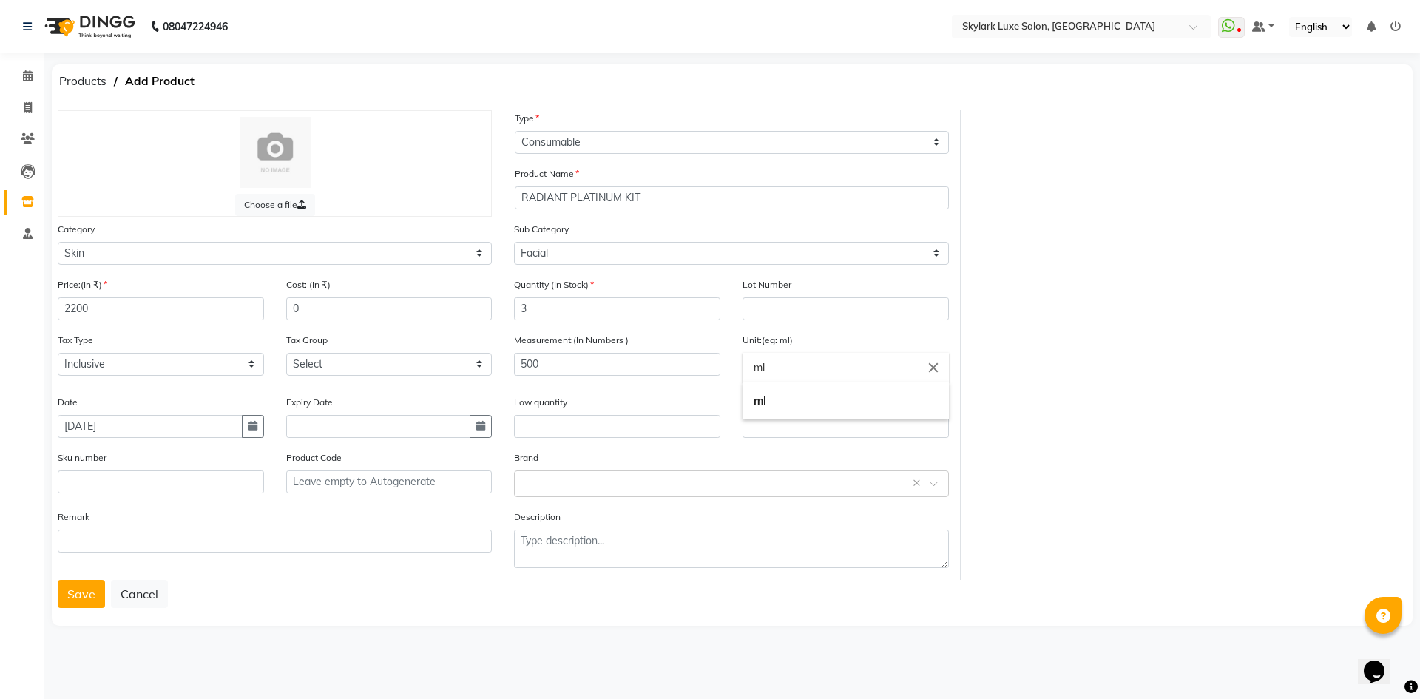
click at [742, 370] on ng-autocomplete "ml close ml" at bounding box center [845, 368] width 206 height 30
click at [772, 439] on link "g m s" at bounding box center [845, 438] width 206 height 38
type input "gms"
click at [594, 479] on input "text" at bounding box center [716, 483] width 388 height 16
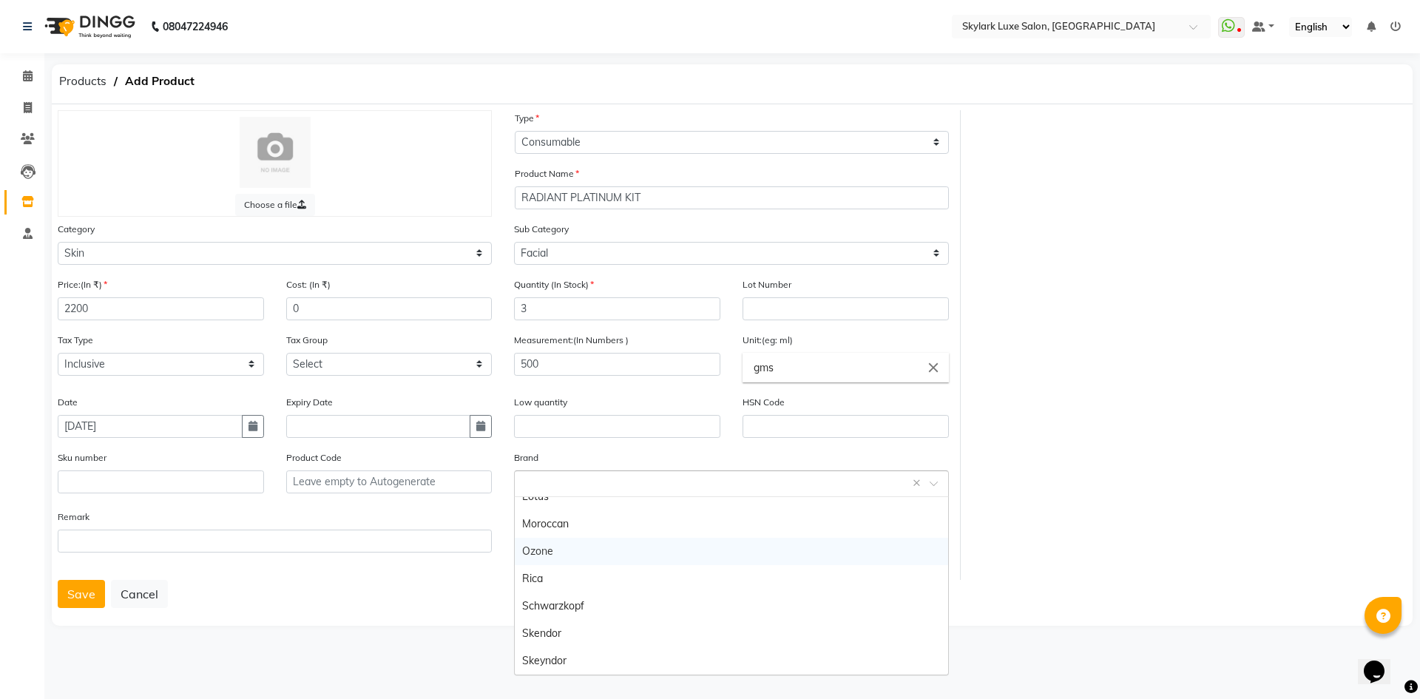
click at [574, 547] on div "Ozone" at bounding box center [731, 551] width 433 height 27
click at [72, 598] on button "Save" at bounding box center [81, 594] width 47 height 28
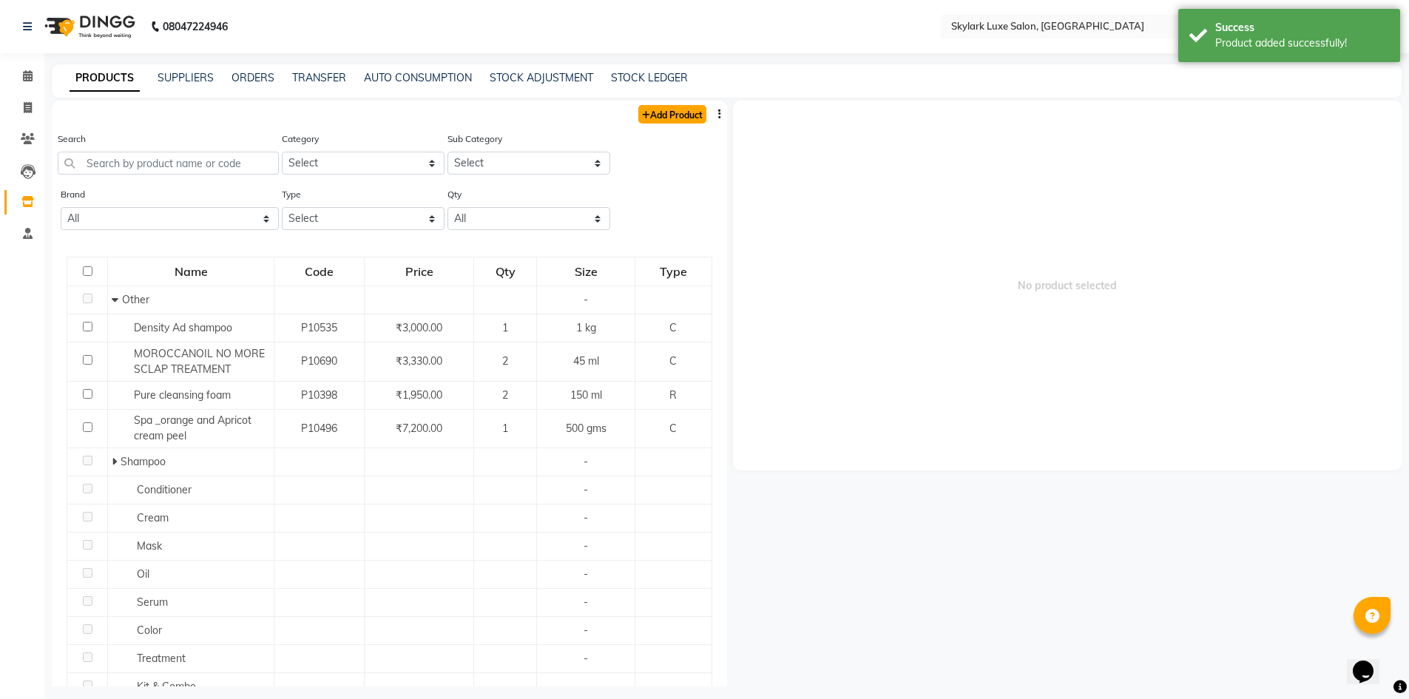
click at [665, 114] on link "Add Product" at bounding box center [672, 114] width 68 height 18
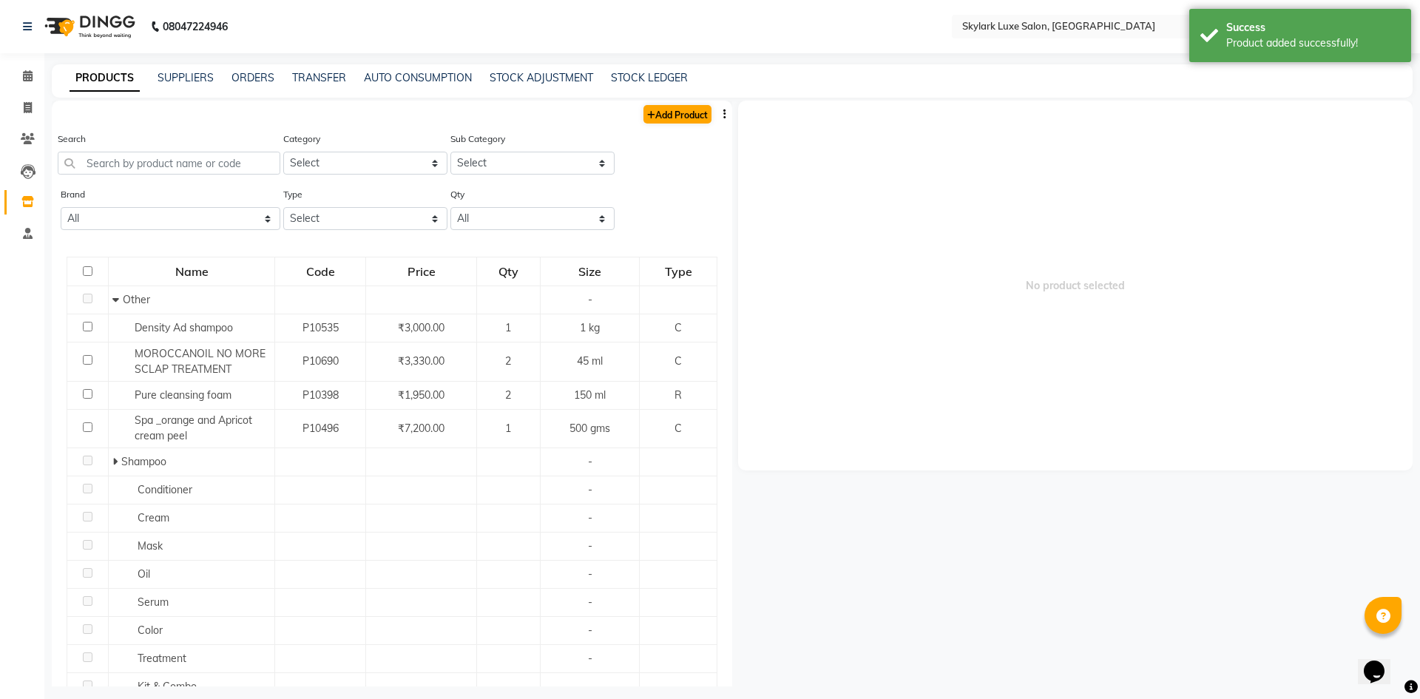
select select "true"
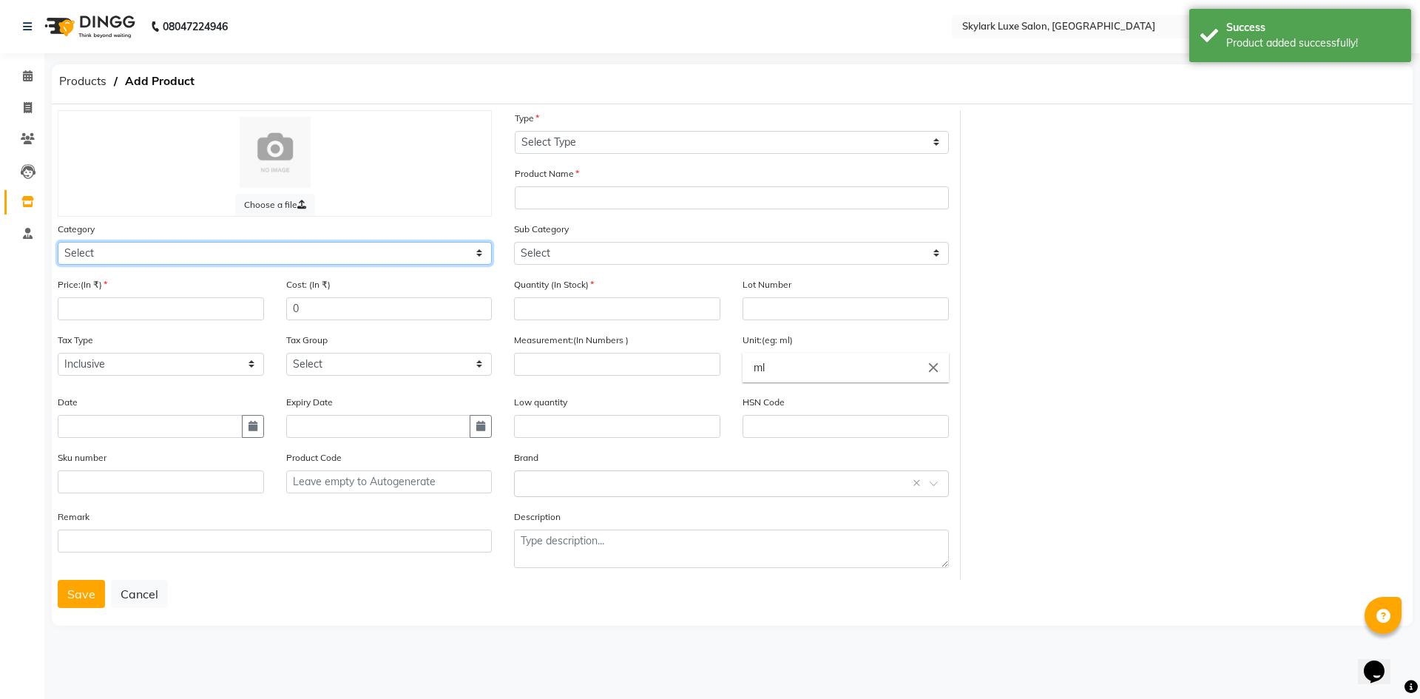
click at [105, 250] on select "Select Hair Skin Makeup Personal Care Appliances Beard Waxing Disposable Thread…" at bounding box center [275, 253] width 434 height 23
select select "1150"
click at [58, 242] on select "Select Hair Skin Makeup Personal Care Appliances Beard Waxing Disposable Thread…" at bounding box center [275, 253] width 434 height 23
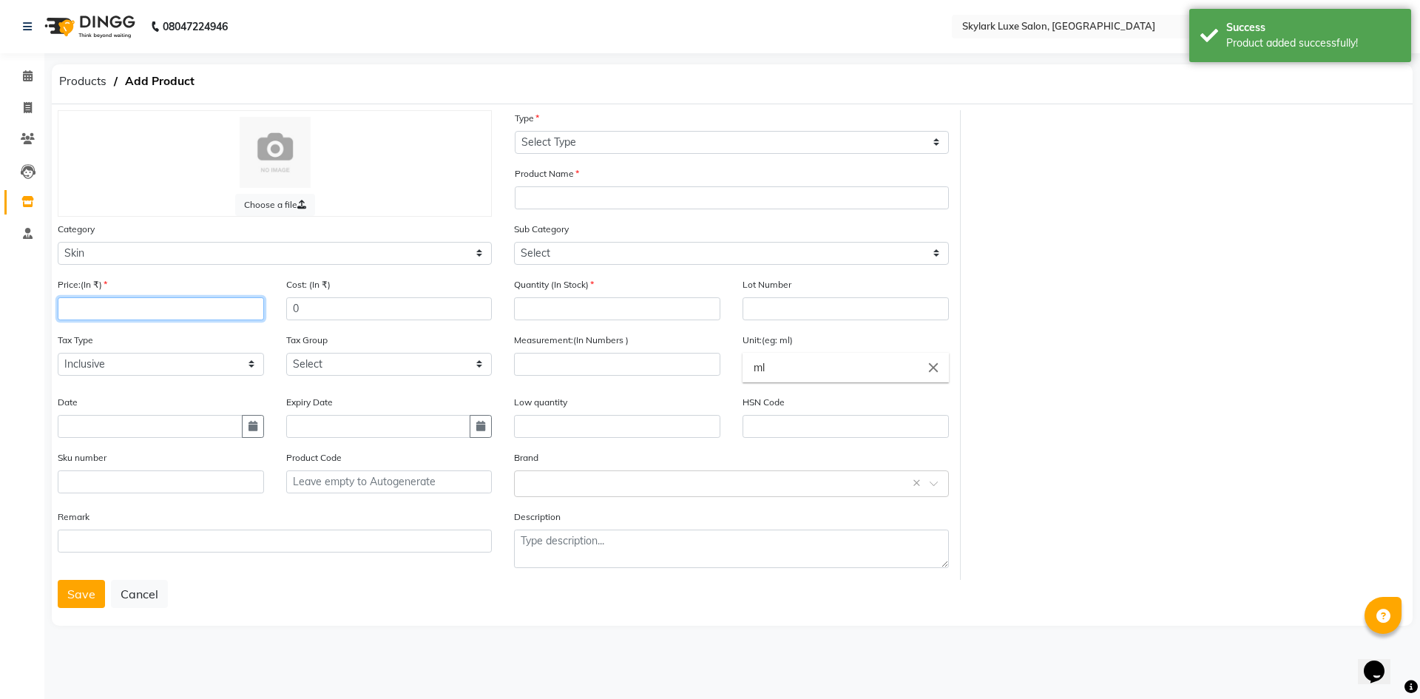
click at [104, 312] on input "number" at bounding box center [161, 308] width 206 height 23
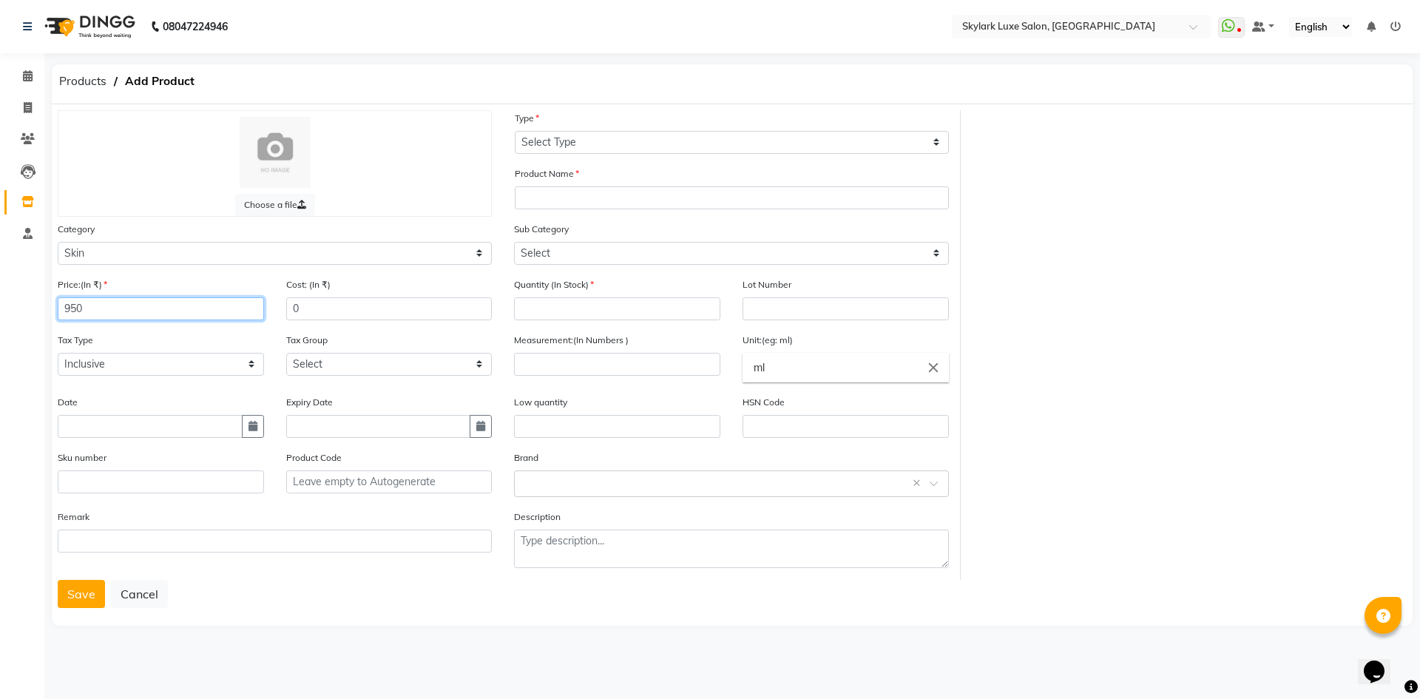
type input "950"
click at [175, 427] on input "text" at bounding box center [150, 426] width 185 height 23
select select "9"
select select "2025"
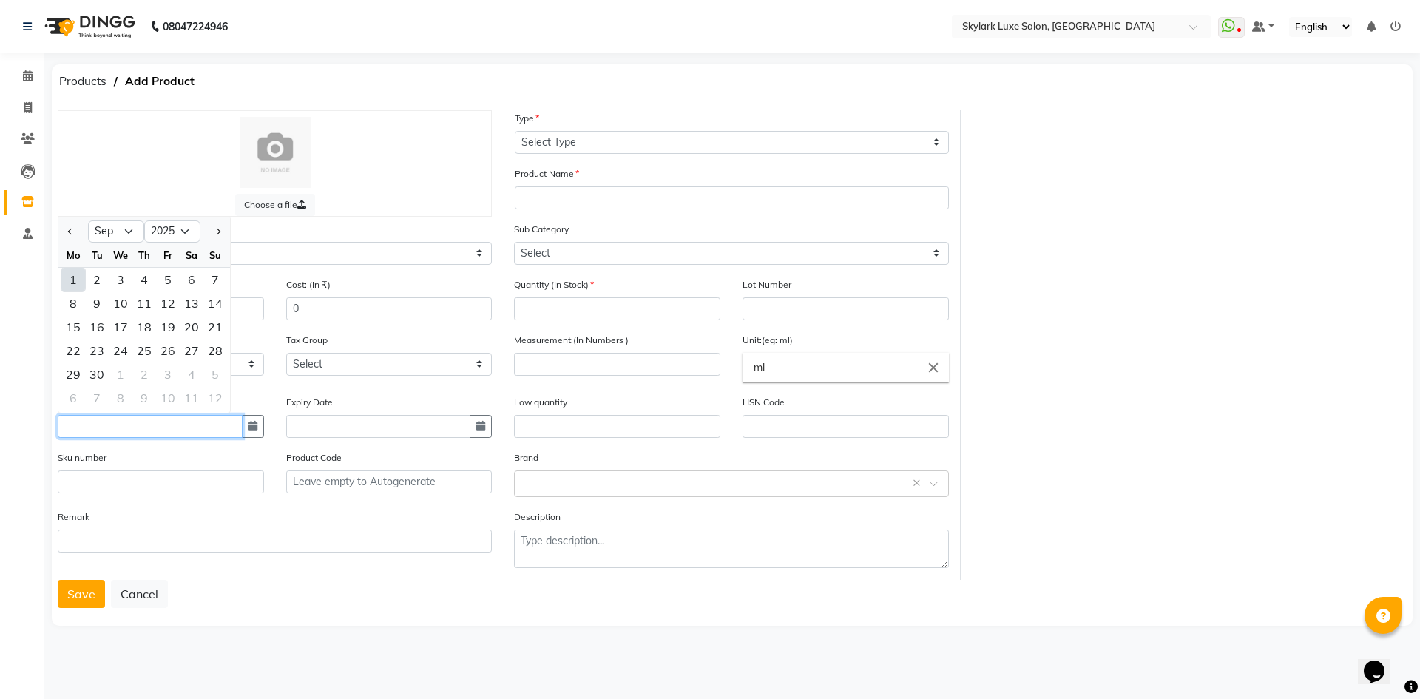
type input "[DATE]"
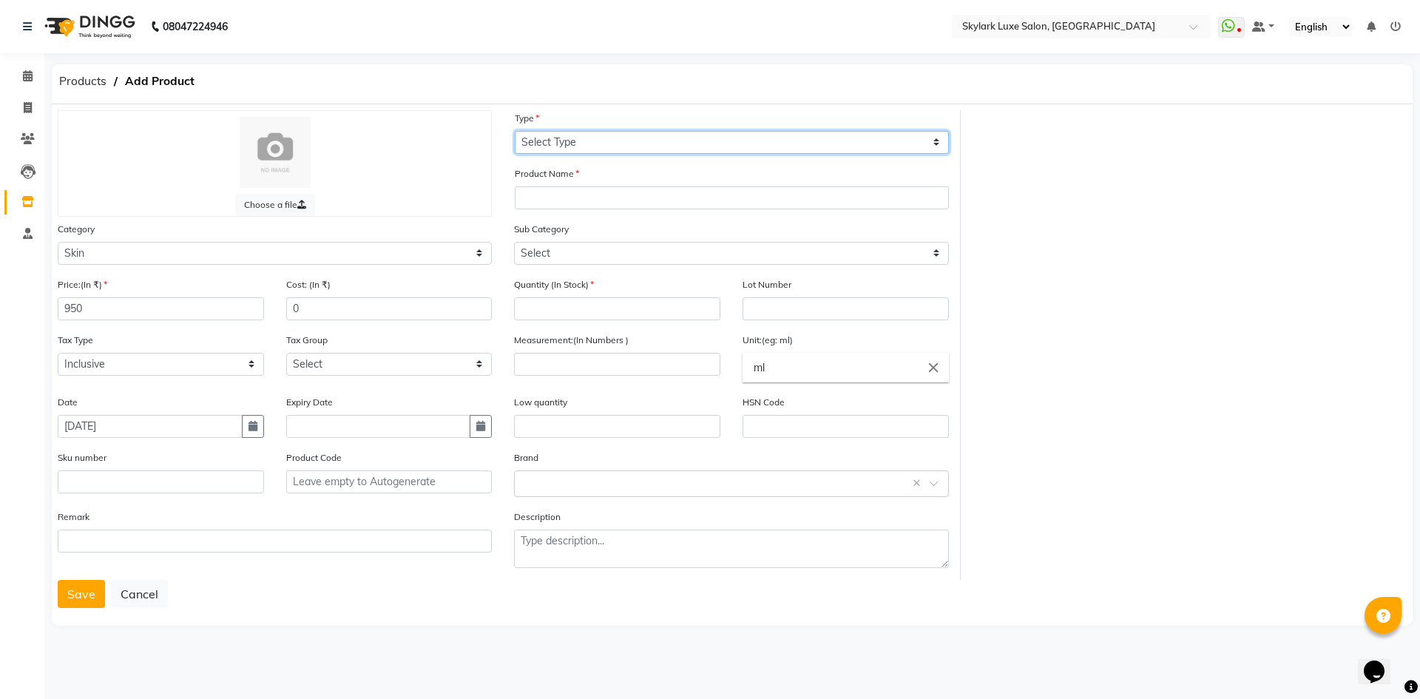
click at [615, 147] on select "Select Type Both Retail Consumable" at bounding box center [732, 142] width 434 height 23
select select "C"
click at [515, 131] on select "Select Type Both Retail Consumable" at bounding box center [732, 142] width 434 height 23
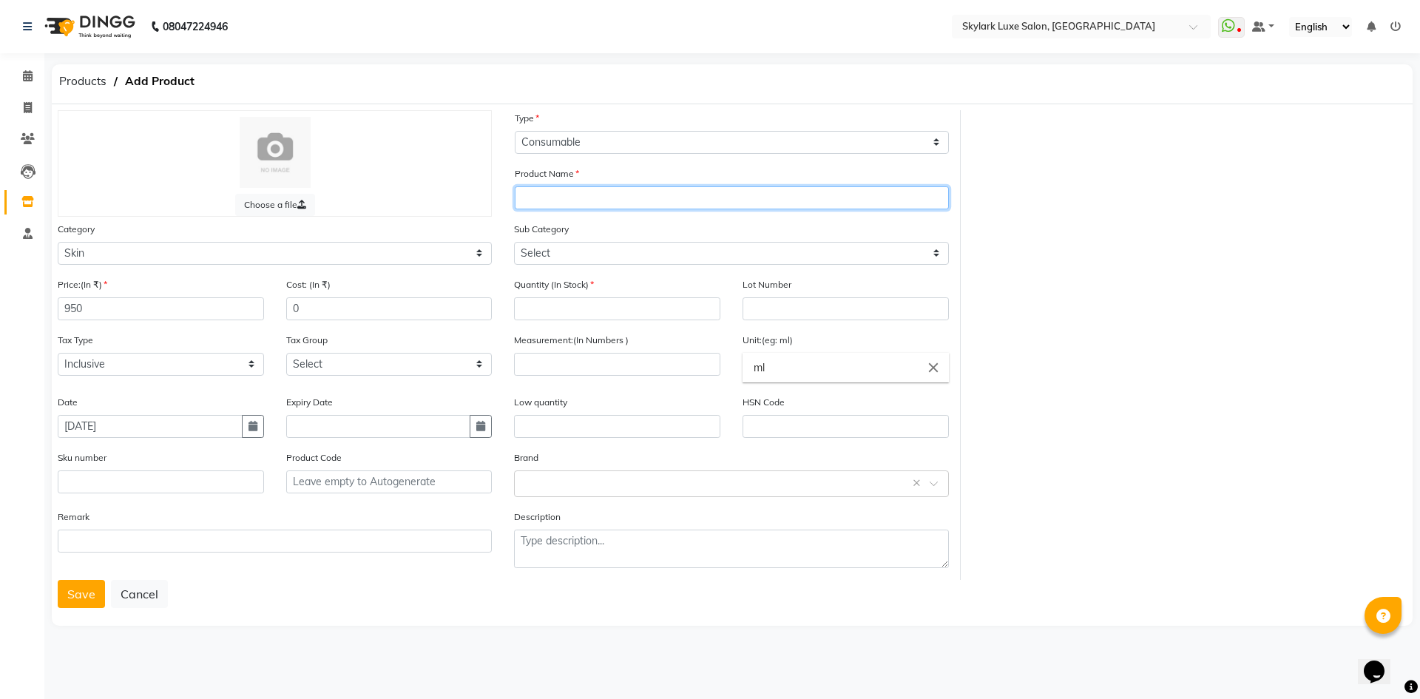
click at [563, 192] on input "text" at bounding box center [732, 197] width 434 height 23
type input "D"
click at [1046, 30] on input "text" at bounding box center [1066, 25] width 214 height 15
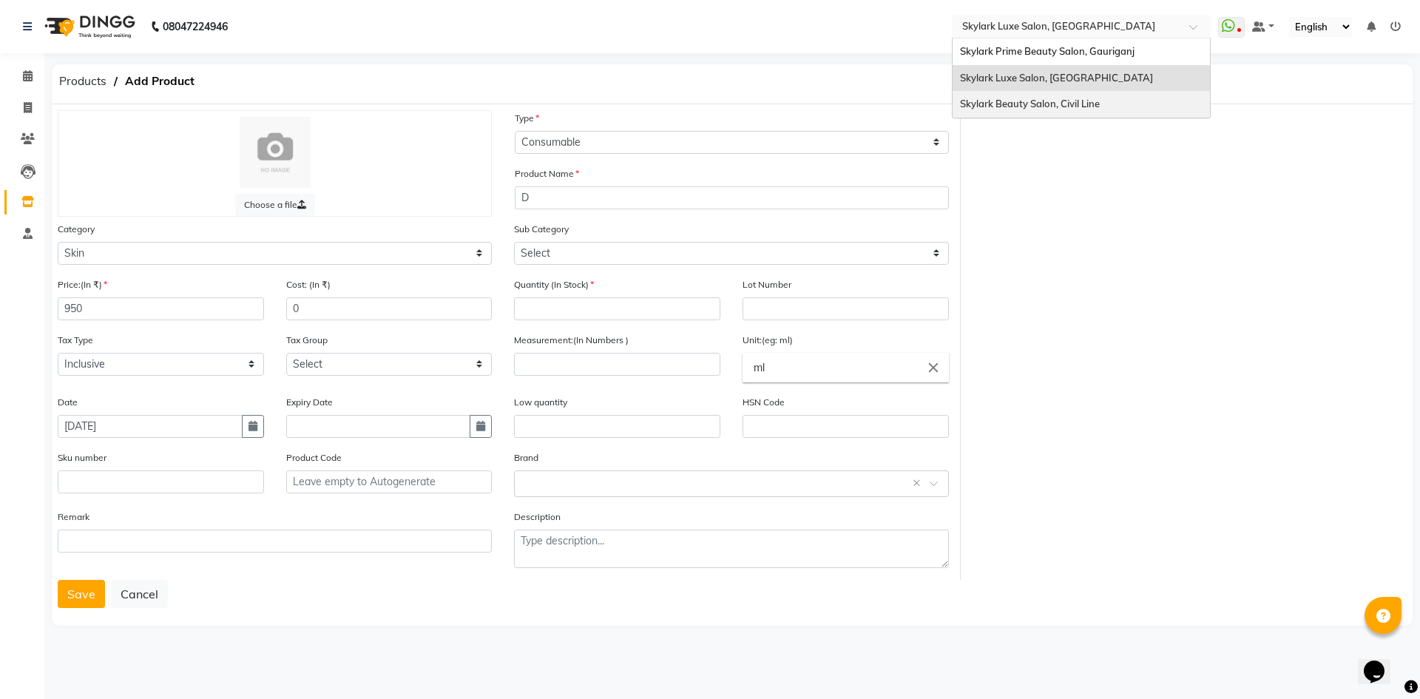
click at [1052, 102] on span "Skylark Beauty Salon, Civil Line" at bounding box center [1030, 104] width 140 height 12
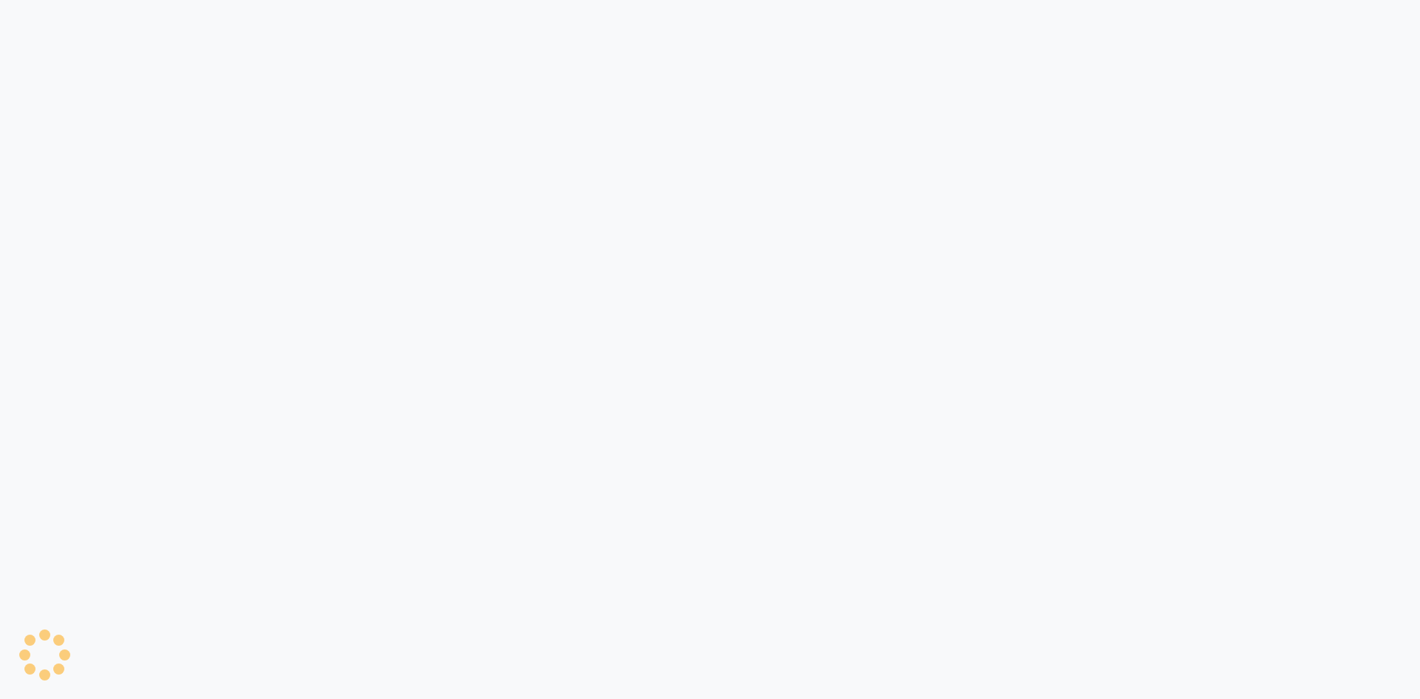
select select "true"
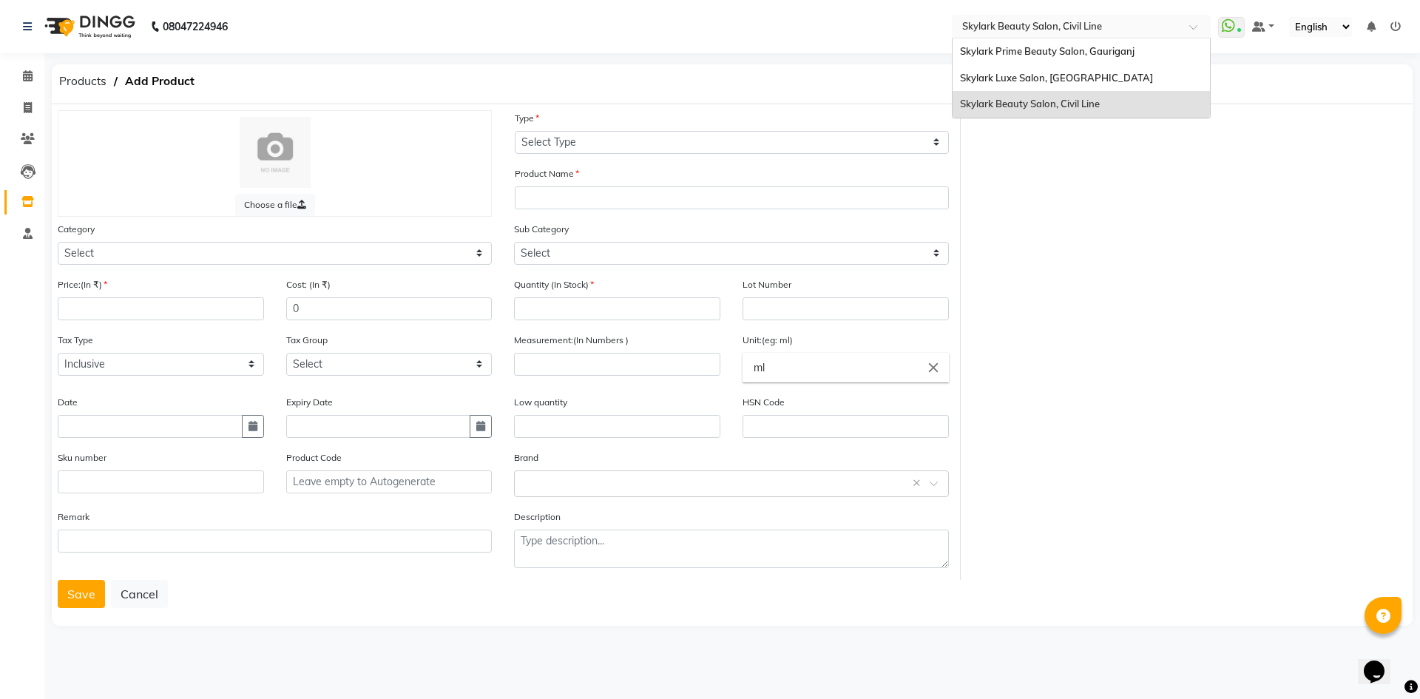
click at [1197, 27] on span at bounding box center [1198, 31] width 18 height 15
click at [1071, 79] on span "Skylark Luxe Salon, [GEOGRAPHIC_DATA]" at bounding box center [1056, 78] width 193 height 12
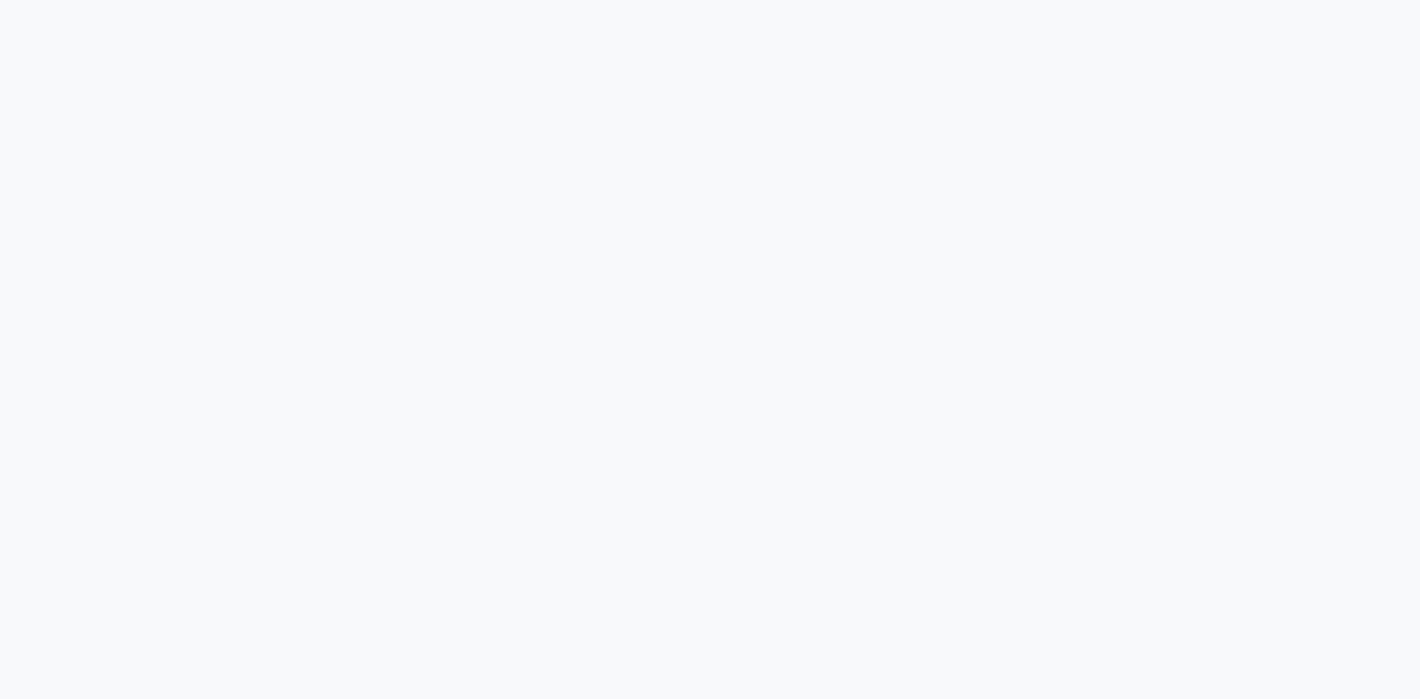
select select "true"
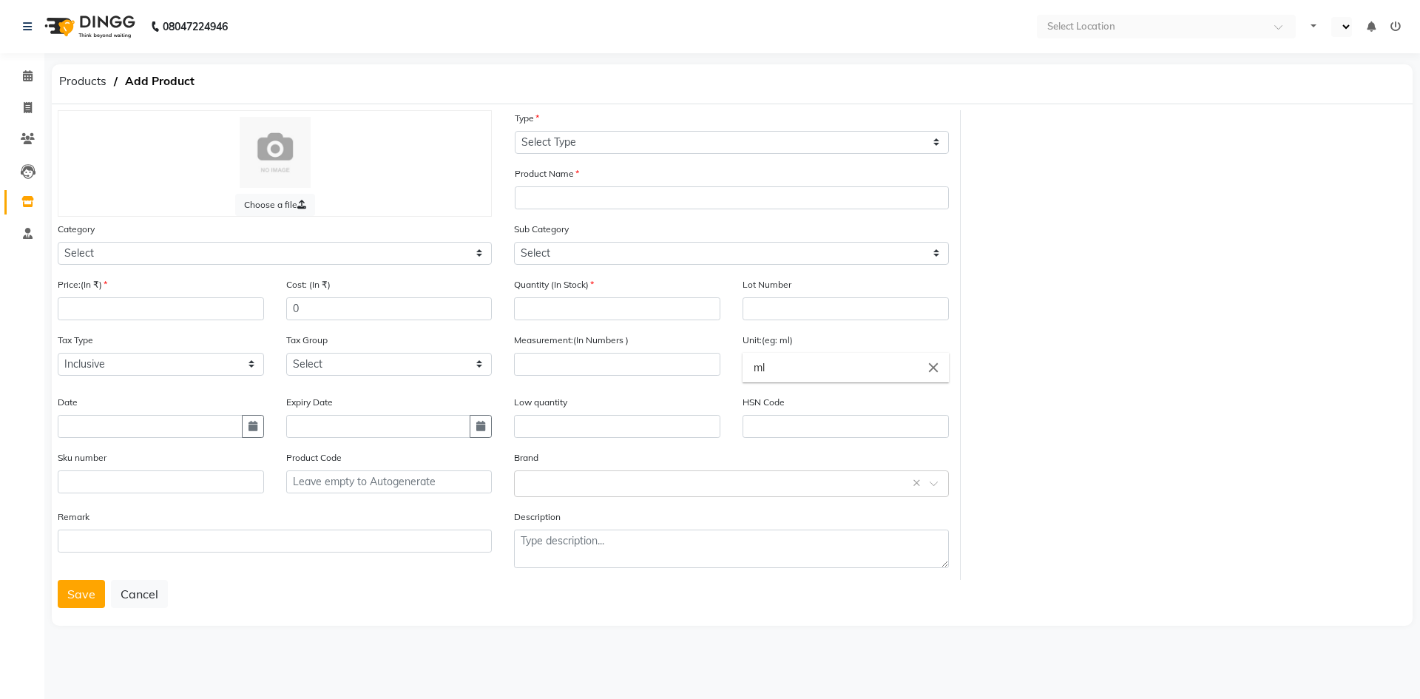
select select "en"
click at [24, 193] on link "Inventory" at bounding box center [21, 202] width 35 height 24
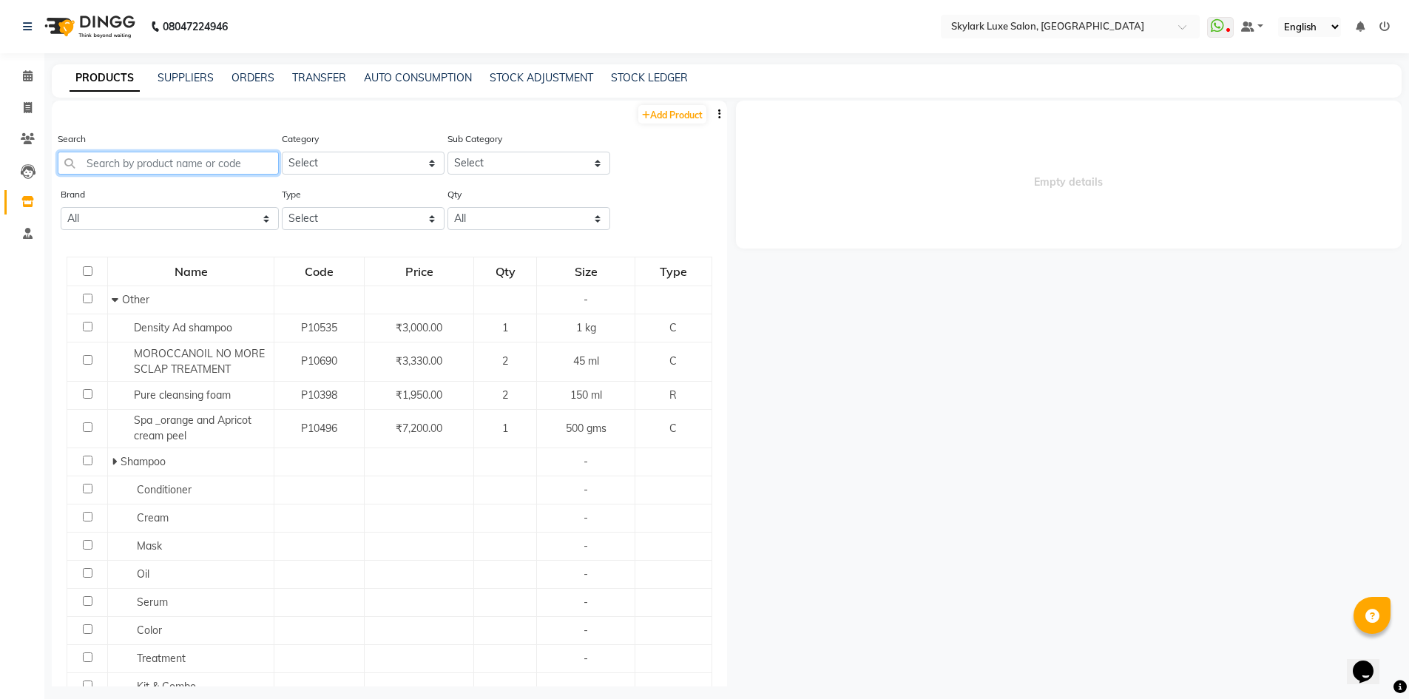
click at [180, 153] on input "text" at bounding box center [168, 163] width 221 height 23
click at [368, 223] on select "Select Both Retail Consumable" at bounding box center [363, 218] width 163 height 23
select select "C"
click at [282, 207] on select "Select Both Retail Consumable" at bounding box center [363, 218] width 163 height 23
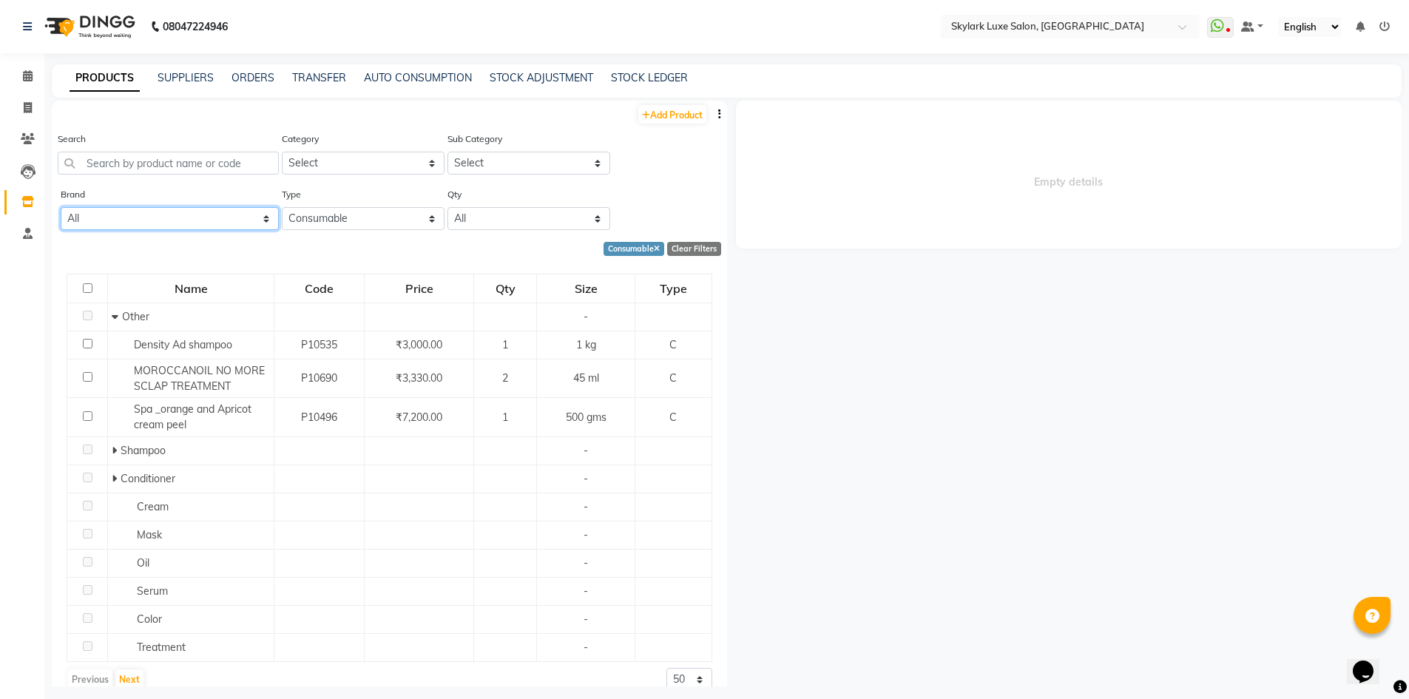
click at [178, 223] on select "All Biotop Boomni Cadiveu Casmara Floractive G.k Herbaltree K18 Kanpeki Kiana L…" at bounding box center [170, 218] width 218 height 23
select select "ozone"
click at [61, 207] on select "All Biotop Boomni Cadiveu Casmara Floractive G.k Herbaltree K18 Kanpeki Kiana L…" at bounding box center [170, 218] width 218 height 23
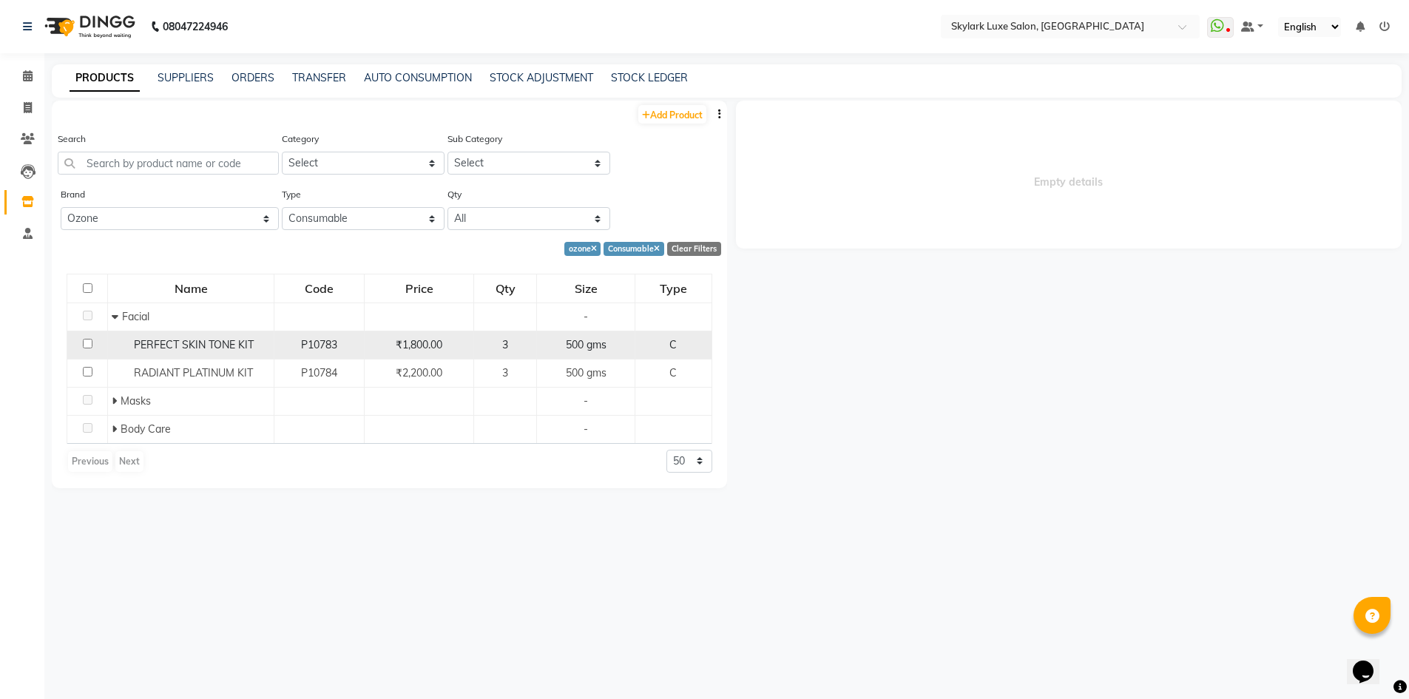
click at [449, 350] on div "₹1,800.00" at bounding box center [419, 345] width 97 height 16
select select
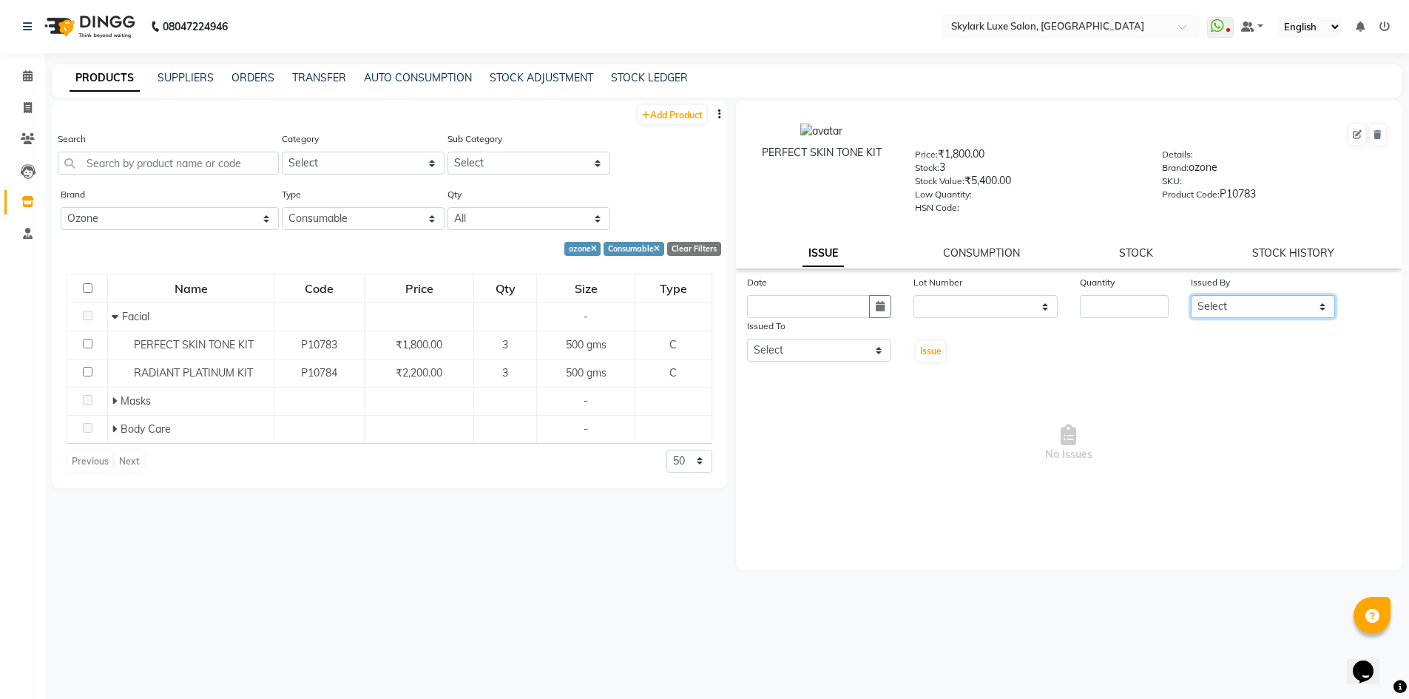
click at [1321, 300] on select "Select Aman amy Gurwinder wasu" at bounding box center [1263, 306] width 144 height 23
click at [1113, 334] on div "Date Lot Number None Quantity Issued By Select Aman amy Gurwinder wasu Issued T…" at bounding box center [1069, 318] width 666 height 89
click at [1281, 250] on link "STOCK HISTORY" at bounding box center [1293, 252] width 82 height 13
select select "all"
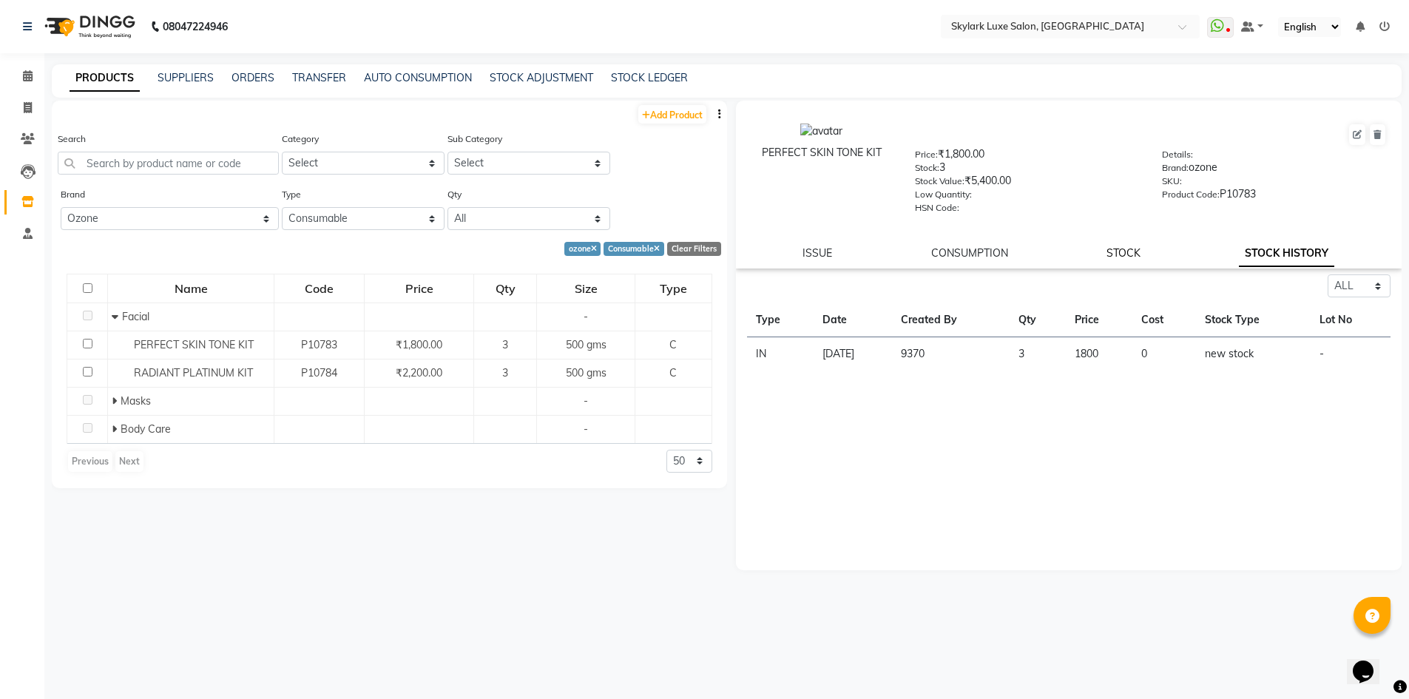
click at [1131, 254] on link "STOCK" at bounding box center [1123, 252] width 34 height 13
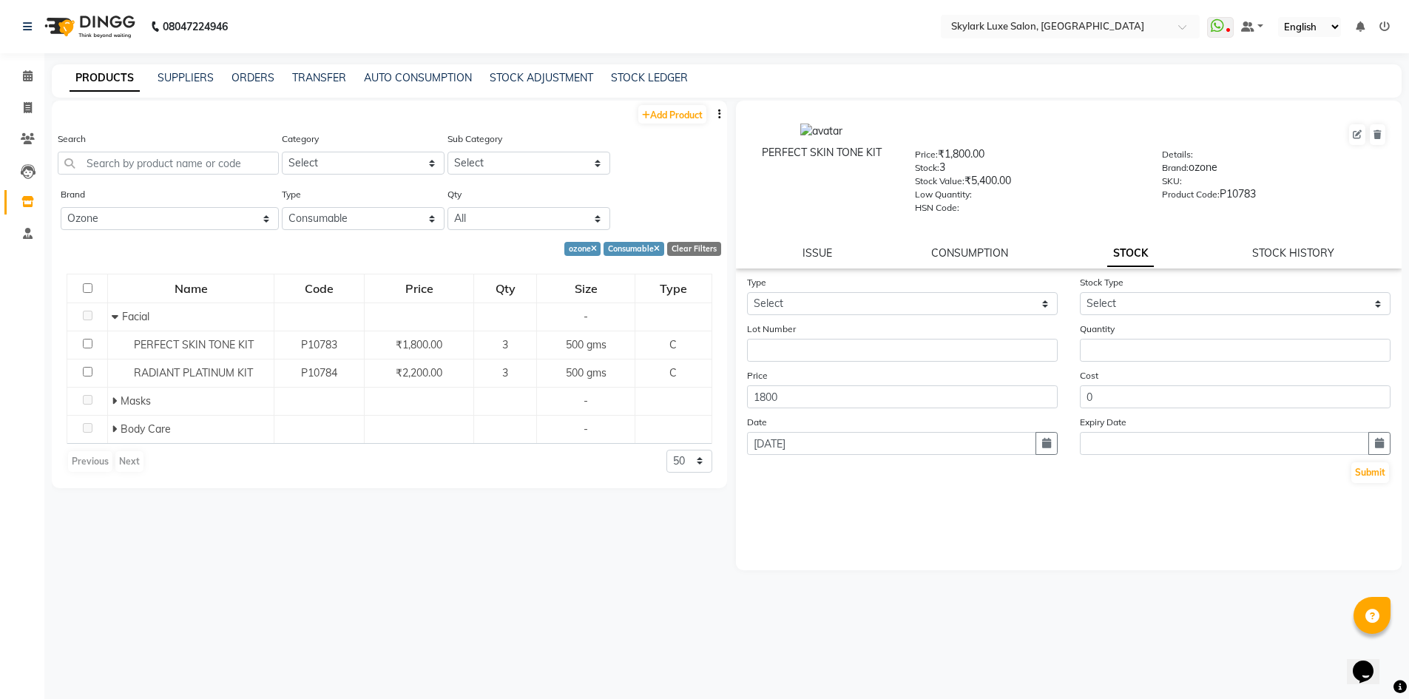
click at [799, 249] on div "ISSUE CONSUMPTION STOCK STOCK HISTORY" at bounding box center [1069, 254] width 631 height 16
click at [811, 251] on link "ISSUE" at bounding box center [817, 252] width 30 height 13
select select
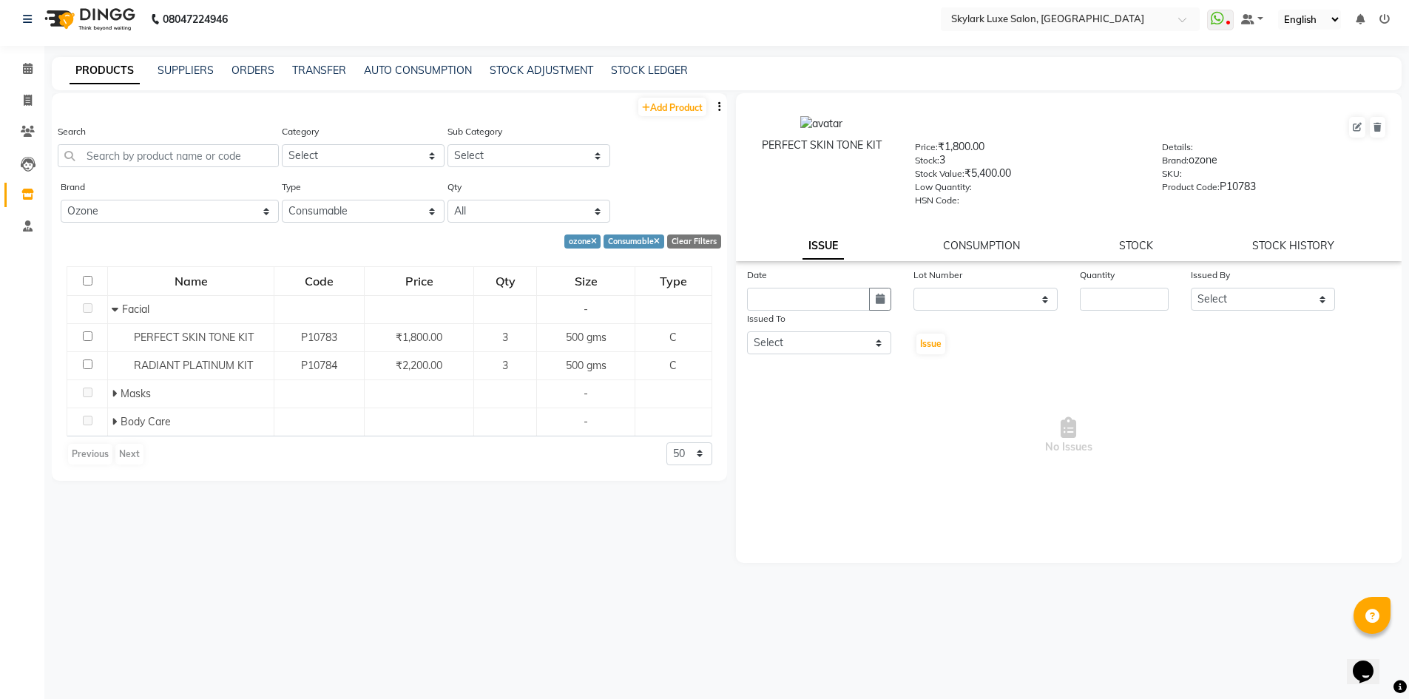
scroll to position [10, 0]
click at [1380, 127] on icon at bounding box center [1377, 125] width 8 height 9
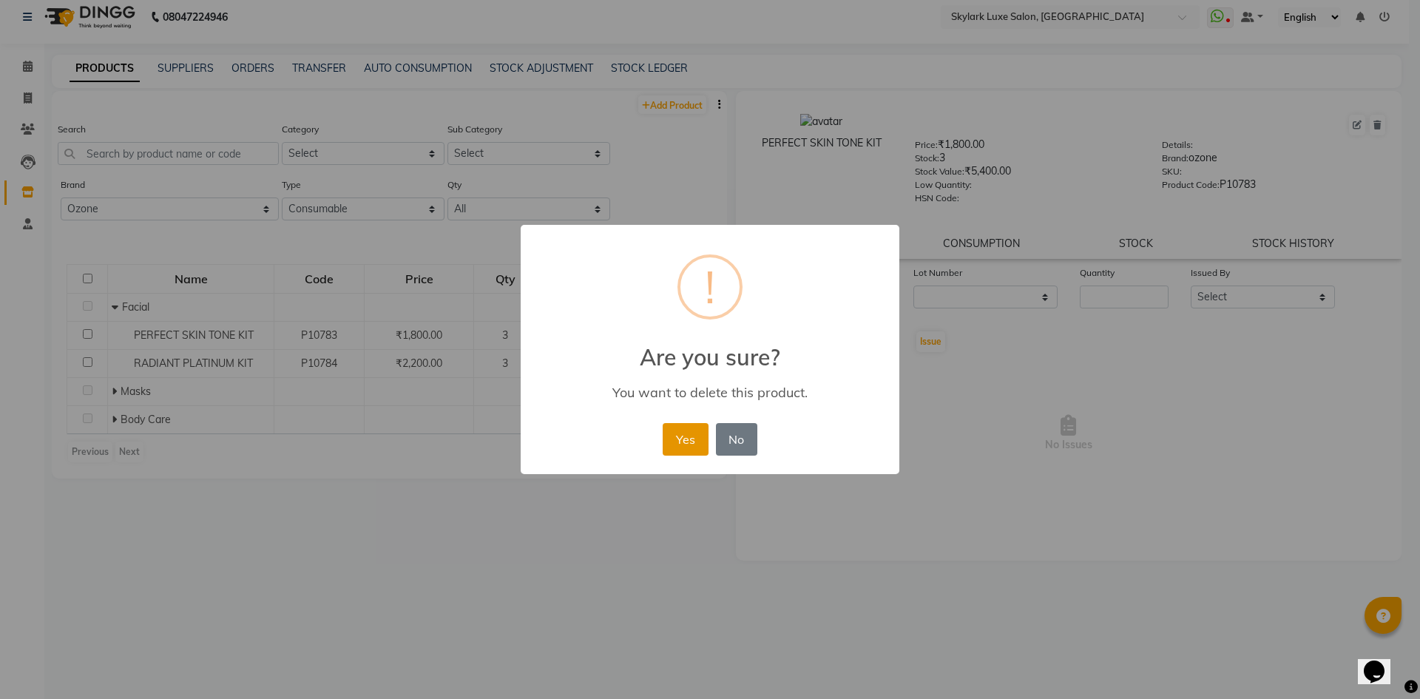
click at [689, 439] on button "Yes" at bounding box center [685, 439] width 45 height 33
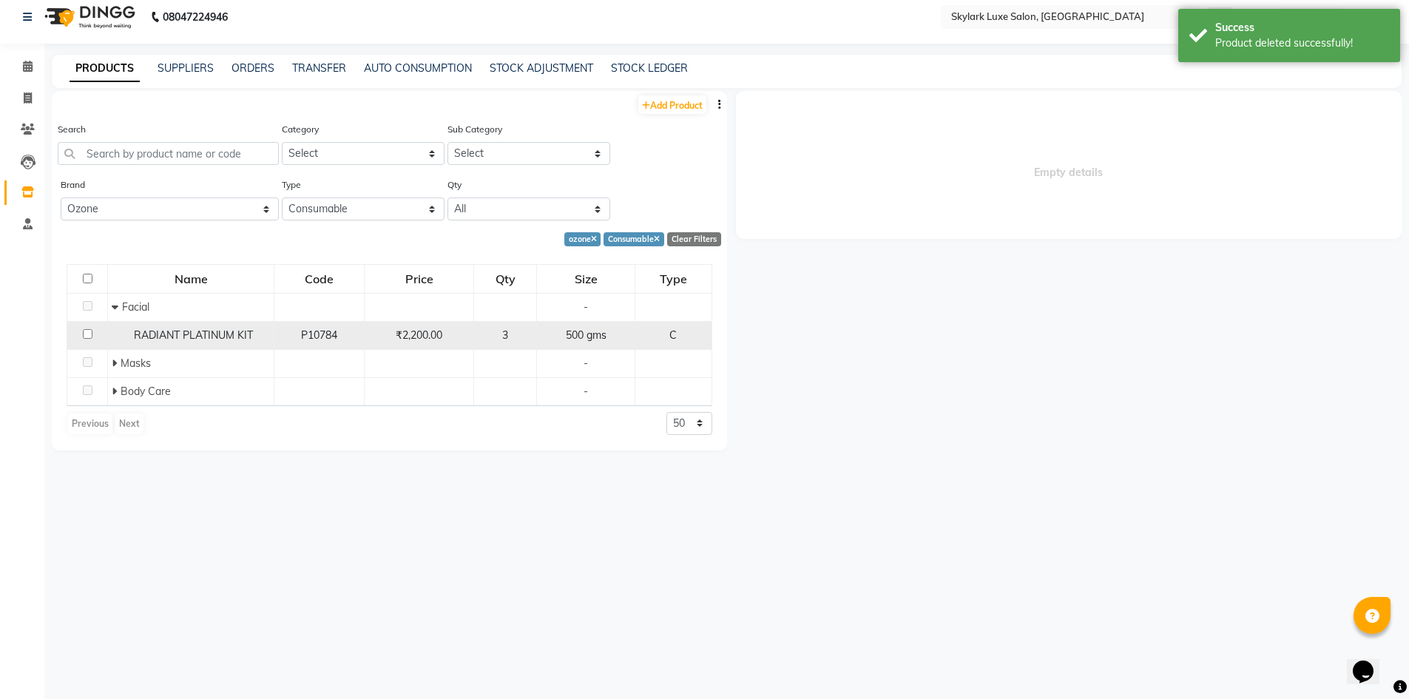
click at [477, 340] on td "3" at bounding box center [505, 335] width 63 height 28
click at [456, 336] on div "₹2,200.00" at bounding box center [419, 336] width 97 height 16
select select
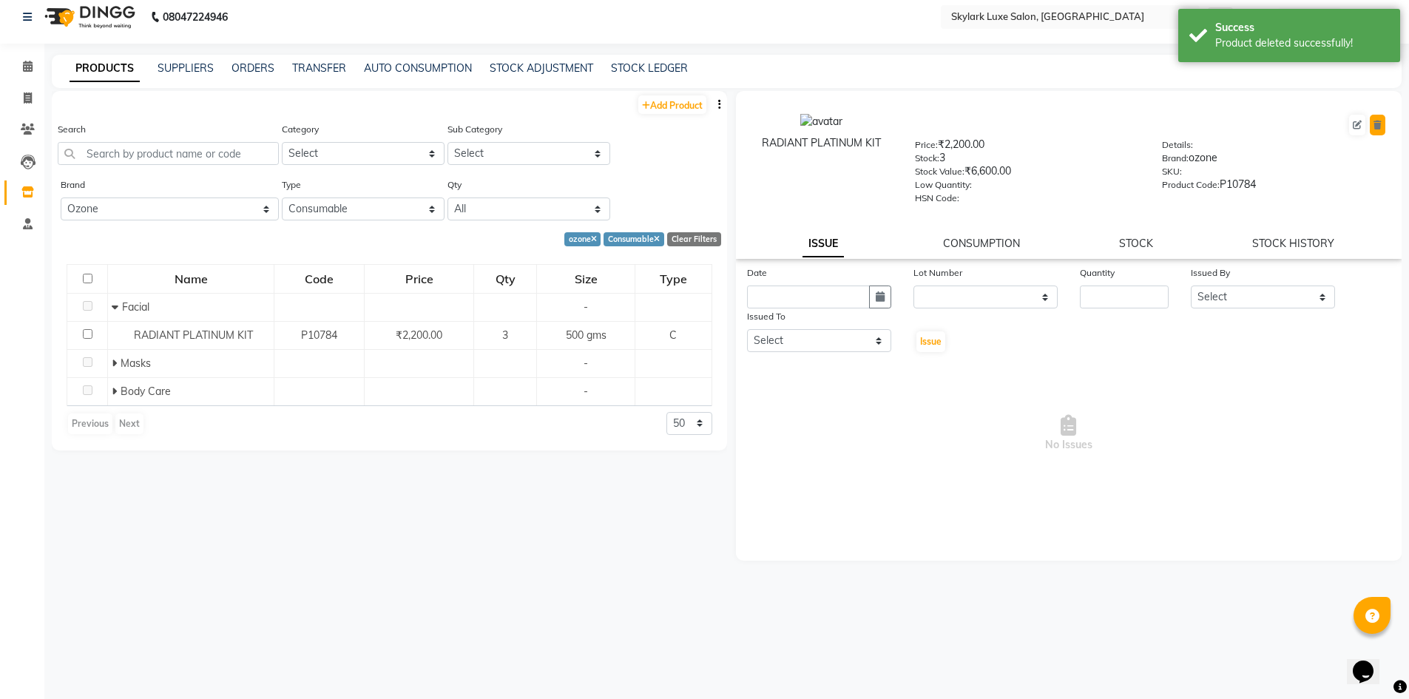
click at [1380, 126] on icon at bounding box center [1377, 125] width 8 height 9
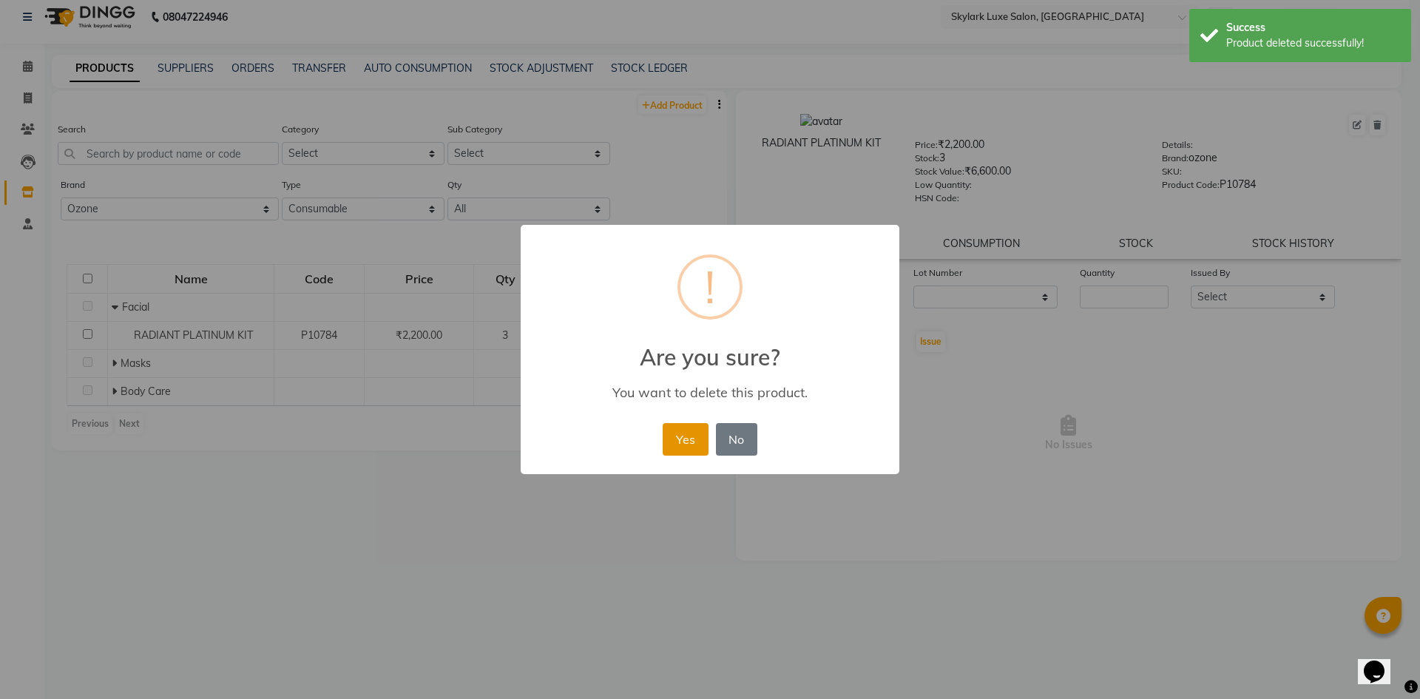
click at [689, 435] on button "Yes" at bounding box center [685, 439] width 45 height 33
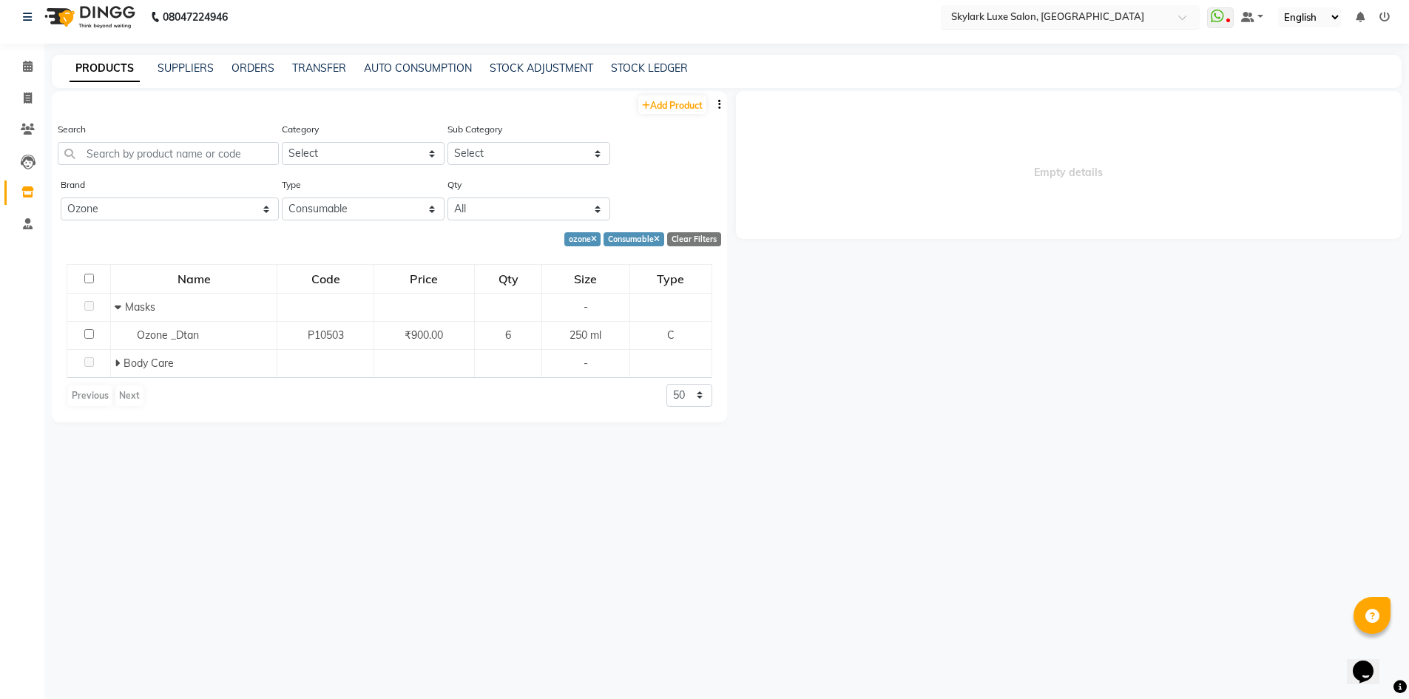
click at [1177, 16] on div at bounding box center [1070, 16] width 259 height 15
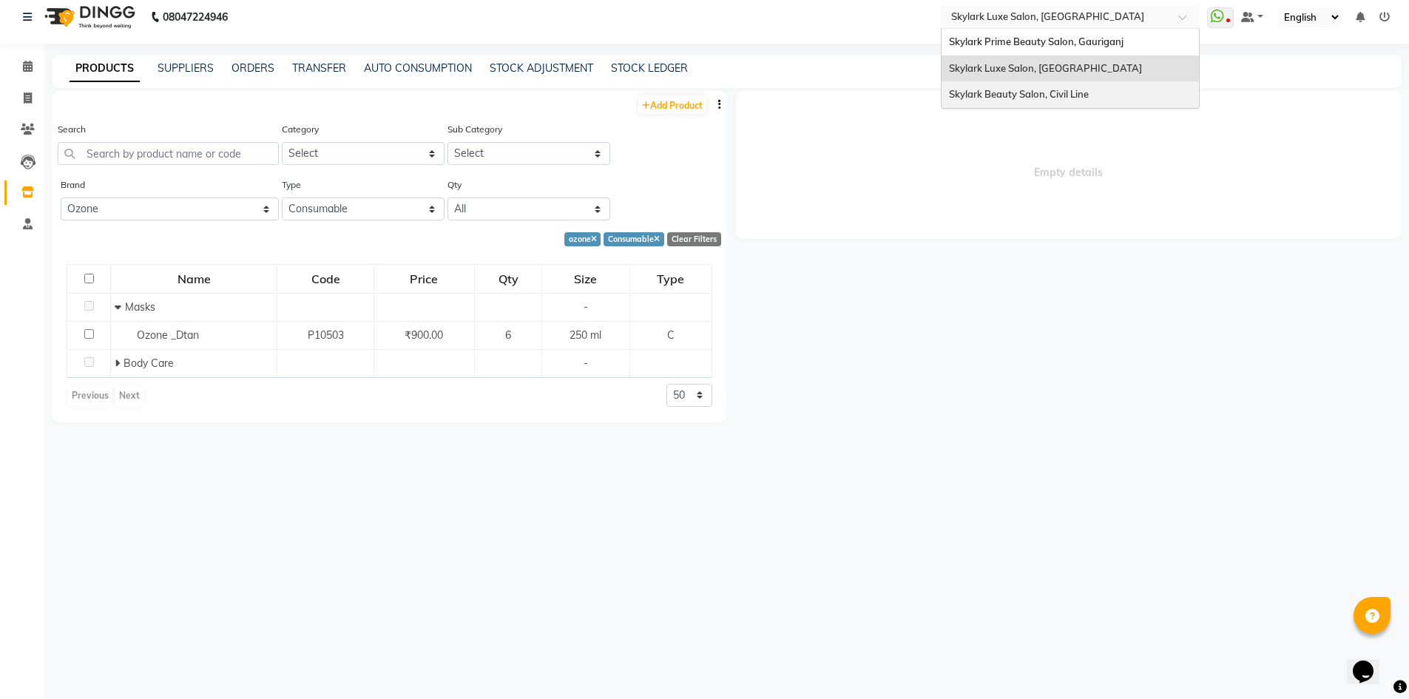
click at [1066, 98] on span "Skylark Beauty Salon, Civil Line" at bounding box center [1019, 94] width 140 height 12
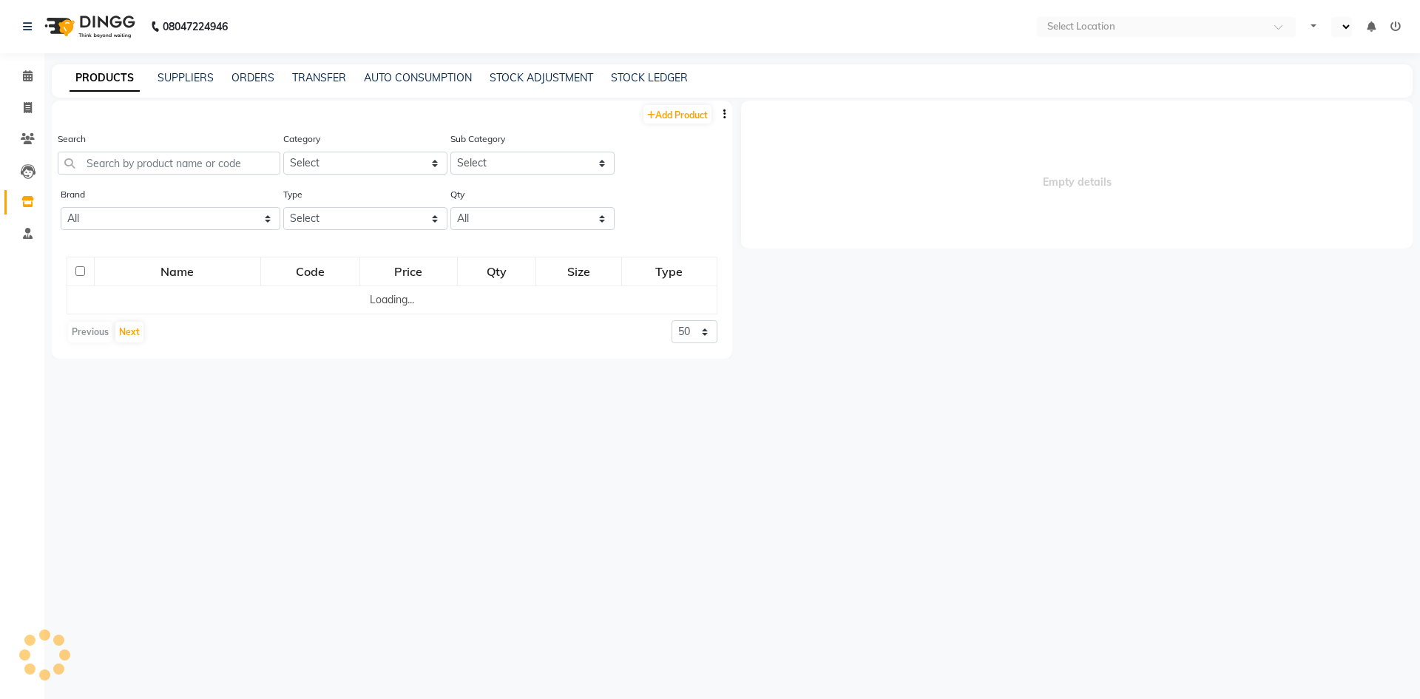
select select "en"
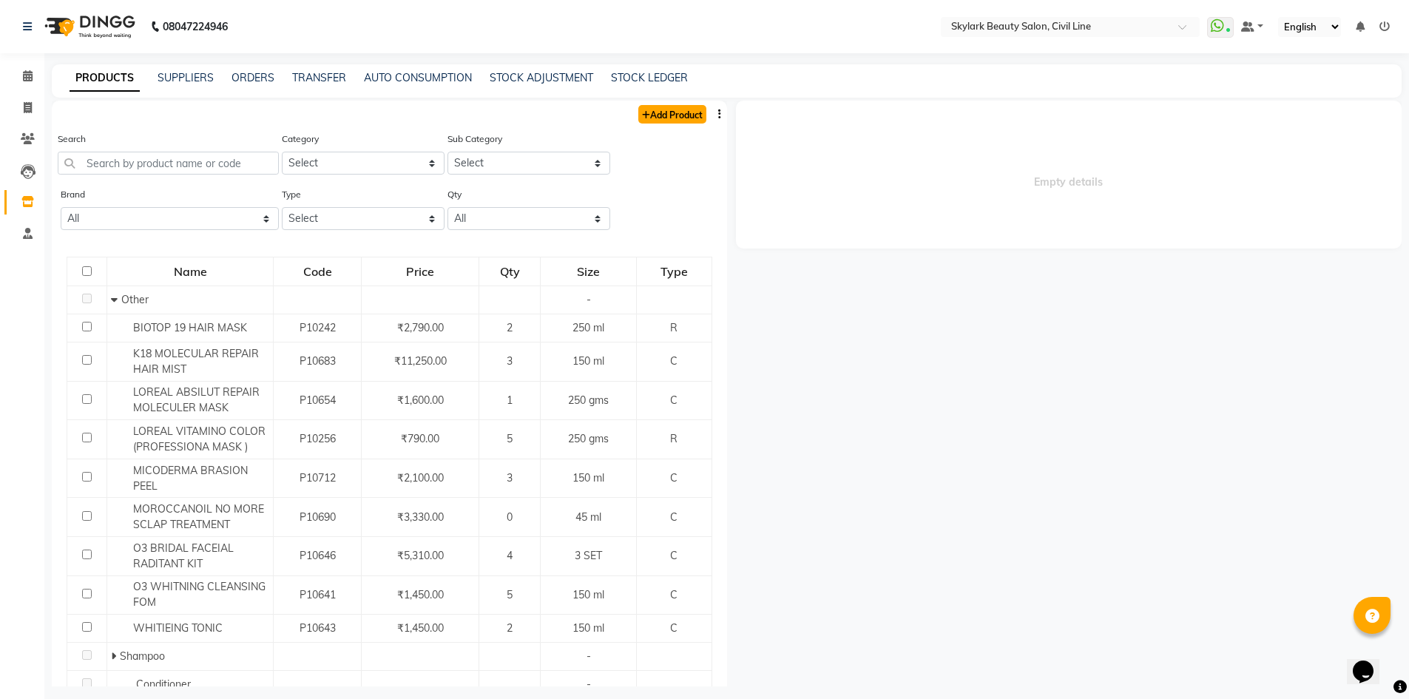
click at [693, 109] on link "Add Product" at bounding box center [672, 114] width 68 height 18
select select "true"
